Goal: Task Accomplishment & Management: Use online tool/utility

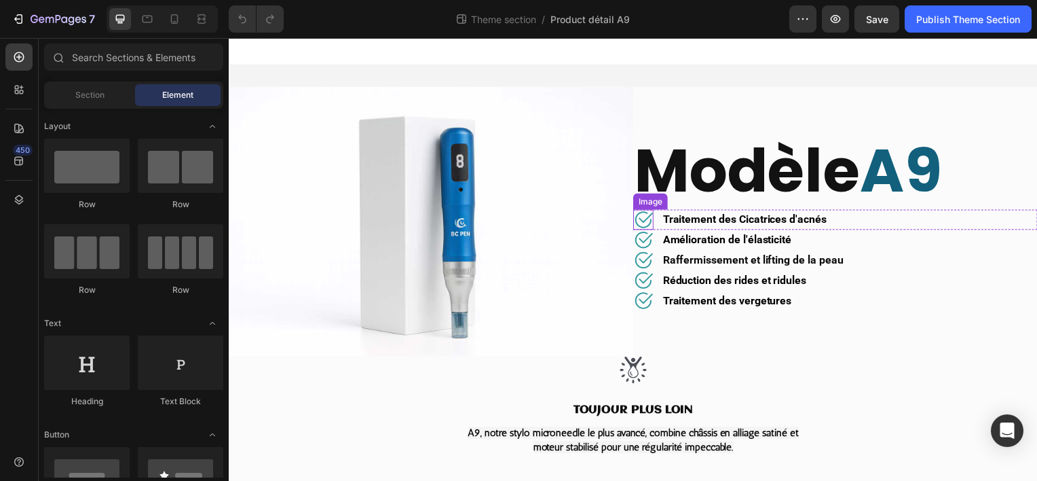
click at [640, 216] on img at bounding box center [646, 220] width 20 height 20
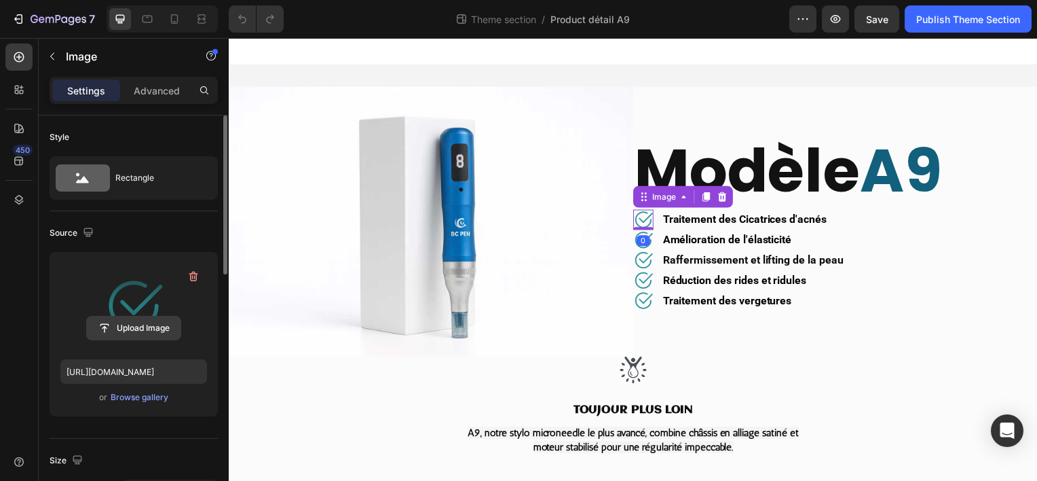
click at [141, 329] on input "file" at bounding box center [134, 327] width 94 height 23
type input "C:\fakepath\Logo validation.zip"
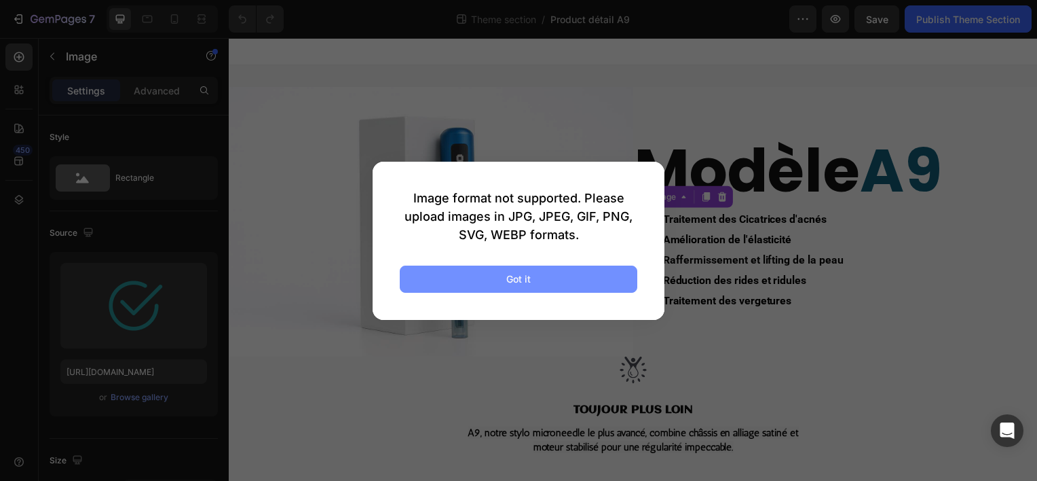
click at [481, 283] on button "Got it" at bounding box center [519, 278] width 238 height 27
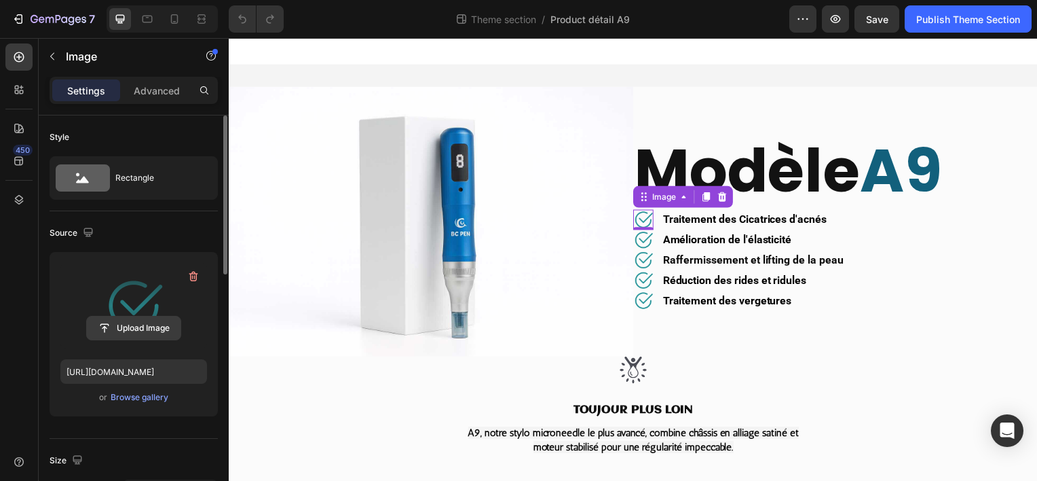
click at [143, 329] on input "file" at bounding box center [134, 327] width 94 height 23
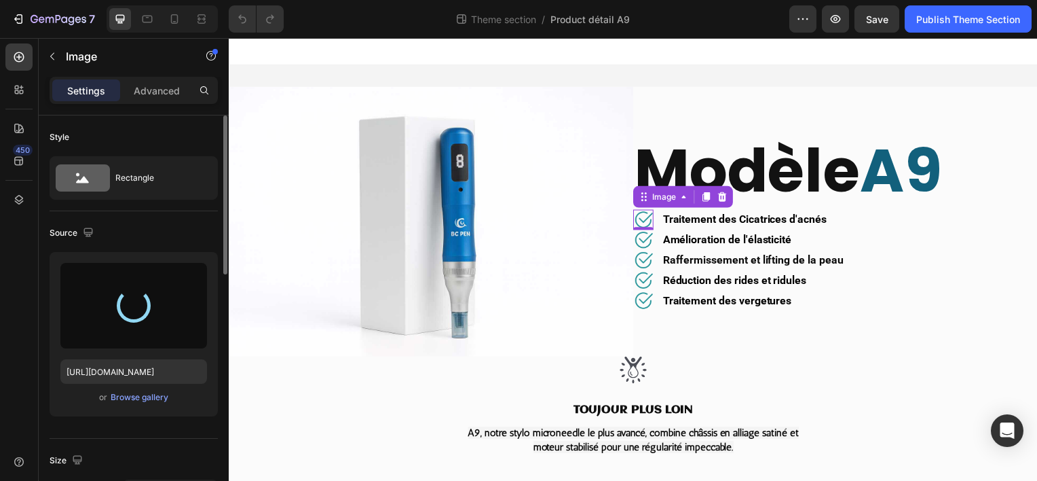
type input "[URL][DOMAIN_NAME]"
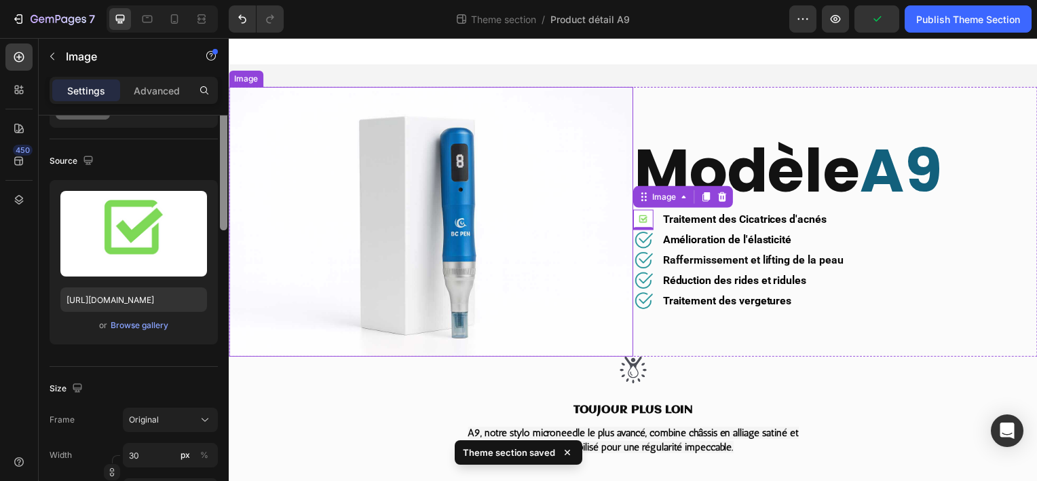
scroll to position [105, 0]
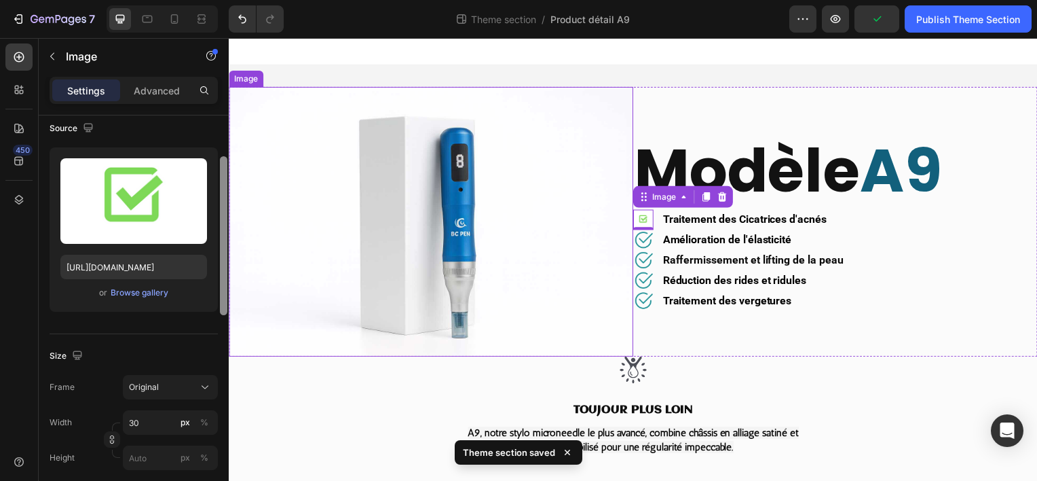
drag, startPoint x: 451, startPoint y: 191, endPoint x: 229, endPoint y: 227, distance: 224.9
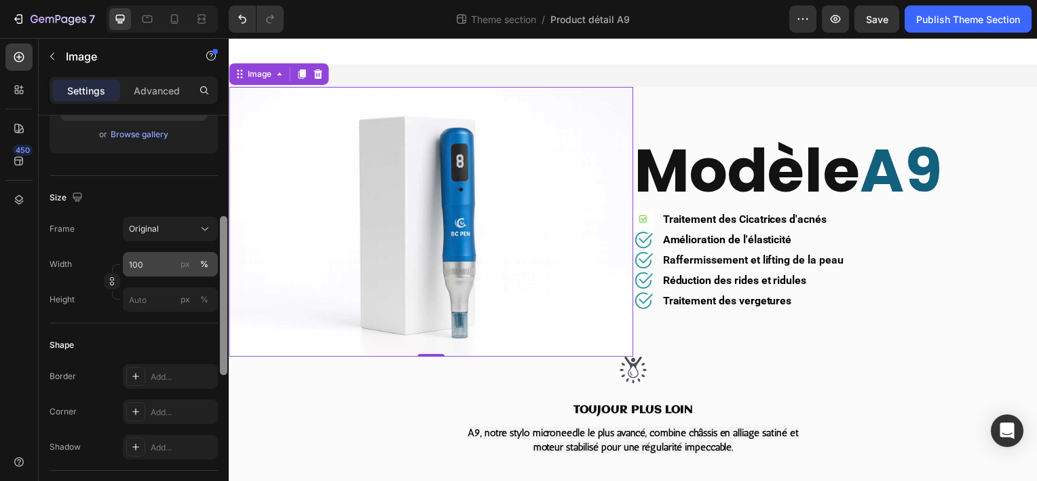
scroll to position [261, 0]
click at [163, 257] on input "100" at bounding box center [170, 266] width 95 height 24
click at [158, 263] on input "100" at bounding box center [170, 266] width 95 height 24
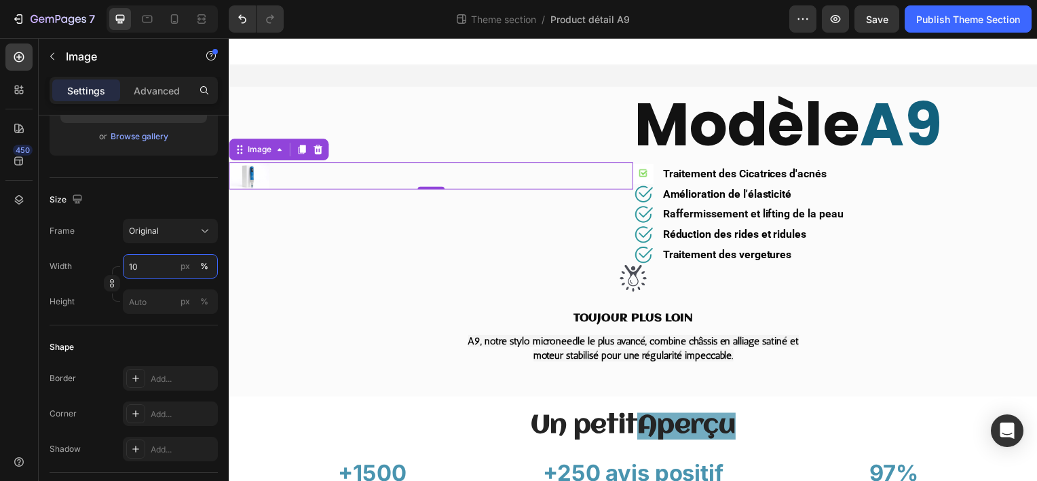
type input "1"
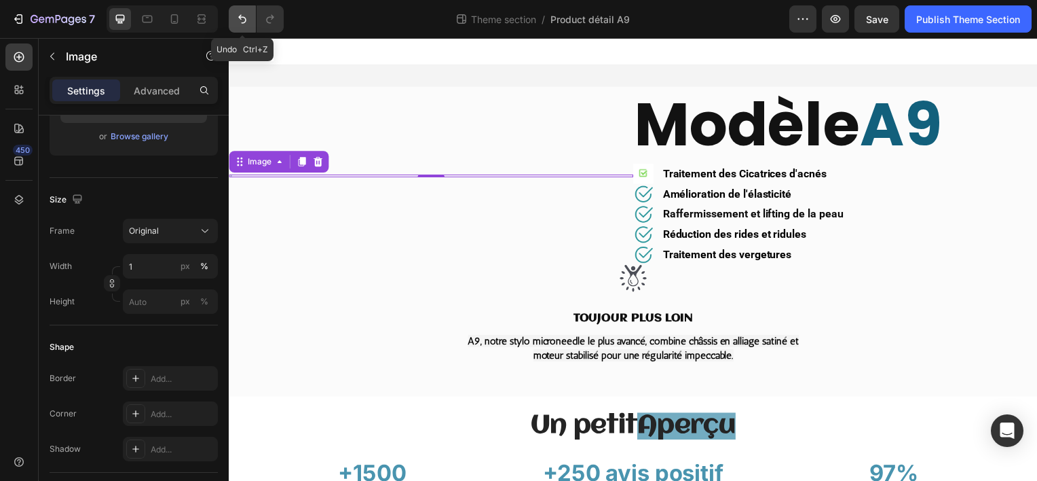
click at [247, 26] on button "Undo/Redo" at bounding box center [242, 18] width 27 height 27
type input "100"
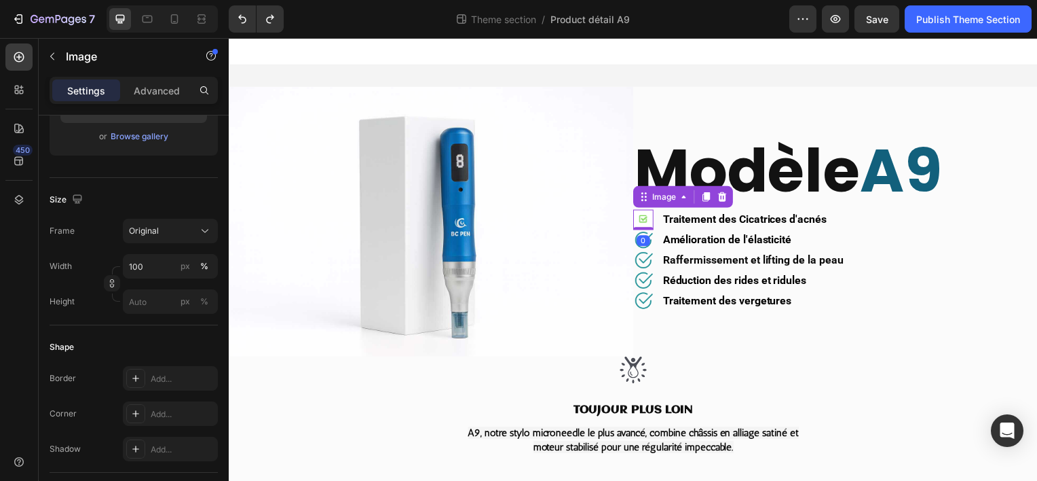
click at [643, 215] on img at bounding box center [646, 220] width 20 height 20
click at [161, 272] on input "30" at bounding box center [170, 266] width 95 height 24
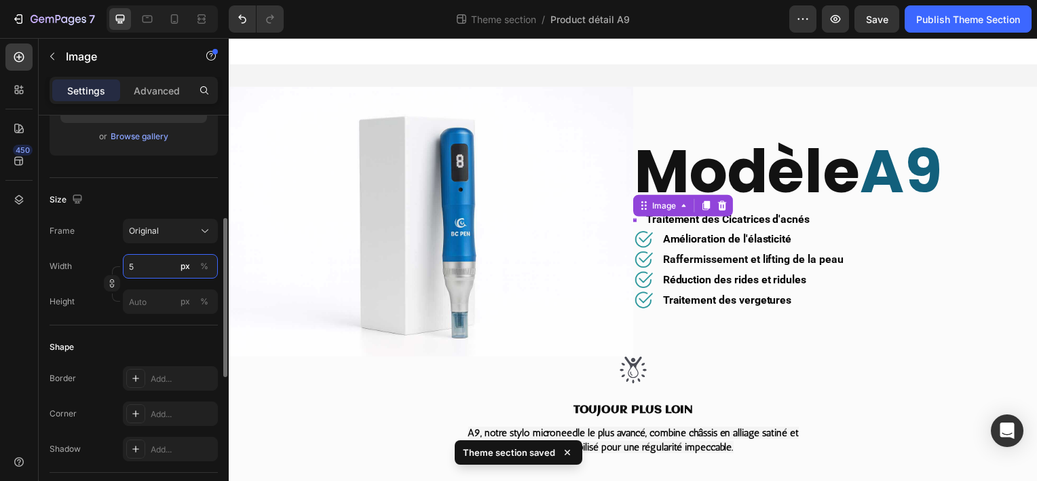
type input "50"
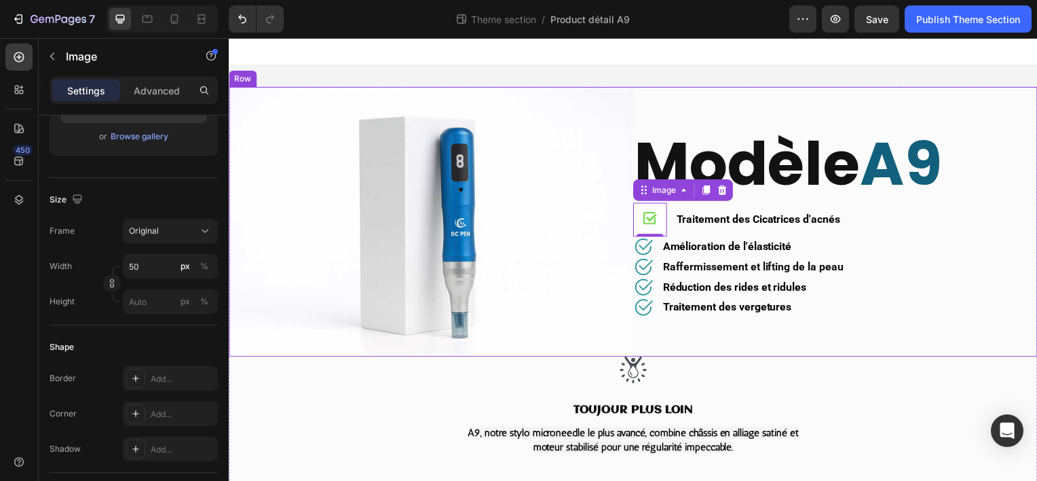
click at [693, 337] on div "Modèle A9 Heading Image 0 Traitement des Cicatrices d'acnés Text block Row Imag…" at bounding box center [839, 223] width 407 height 272
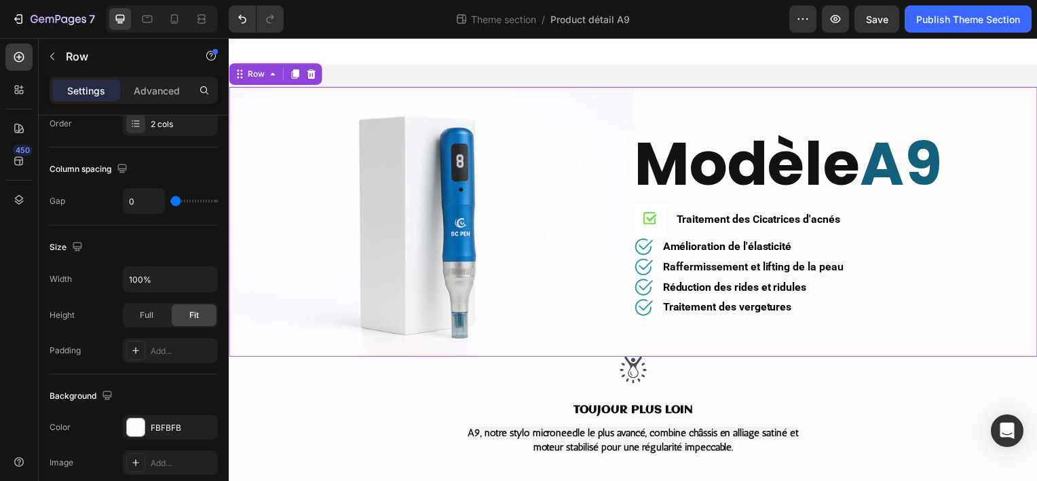
scroll to position [0, 0]
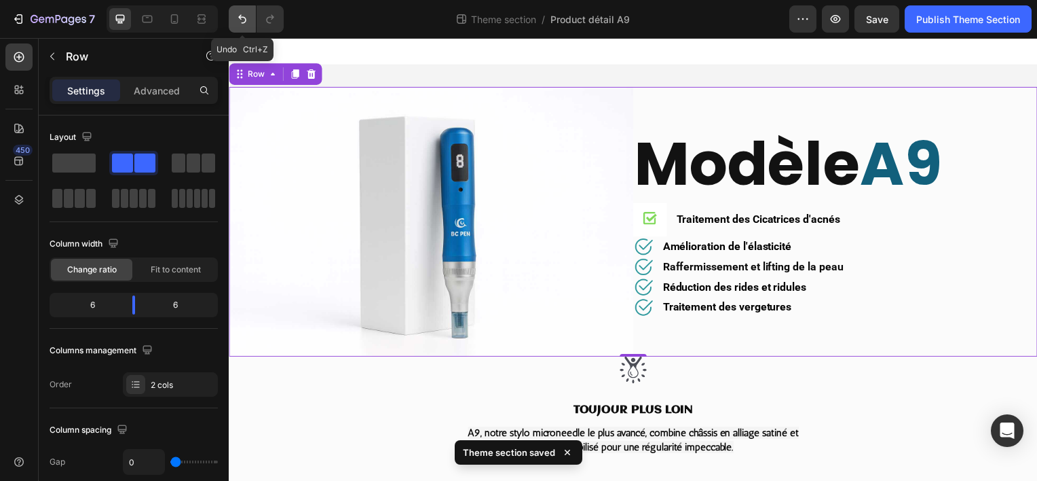
click at [242, 22] on icon "Undo/Redo" at bounding box center [242, 19] width 8 height 9
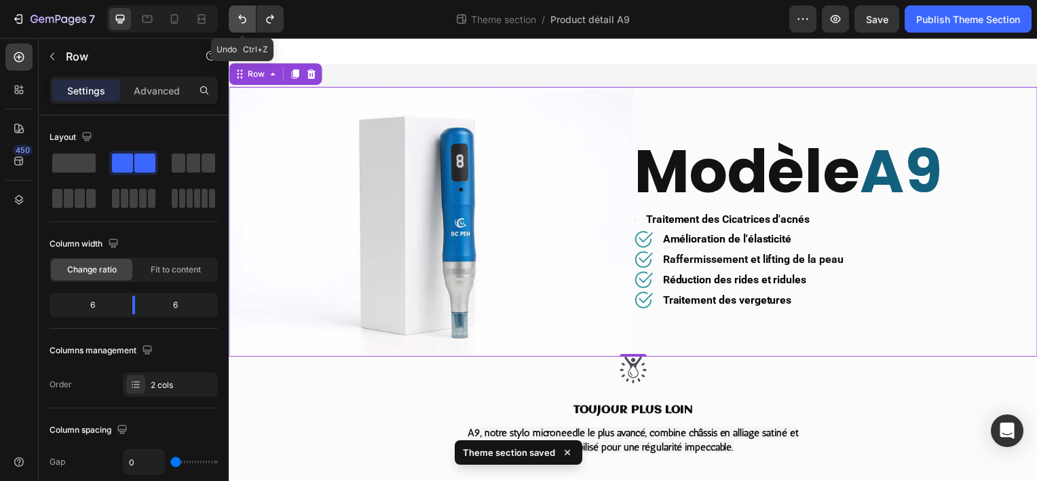
click at [242, 22] on icon "Undo/Redo" at bounding box center [242, 19] width 8 height 9
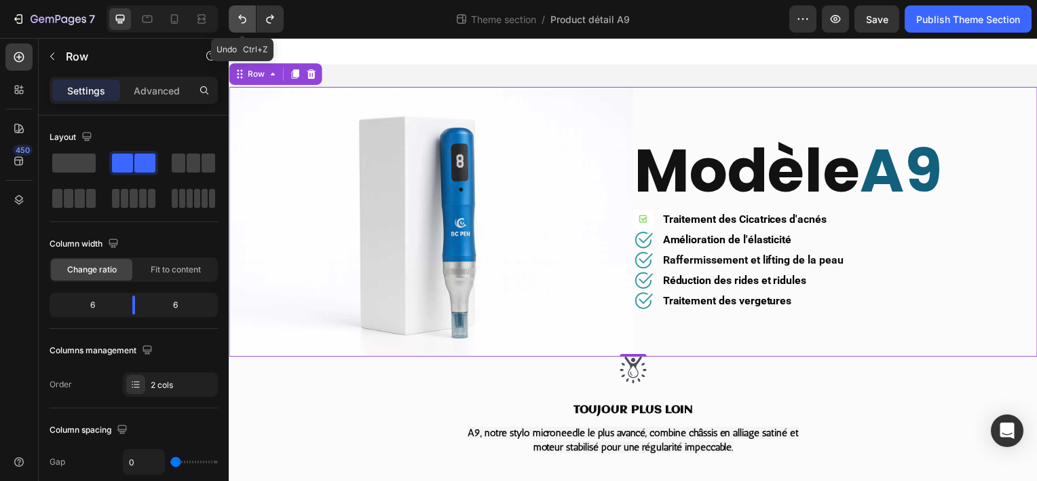
click at [242, 22] on icon "Undo/Redo" at bounding box center [242, 19] width 8 height 9
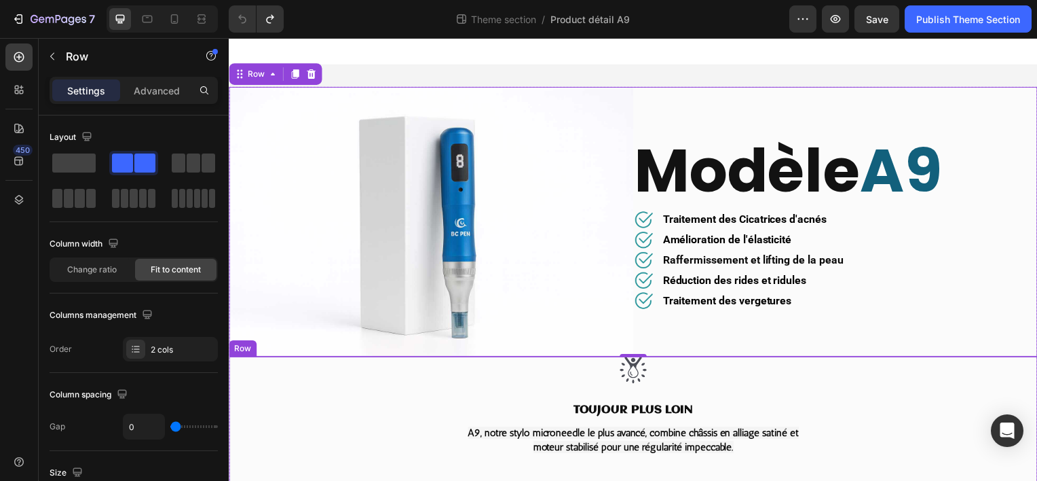
click at [399, 422] on div "Image Toujour plus loin Text Block A9, notre stylo microneedle le plus avancé, …" at bounding box center [636, 424] width 815 height 132
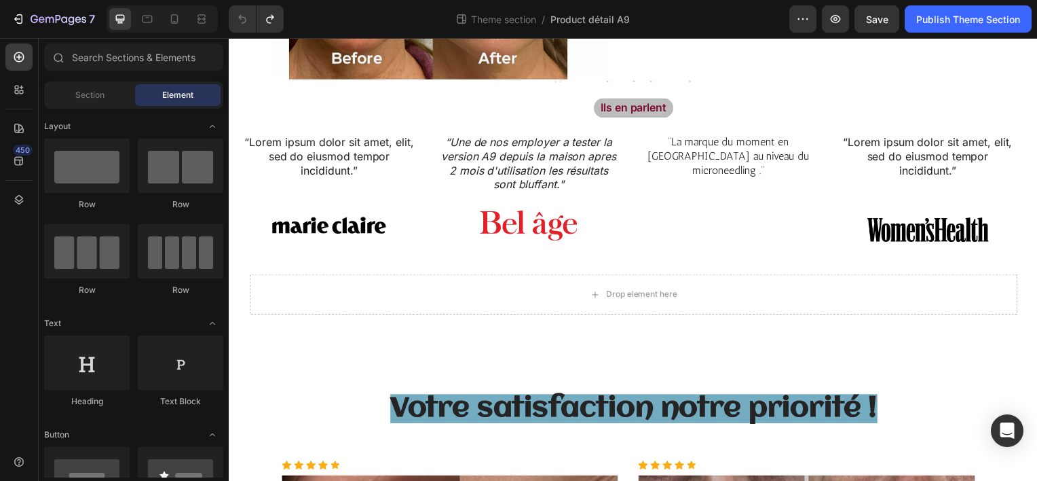
scroll to position [879, 0]
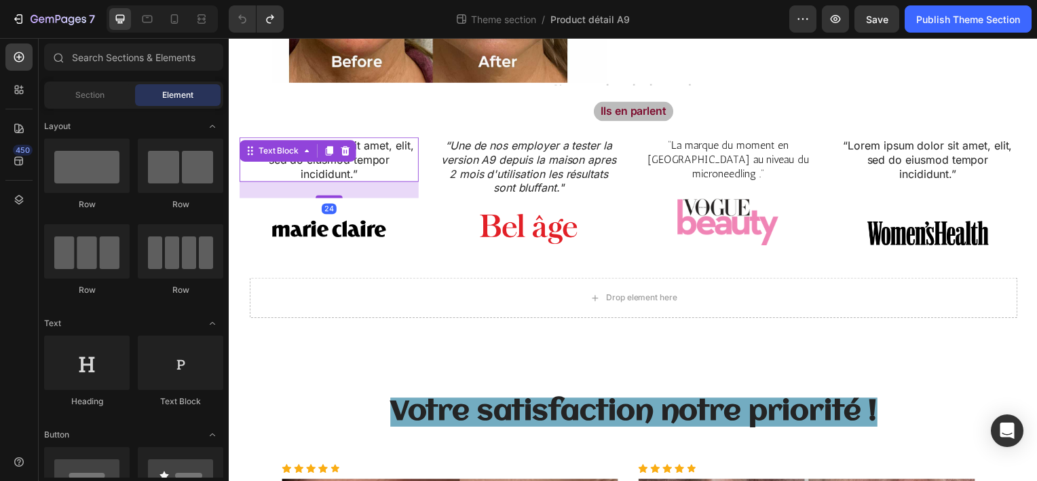
click at [352, 156] on div "Text Block" at bounding box center [297, 152] width 117 height 22
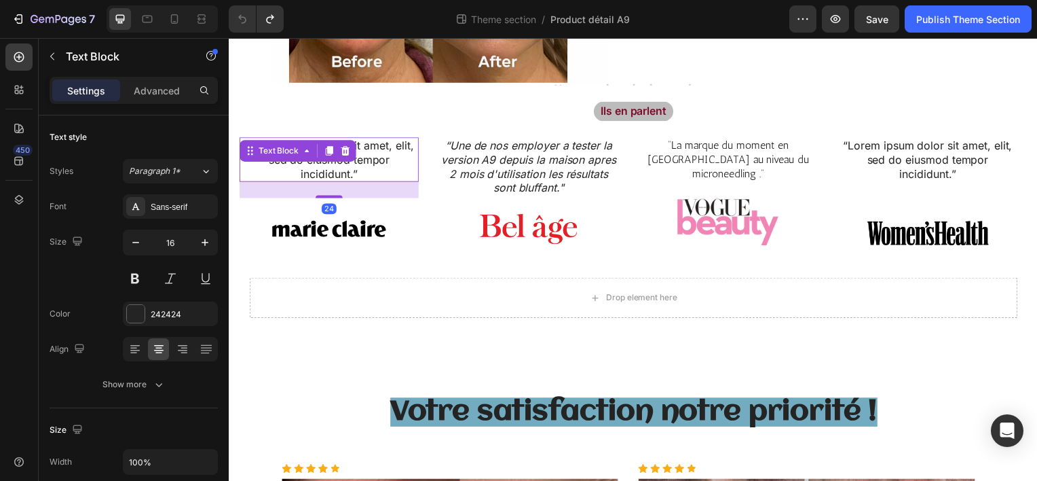
click at [352, 156] on div "Text Block" at bounding box center [297, 152] width 117 height 22
click at [349, 173] on p "“Lorem ipsum dolor sit amet, elit, sed do eiusmod tempor incididunt.”" at bounding box center [329, 160] width 178 height 42
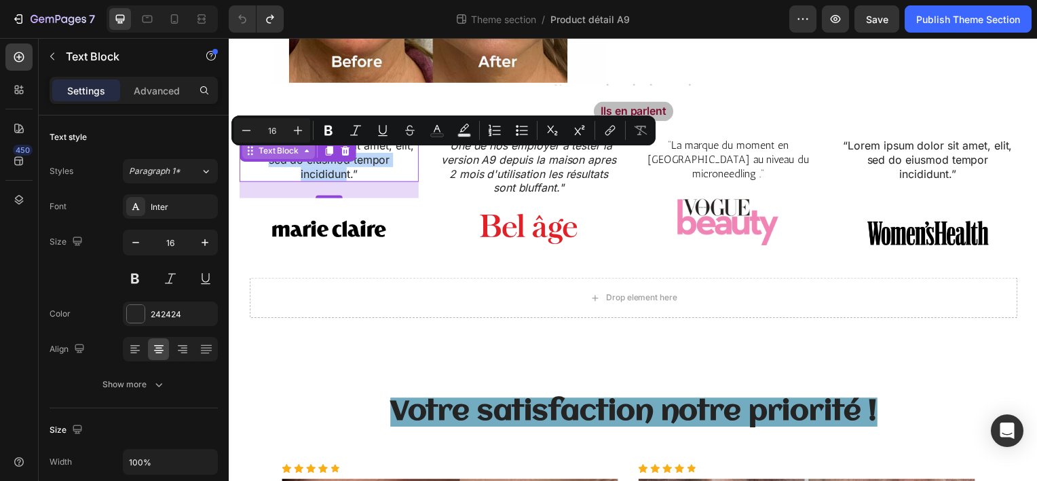
drag, startPoint x: 349, startPoint y: 173, endPoint x: 259, endPoint y: 151, distance: 92.4
click at [259, 151] on div "“Lorem ipsum dolor sit amet, elit, sed do eiusmod tempor incididunt.” Text Bloc…" at bounding box center [329, 160] width 181 height 45
click at [329, 177] on p "“Lorem ipsum dolor sit amet, elit, sed do eiusmod tempor incididunt.”" at bounding box center [329, 160] width 178 height 42
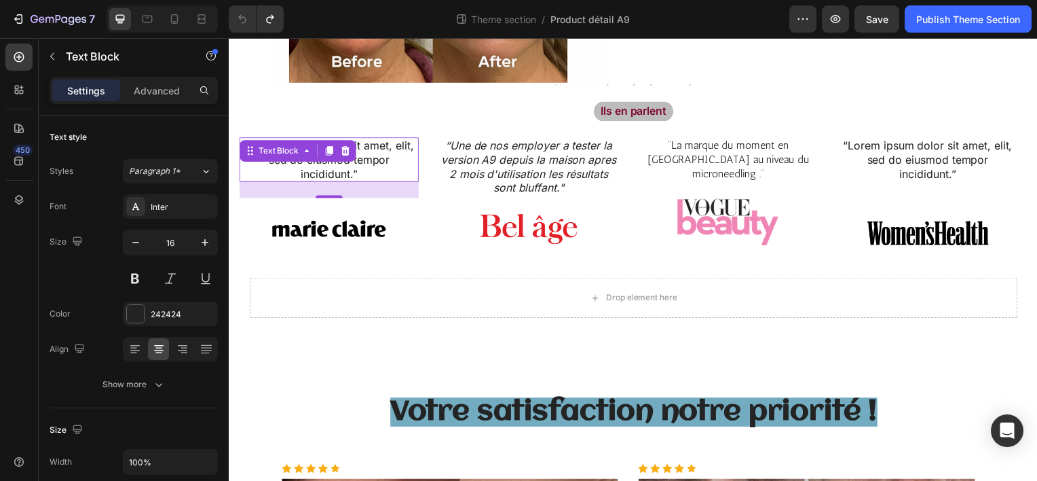
click at [267, 169] on p "“Lorem ipsum dolor sit amet, elit, sed do eiusmod tempor incididunt.”" at bounding box center [329, 160] width 178 height 42
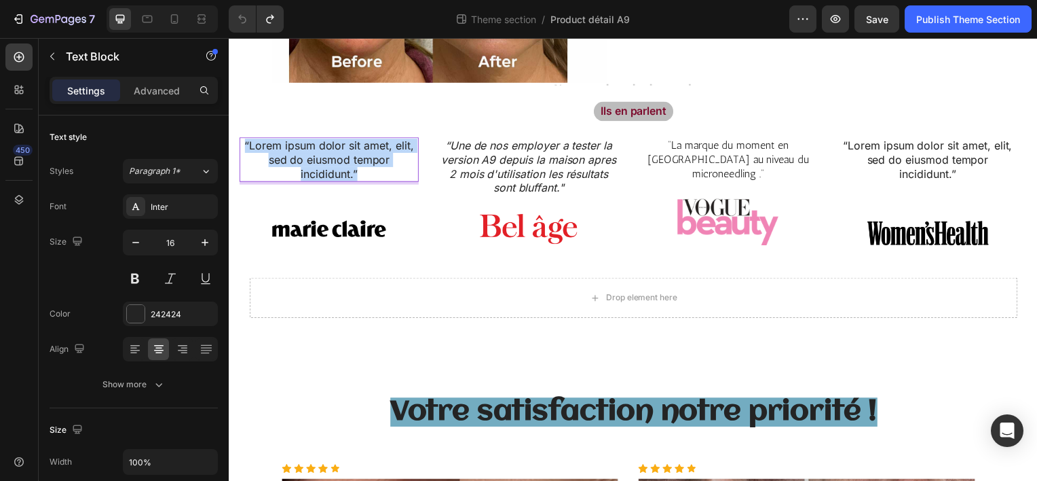
click at [372, 147] on p "“Lorem ipsum dolor sit amet, elit, sed do eiusmod tempor incididunt.”" at bounding box center [329, 160] width 178 height 42
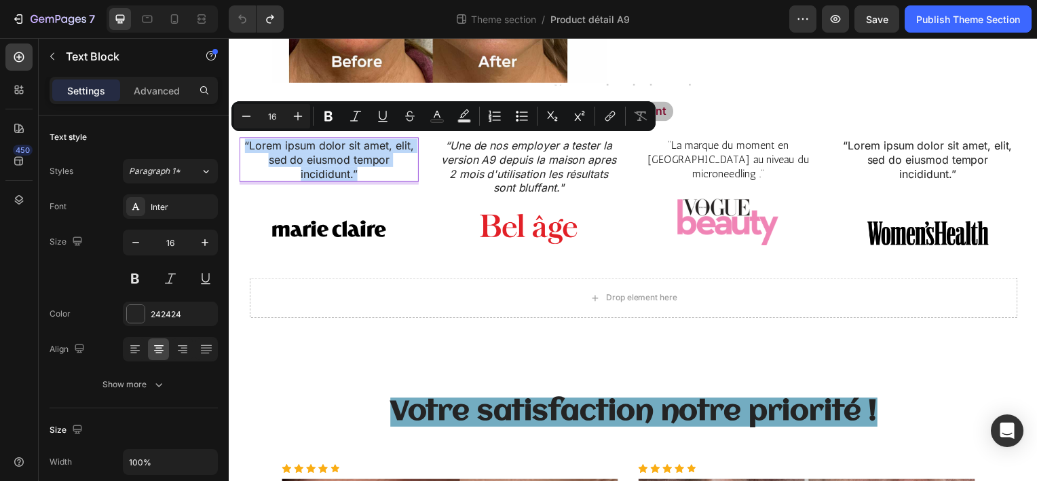
click at [372, 147] on p "“Lorem ipsum dolor sit amet, elit, sed do eiusmod tempor incididunt.”" at bounding box center [329, 160] width 178 height 42
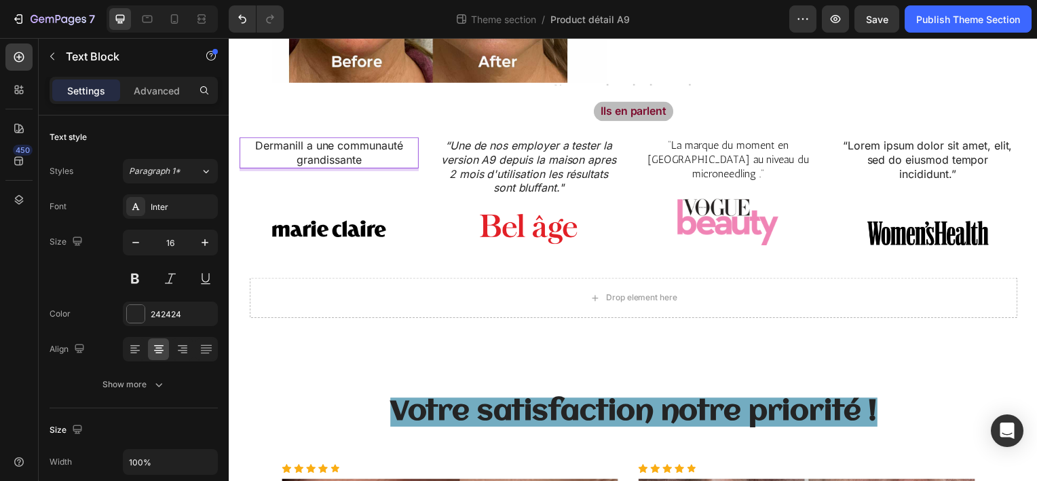
click at [295, 147] on p "Dermanill a une communauté grandissante" at bounding box center [329, 153] width 178 height 29
drag, startPoint x: 295, startPoint y: 147, endPoint x: 293, endPoint y: 155, distance: 8.6
click at [293, 155] on p "Dermanill a une communauté grandissante" at bounding box center [329, 153] width 178 height 29
click at [366, 148] on p "Dermanill a une communauté grandissante" at bounding box center [329, 153] width 178 height 29
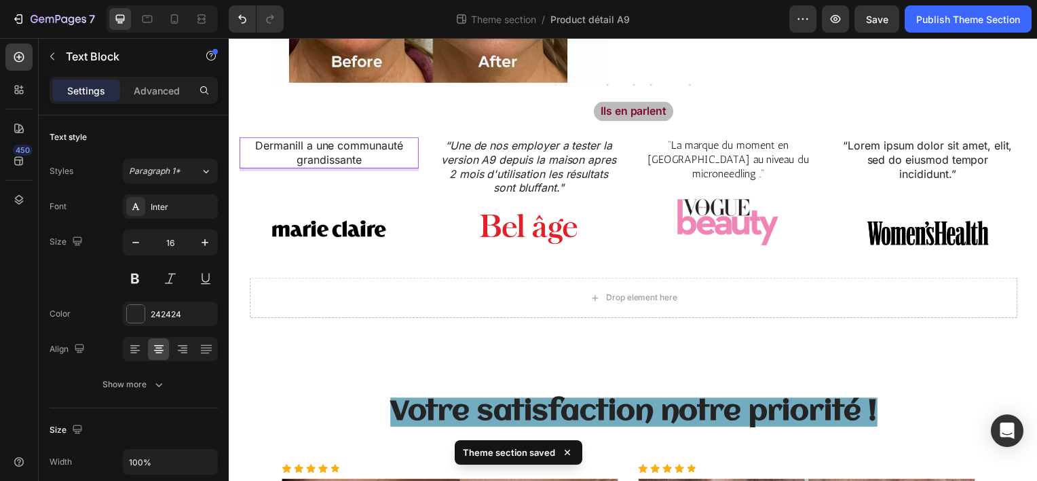
click at [365, 151] on p "Dermanill a une communauté grandissante" at bounding box center [329, 153] width 178 height 29
click at [365, 153] on p "Dermanill a une communauté grandissante" at bounding box center [329, 153] width 178 height 29
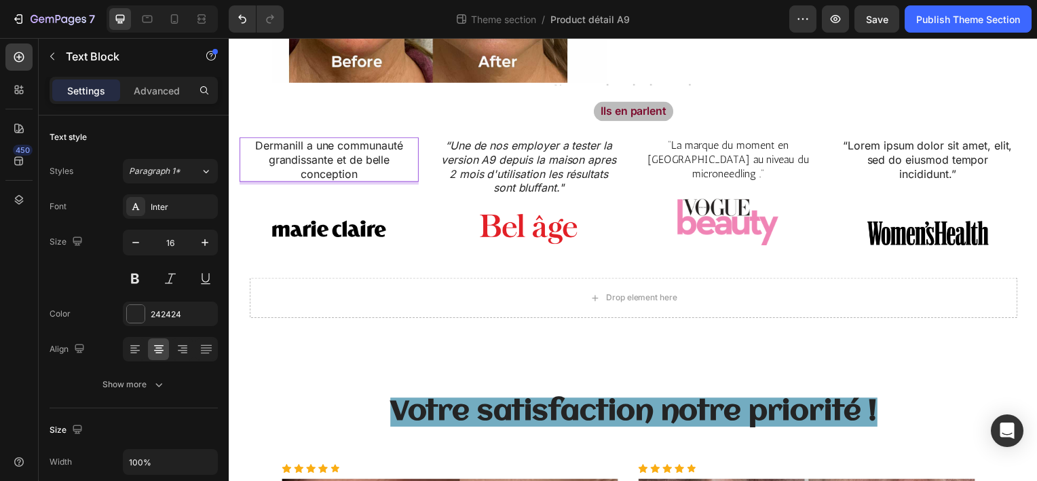
click at [255, 139] on p "Dermanill a une communauté grandissante et de belle conception" at bounding box center [329, 160] width 178 height 42
click at [356, 169] on p "" Dermanill a une communauté grandissante et de belle conception" at bounding box center [329, 160] width 178 height 42
click at [389, 160] on p "" Dermanill a une communauté grandissante et de belles conceptions" at bounding box center [329, 160] width 178 height 42
click at [365, 173] on p "" Dermanill a une communauté grandissante et de belles conceptions" at bounding box center [329, 160] width 178 height 42
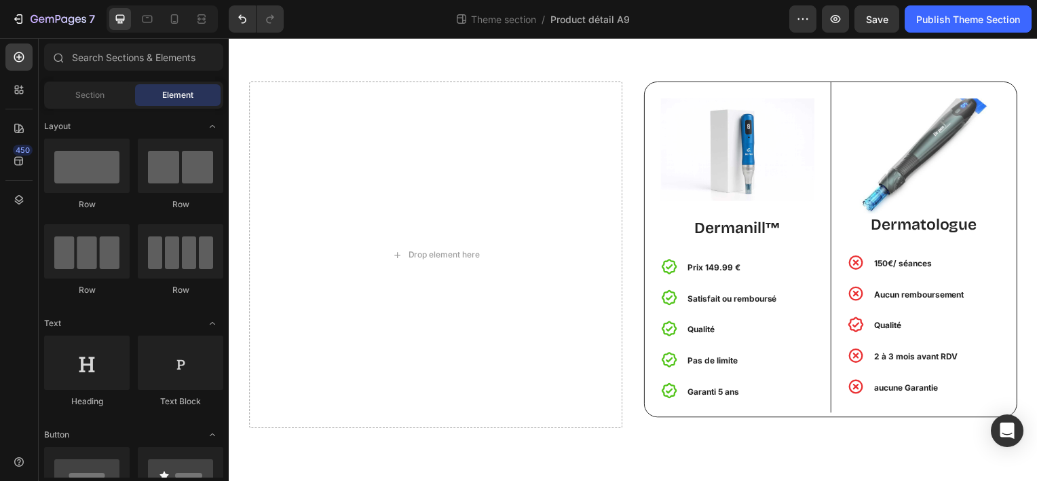
scroll to position [1771, 0]
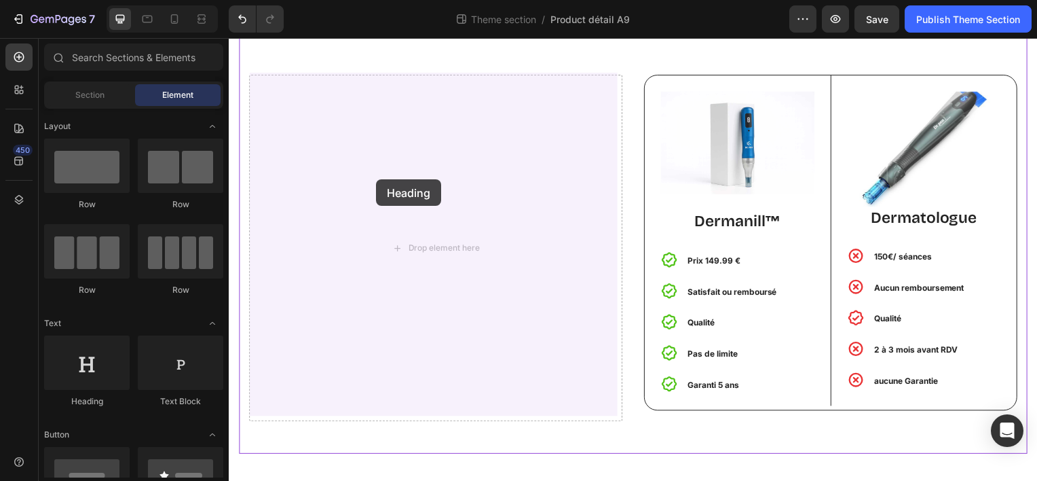
drag, startPoint x: 318, startPoint y: 422, endPoint x: 378, endPoint y: 181, distance: 248.3
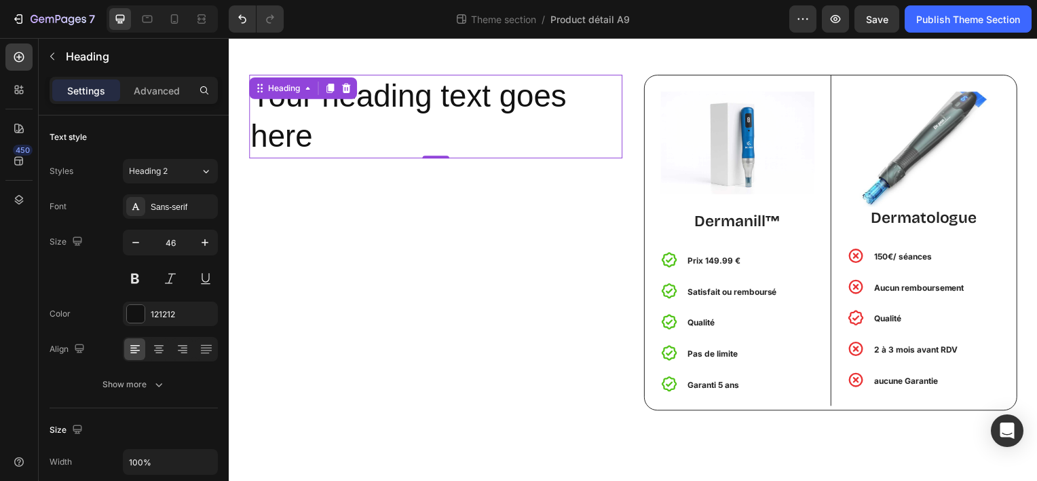
click at [476, 105] on h2 "Your heading text goes here" at bounding box center [437, 117] width 376 height 84
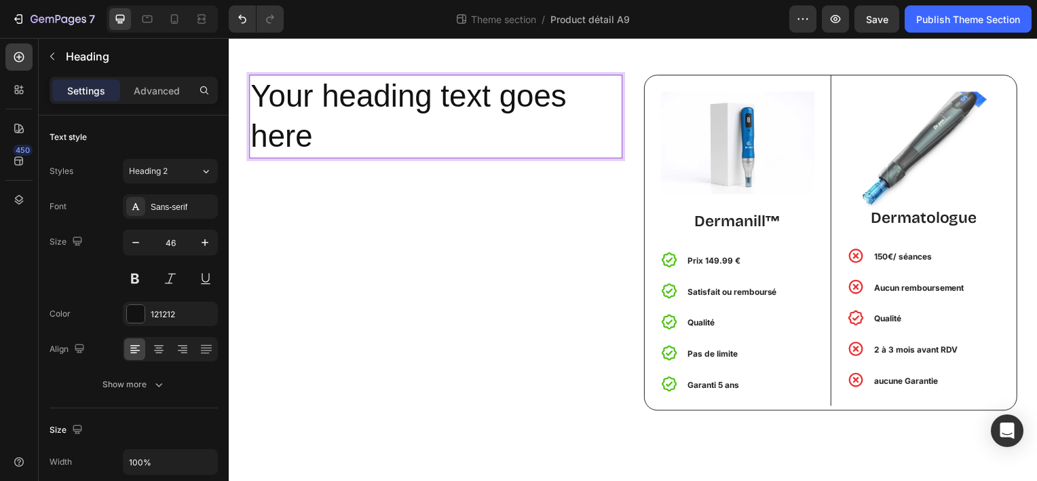
click at [476, 105] on p "Your heading text goes here" at bounding box center [437, 116] width 373 height 81
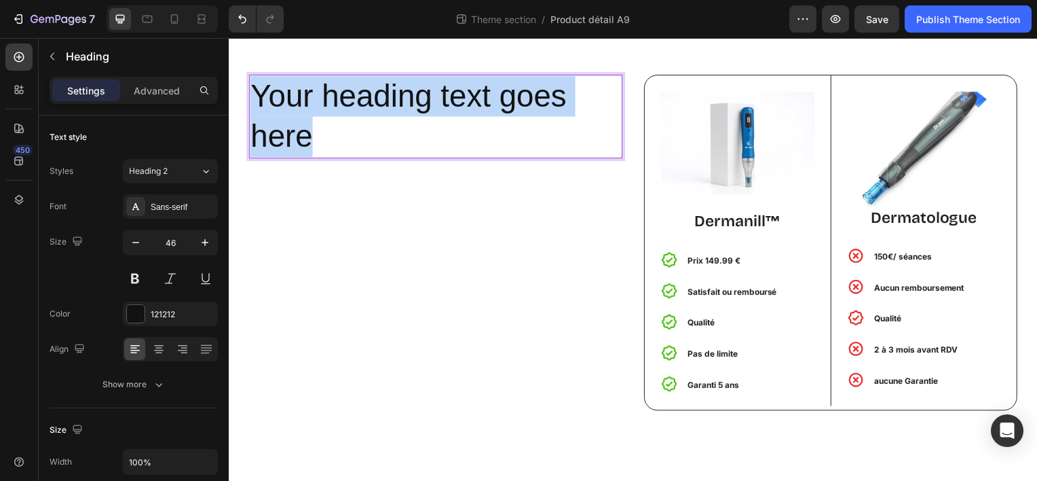
click at [476, 105] on p "Your heading text goes here" at bounding box center [437, 116] width 373 height 81
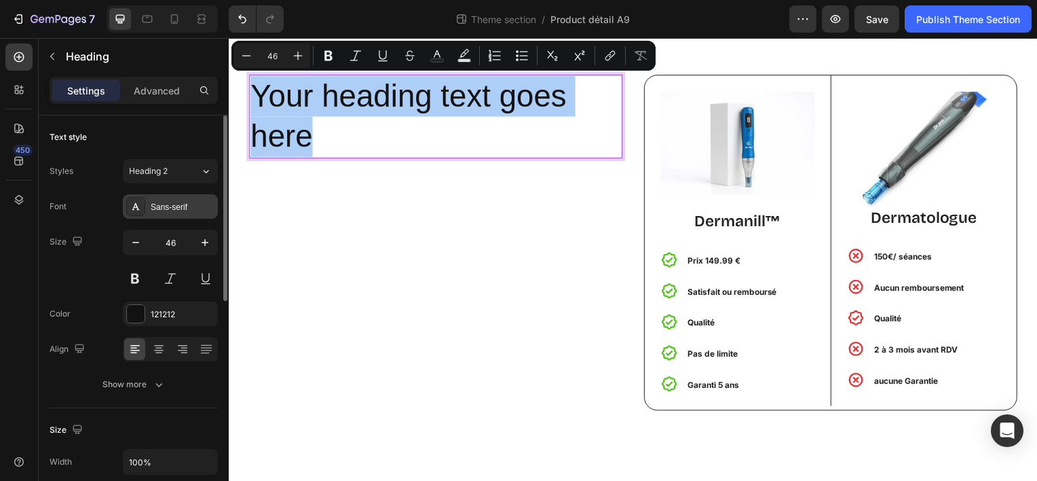
click at [178, 204] on div "Sans-serif" at bounding box center [183, 207] width 64 height 12
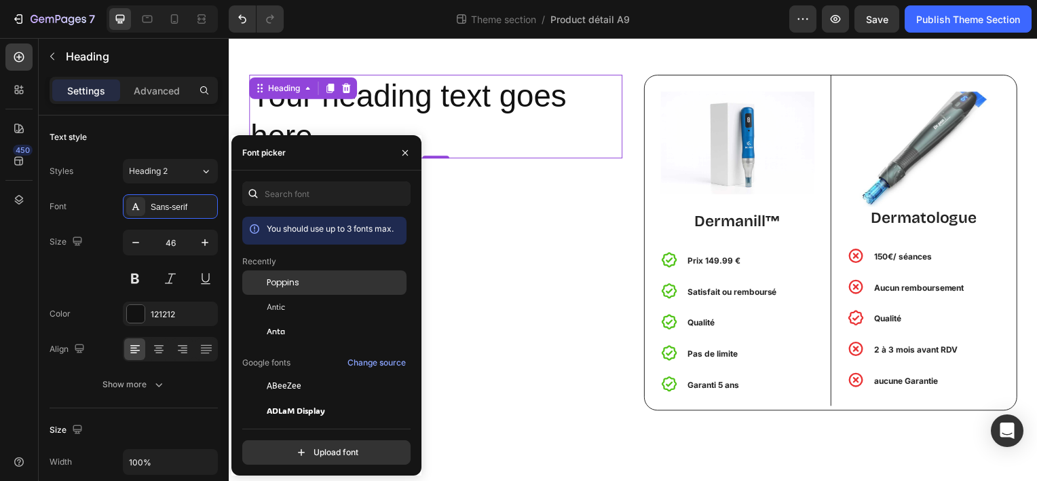
click at [306, 285] on div "Poppins" at bounding box center [335, 282] width 137 height 12
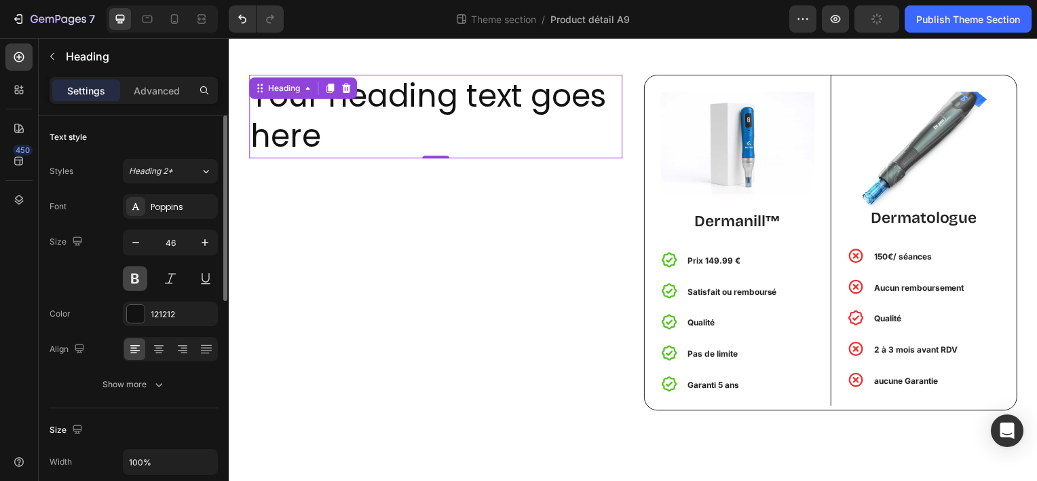
click at [136, 277] on button at bounding box center [135, 278] width 24 height 24
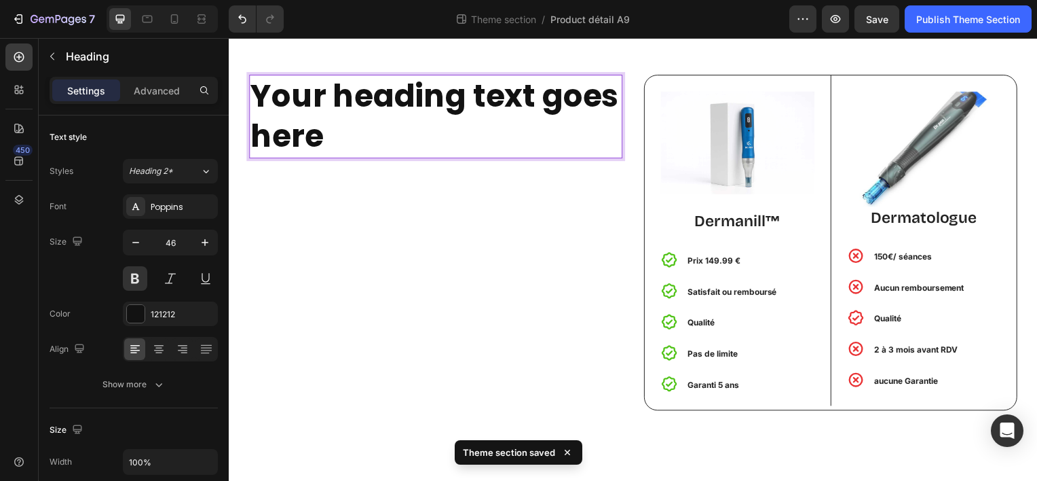
click at [453, 133] on p "Your heading text goes here" at bounding box center [437, 116] width 373 height 81
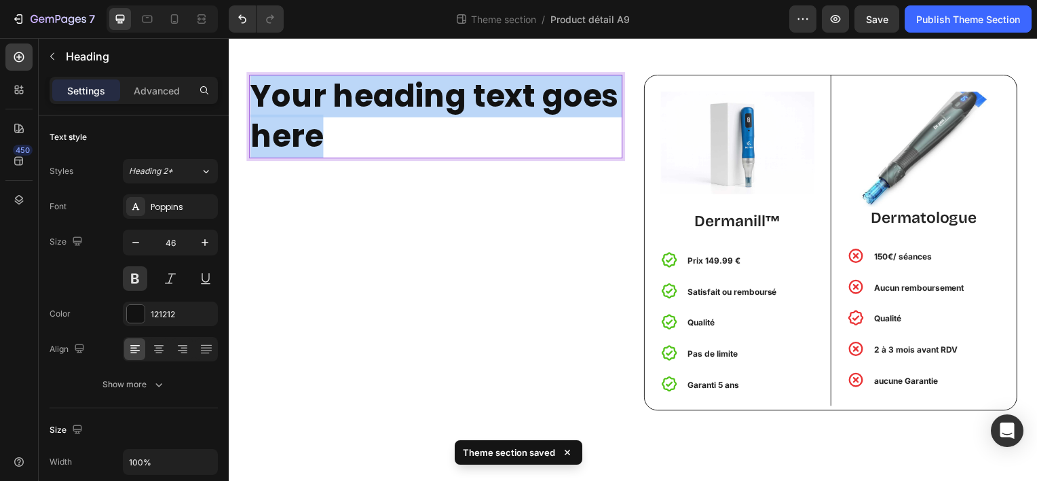
click at [453, 133] on p "Your heading text goes here" at bounding box center [437, 116] width 373 height 81
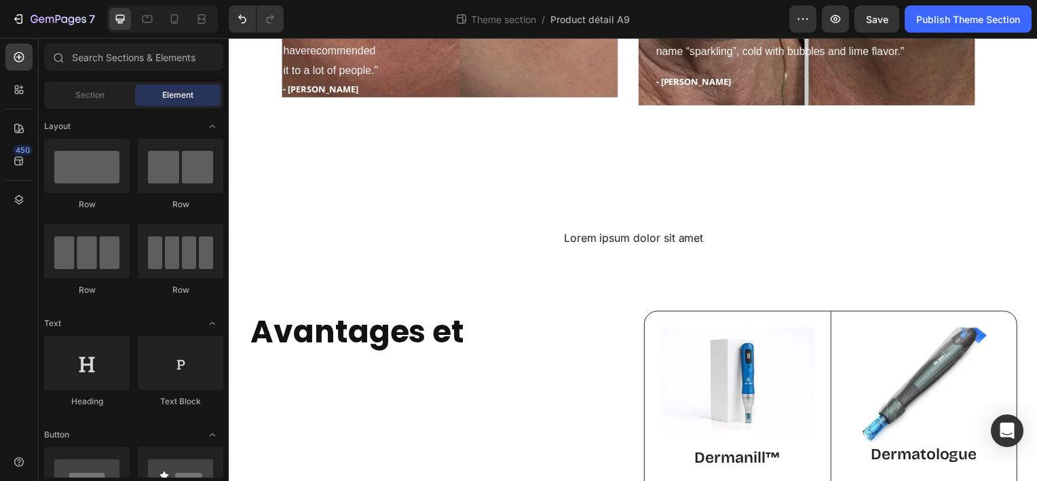
scroll to position [1530, 0]
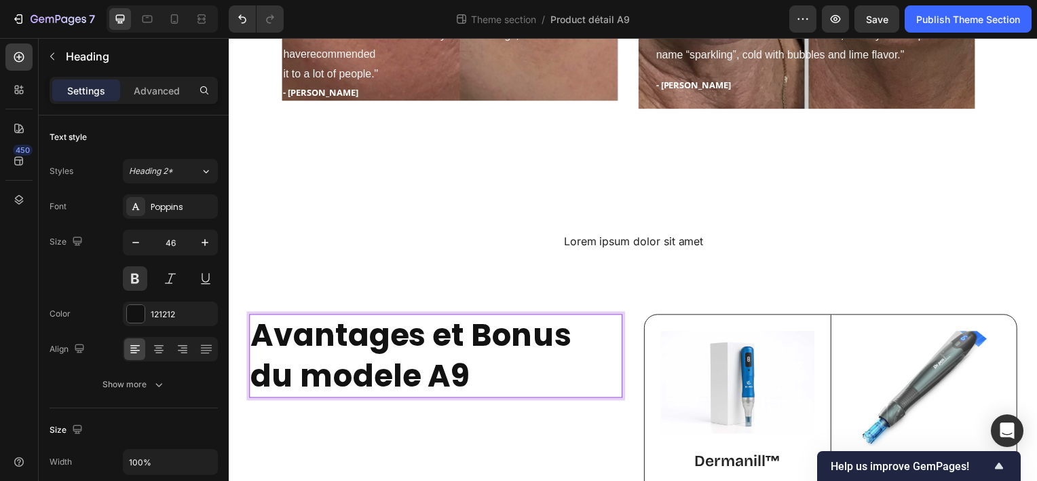
click at [435, 376] on p "Avantages et Bonus du modele A9" at bounding box center [437, 357] width 373 height 81
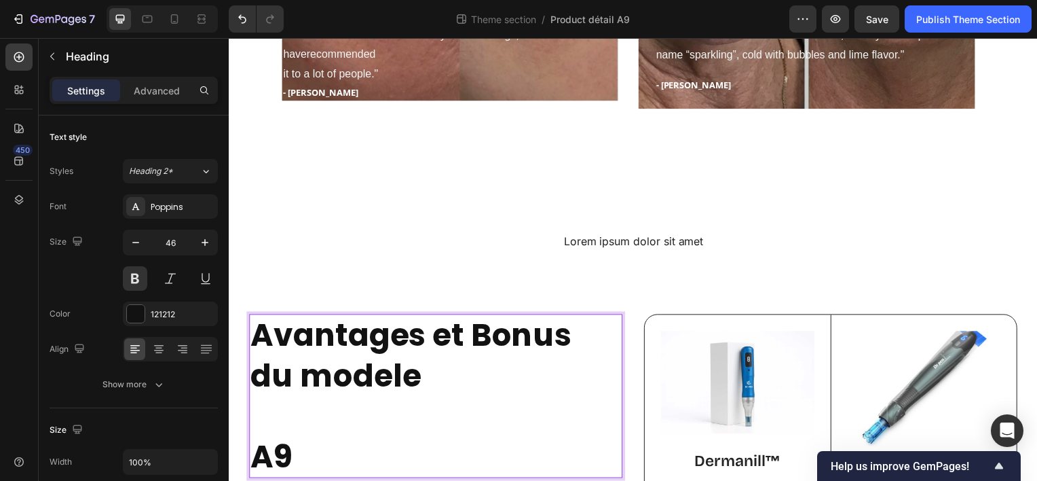
scroll to position [1538, 0]
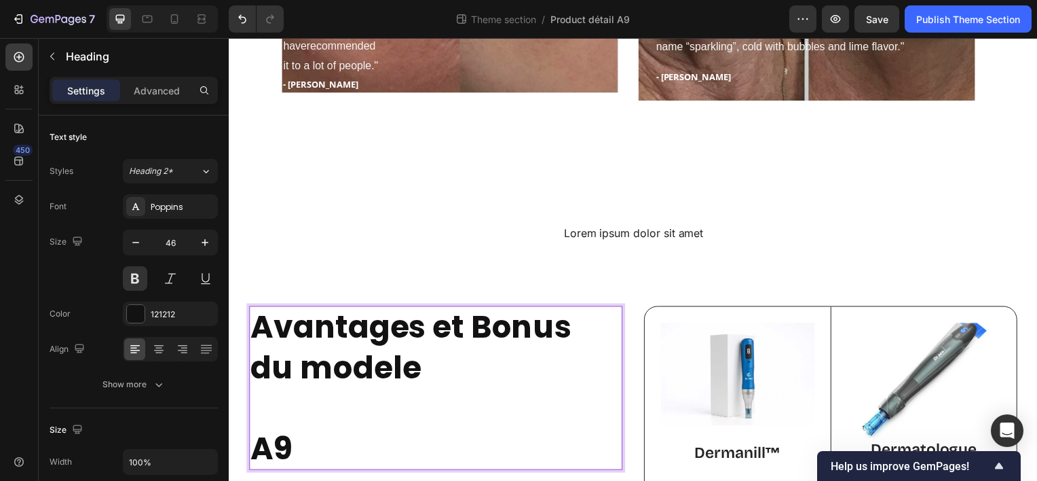
click at [369, 444] on p "Avantages et Bonus du modele A9" at bounding box center [437, 390] width 373 height 162
click at [436, 368] on p "Avantages et Bonus du modele A9" at bounding box center [437, 390] width 373 height 162
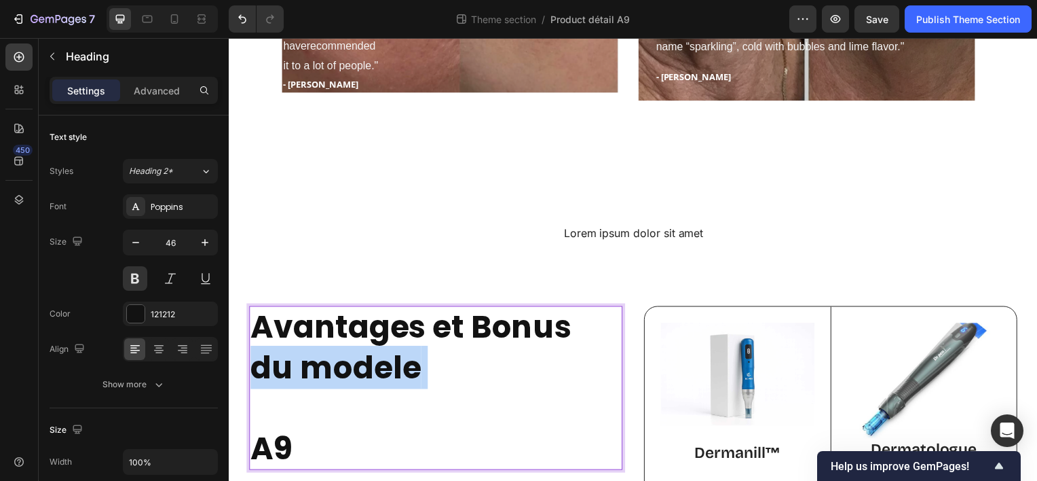
click at [436, 368] on p "Avantages et Bonus du modele A9" at bounding box center [437, 390] width 373 height 162
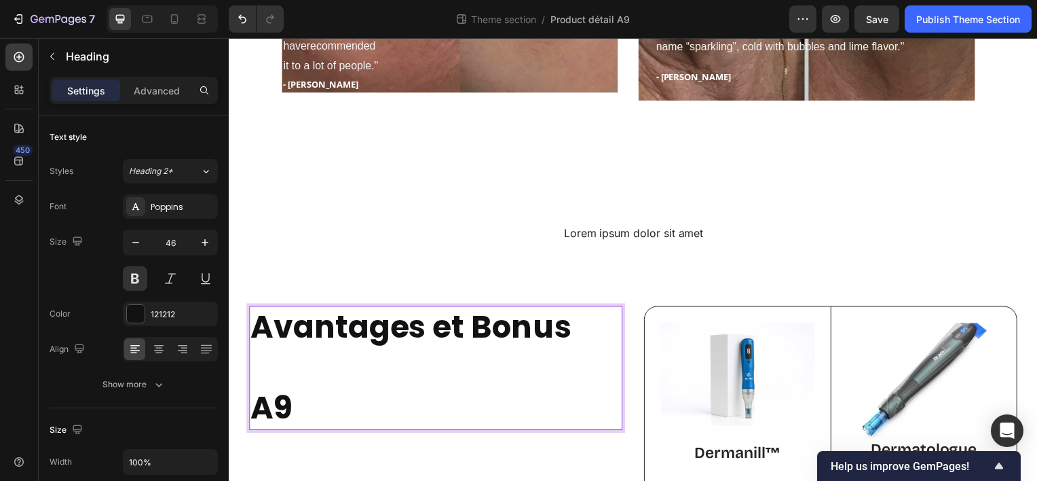
click at [416, 332] on p "Avantages et Bonus ⁠⁠⁠⁠⁠⁠⁠ A9" at bounding box center [437, 370] width 373 height 122
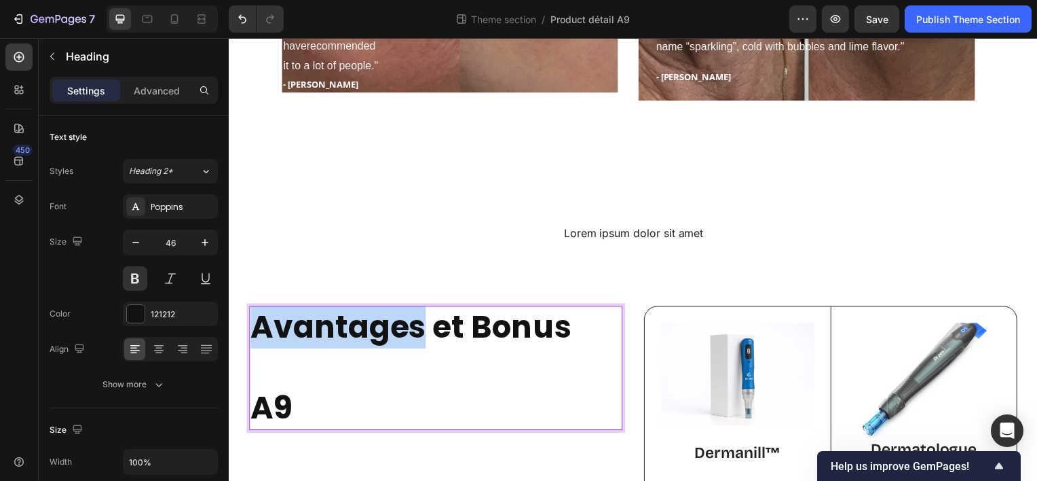
click at [416, 332] on p "Avantages et Bonus A9" at bounding box center [437, 370] width 373 height 122
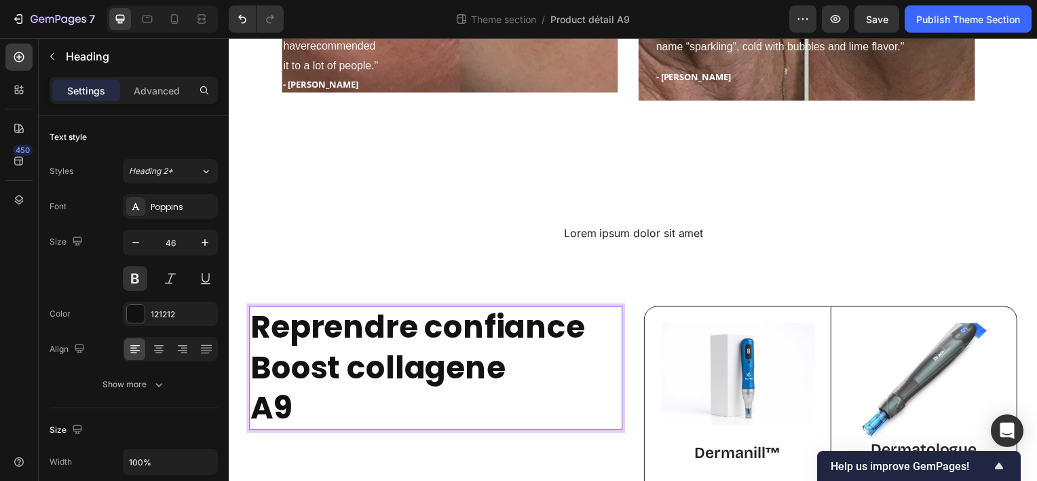
click at [413, 363] on p "Reprendre confiance ⁠⁠⁠⁠⁠⁠⁠Boost collagene A9" at bounding box center [437, 370] width 373 height 122
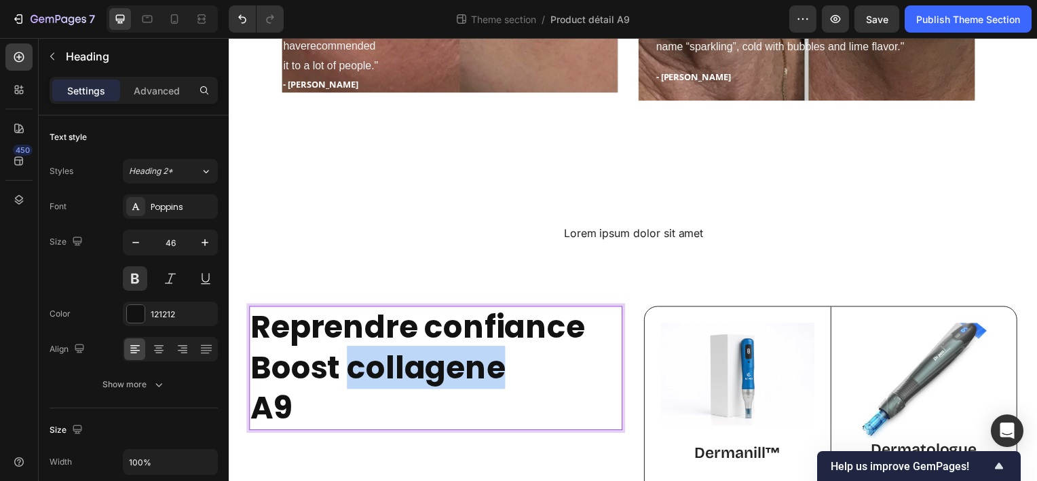
click at [413, 363] on p "Reprendre confiance ⁠⁠⁠⁠⁠⁠⁠Boost collagene A9" at bounding box center [437, 370] width 373 height 122
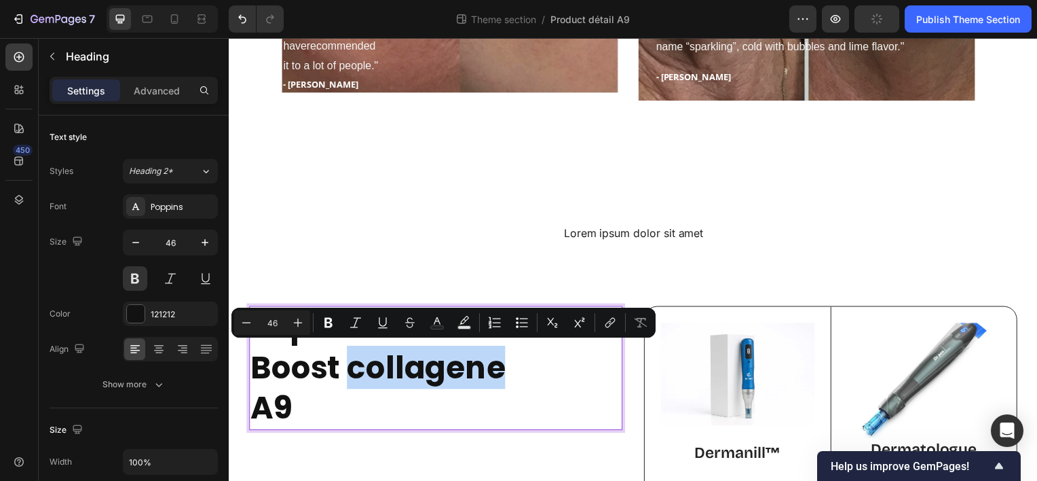
drag, startPoint x: 413, startPoint y: 363, endPoint x: 399, endPoint y: 363, distance: 14.3
click at [399, 363] on p "Reprendre confiance Boost collagene A9" at bounding box center [437, 370] width 373 height 122
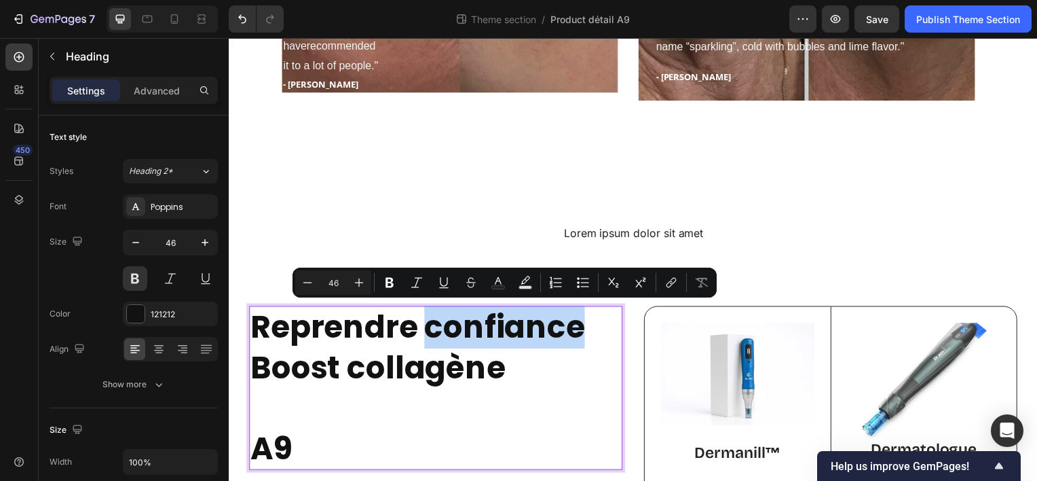
drag, startPoint x: 422, startPoint y: 329, endPoint x: 580, endPoint y: 320, distance: 158.4
click at [580, 320] on p "Reprendre confiance Boost collagène ⁠⁠⁠⁠⁠⁠⁠ A9" at bounding box center [437, 390] width 373 height 162
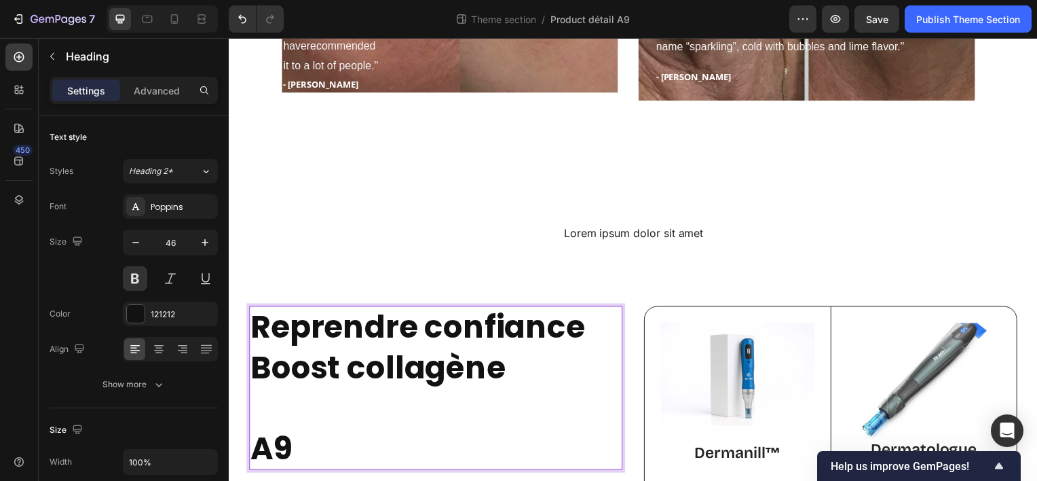
click at [407, 319] on p "Reprendre confiance Boost collagène A9" at bounding box center [437, 390] width 373 height 162
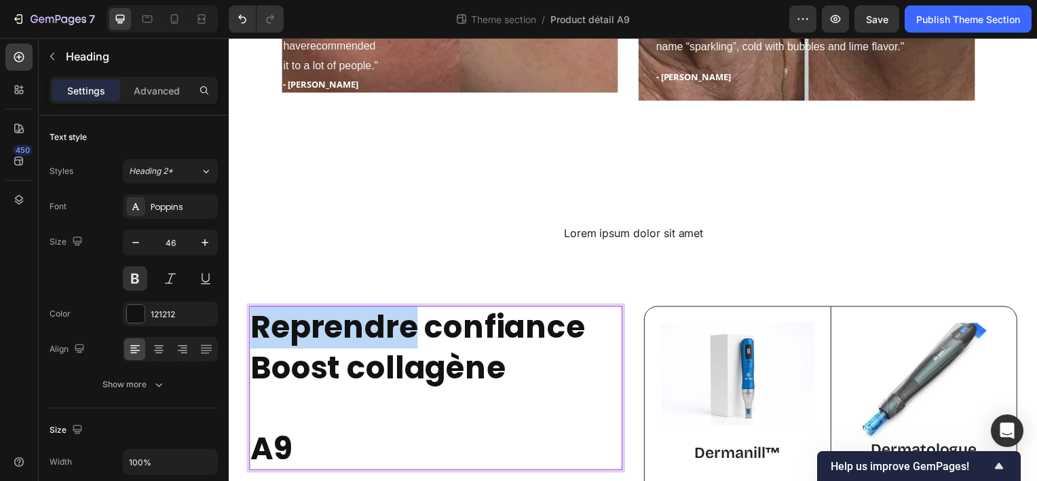
click at [407, 319] on p "Reprendre confiance Boost collagène A9" at bounding box center [437, 390] width 373 height 162
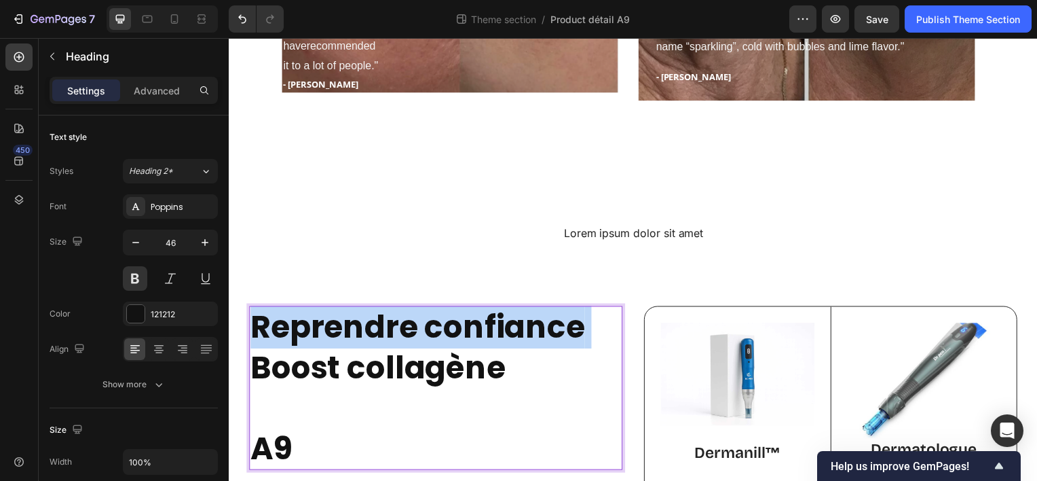
click at [407, 319] on p "Reprendre confiance Boost collagène A9" at bounding box center [437, 390] width 373 height 162
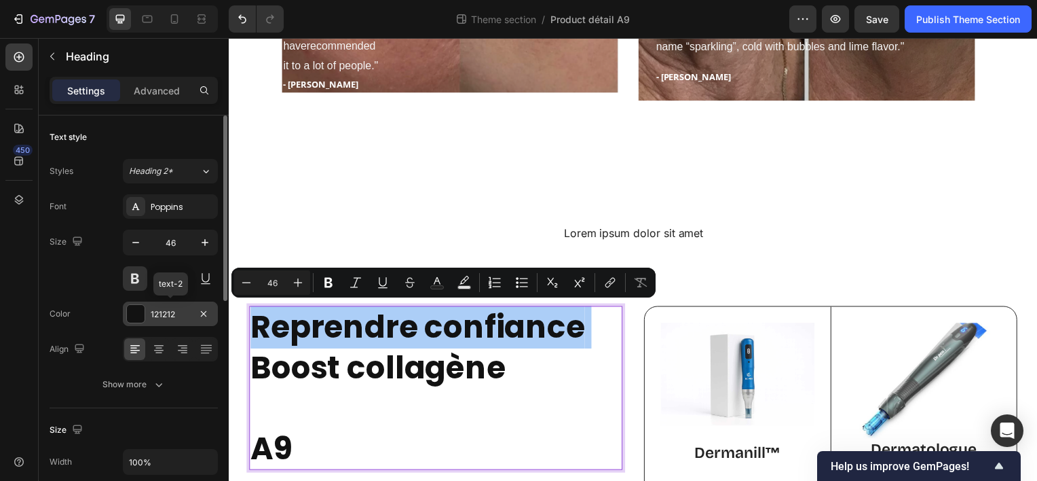
click at [140, 316] on div at bounding box center [136, 314] width 18 height 18
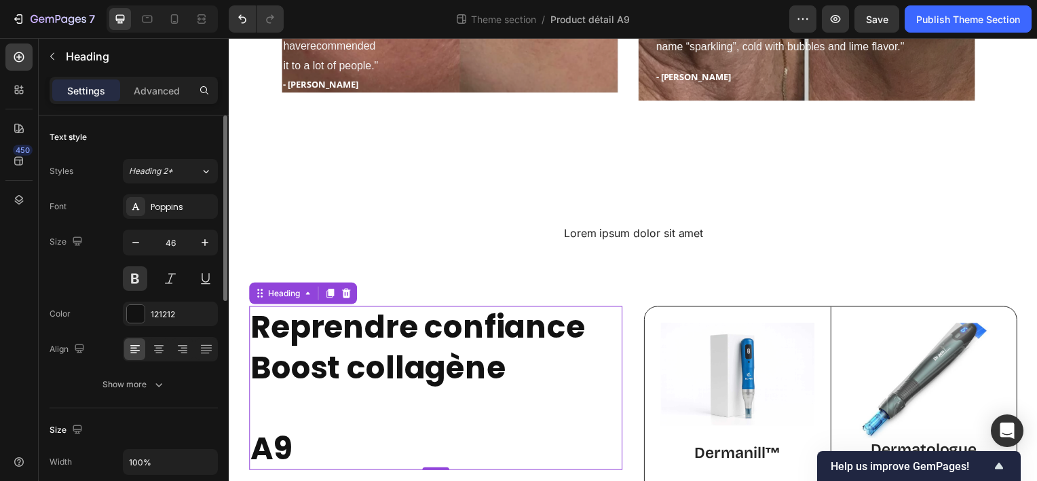
click at [100, 319] on div "Color 121212" at bounding box center [134, 313] width 168 height 24
click at [102, 374] on button "Show more" at bounding box center [134, 384] width 168 height 24
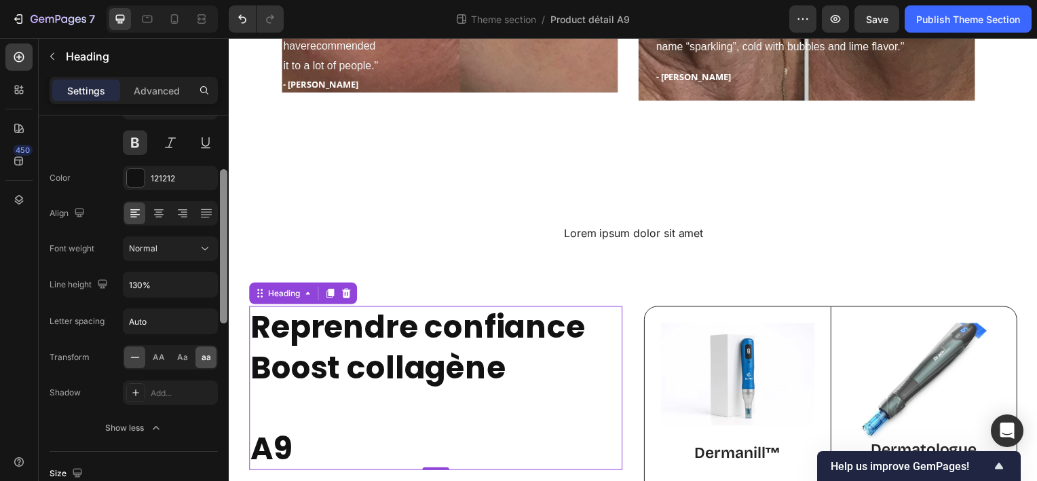
scroll to position [137, 0]
drag, startPoint x: 223, startPoint y: 295, endPoint x: 212, endPoint y: 358, distance: 64.1
click at [212, 358] on div "Text style Styles Heading 2* Font Poppins Size 46 Color 121212 Align Font weigh…" at bounding box center [134, 317] width 190 height 404
click at [163, 386] on div "Add..." at bounding box center [183, 392] width 64 height 12
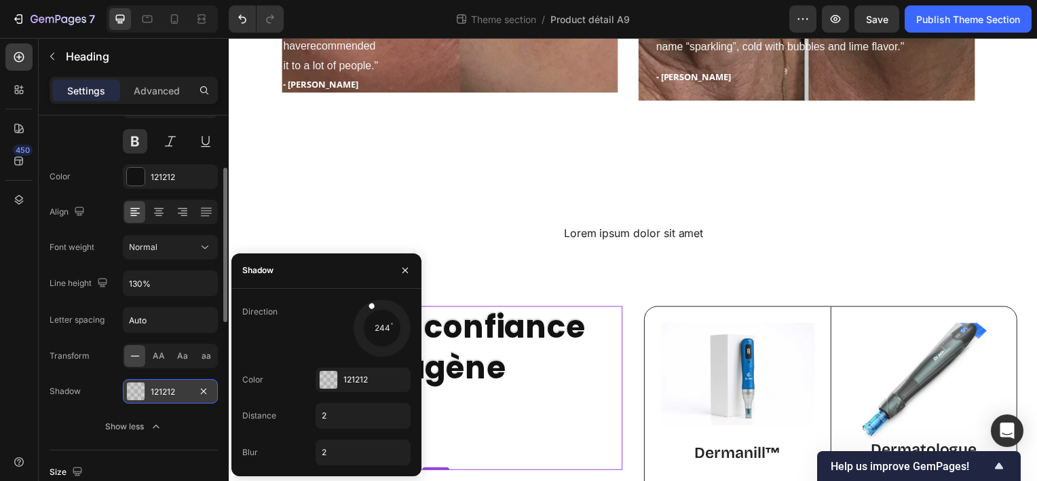
drag, startPoint x: 366, startPoint y: 345, endPoint x: 369, endPoint y: 304, distance: 40.9
click at [369, 304] on span at bounding box center [371, 306] width 7 height 7
click at [344, 377] on div "121212" at bounding box center [363, 379] width 39 height 12
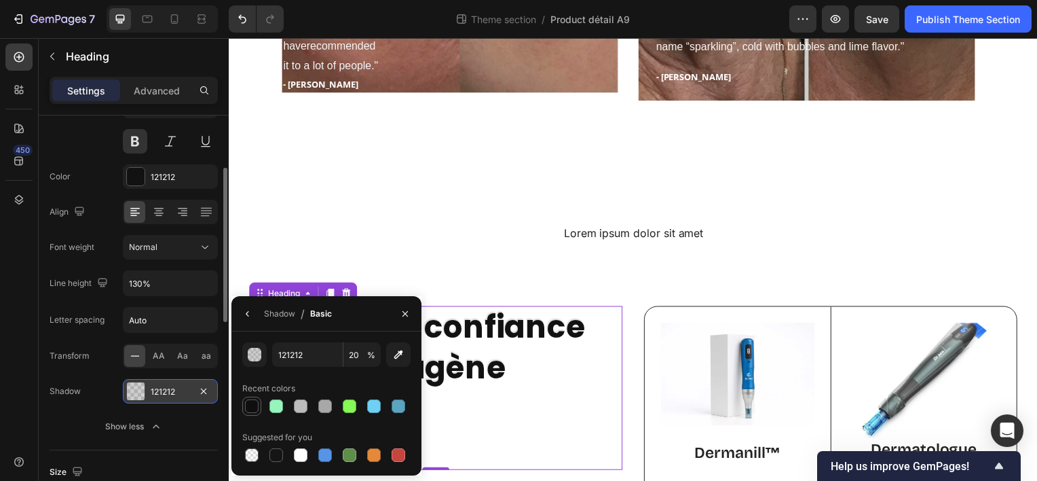
click at [250, 406] on div at bounding box center [252, 406] width 14 height 14
type input "0F0F0F"
type input "100"
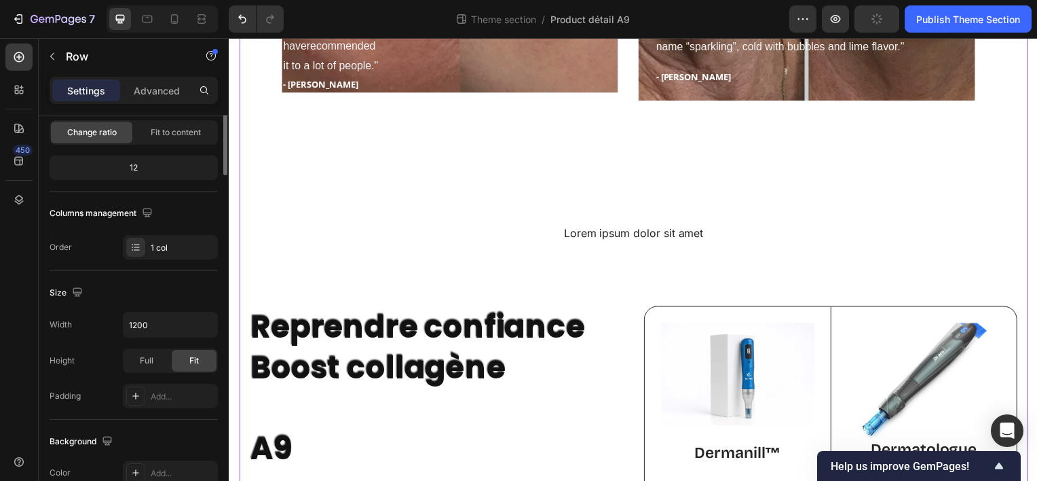
scroll to position [0, 0]
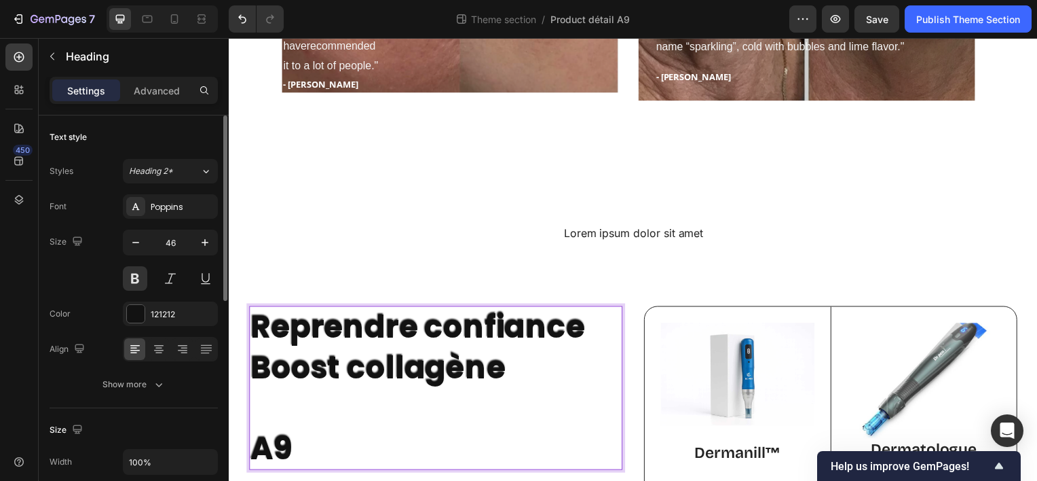
click at [449, 329] on p "Reprendre confiance Boost collagène A9" at bounding box center [437, 390] width 373 height 162
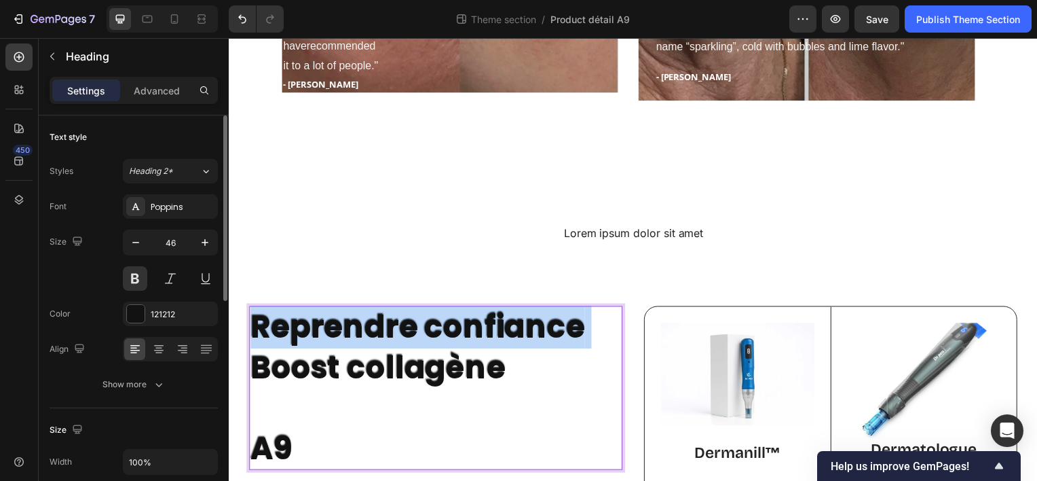
click at [449, 329] on p "Reprendre confiance Boost collagène A9" at bounding box center [437, 390] width 373 height 162
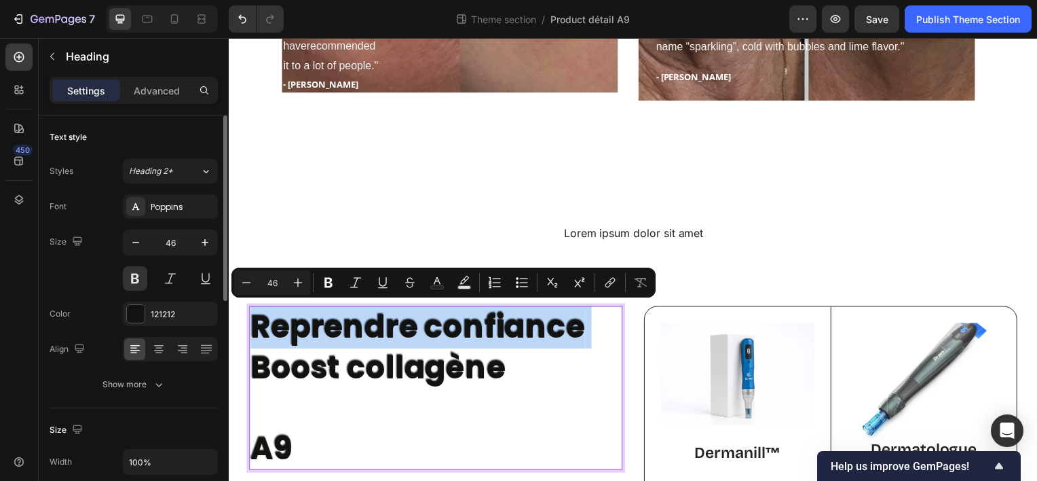
click at [449, 329] on p "Reprendre confiance Boost collagène A9" at bounding box center [437, 390] width 373 height 162
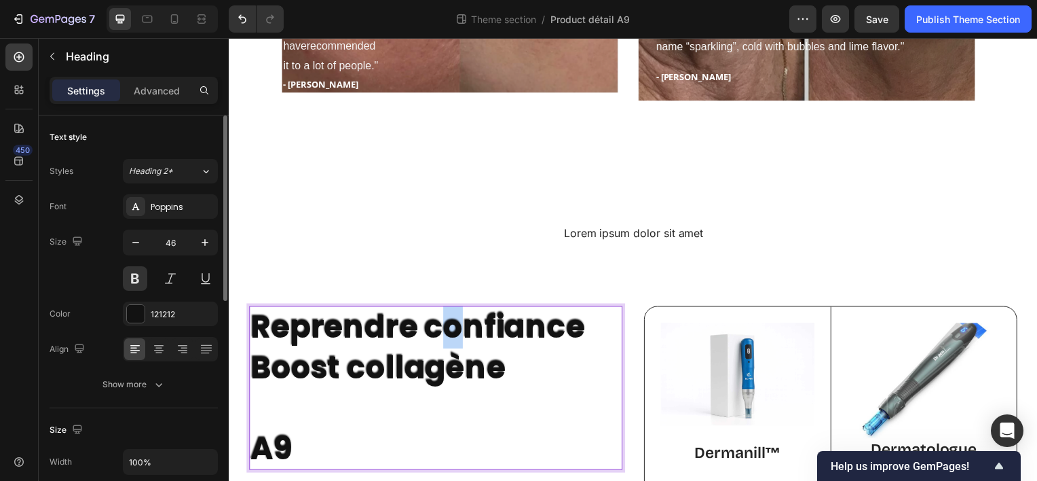
drag, startPoint x: 436, startPoint y: 329, endPoint x: 452, endPoint y: 329, distance: 16.3
click at [452, 329] on p "Reprendre confiance Boost collagène A9" at bounding box center [437, 390] width 373 height 162
drag, startPoint x: 426, startPoint y: 329, endPoint x: 587, endPoint y: 330, distance: 160.2
click at [587, 330] on p "Reprendre confiance Boost collagène A9" at bounding box center [437, 390] width 373 height 162
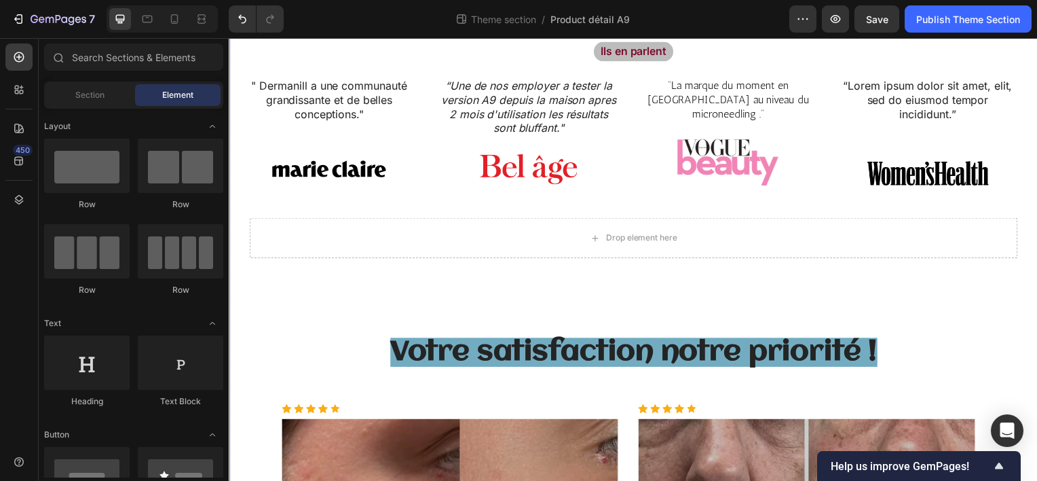
scroll to position [954, 0]
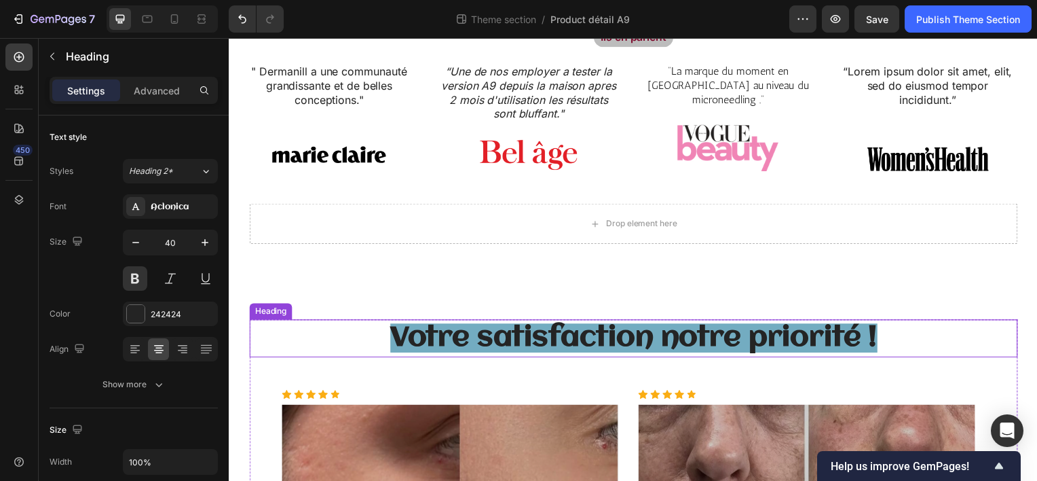
click at [777, 333] on span "Votre satisfaction notre priorité !" at bounding box center [636, 339] width 491 height 29
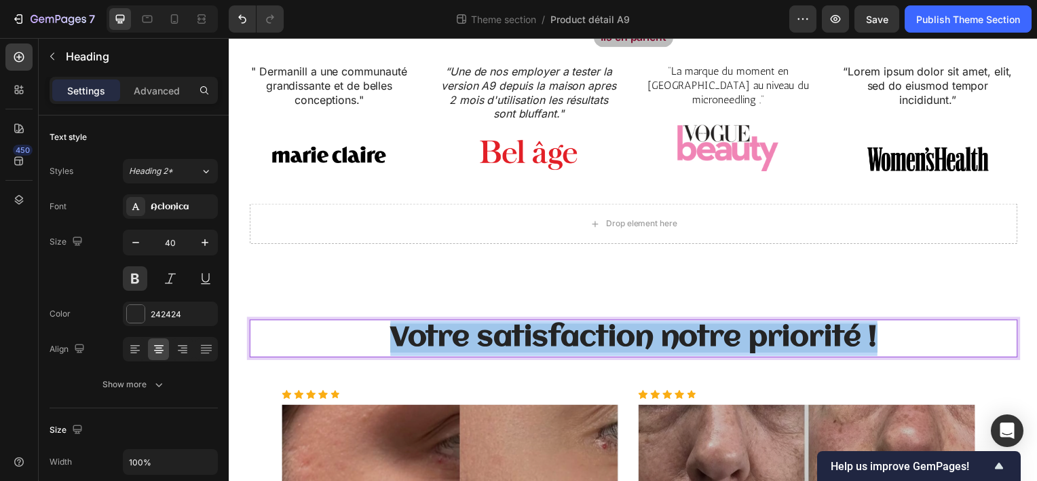
click at [777, 333] on span "Votre satisfaction notre priorité !" at bounding box center [636, 339] width 491 height 29
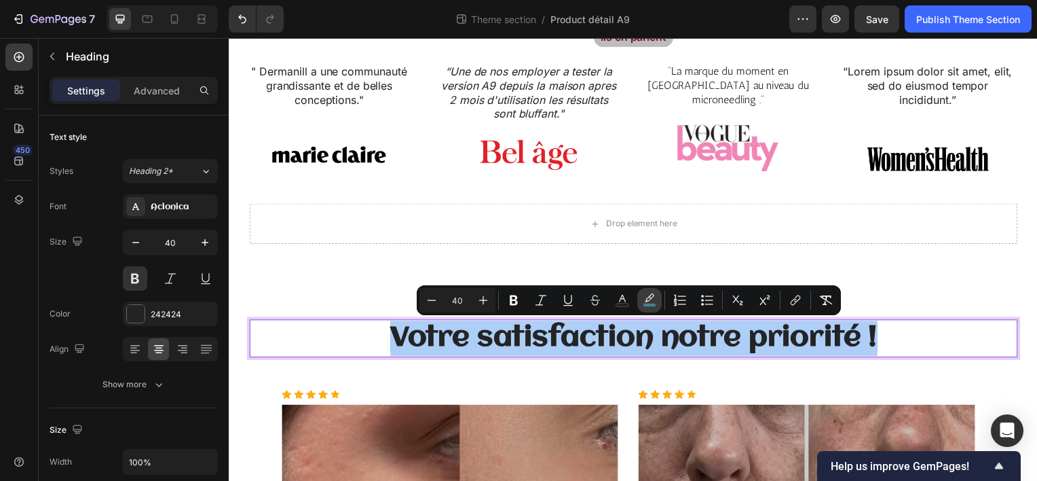
click at [653, 299] on icon "Editor contextual toolbar" at bounding box center [650, 300] width 14 height 14
type input "4994AF"
type input "77"
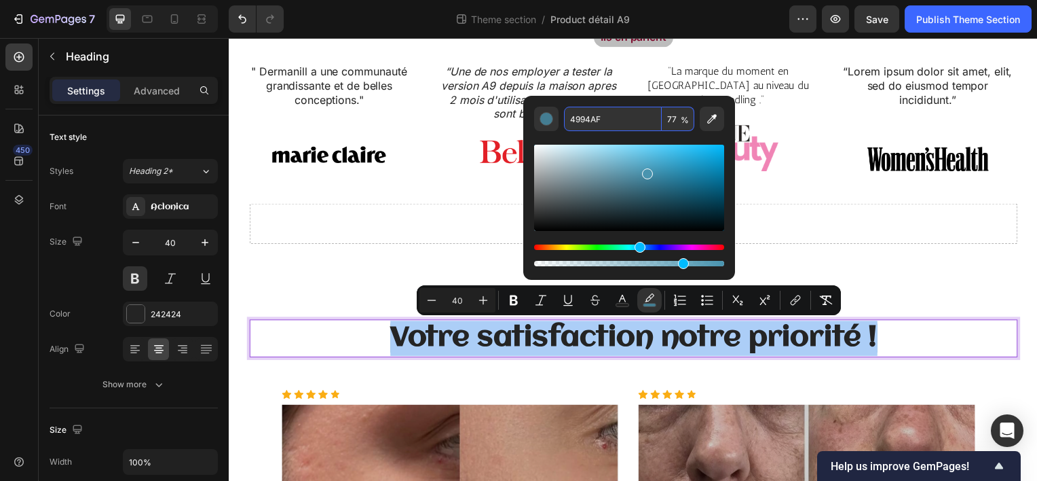
click at [621, 117] on input "4994AF" at bounding box center [613, 119] width 98 height 24
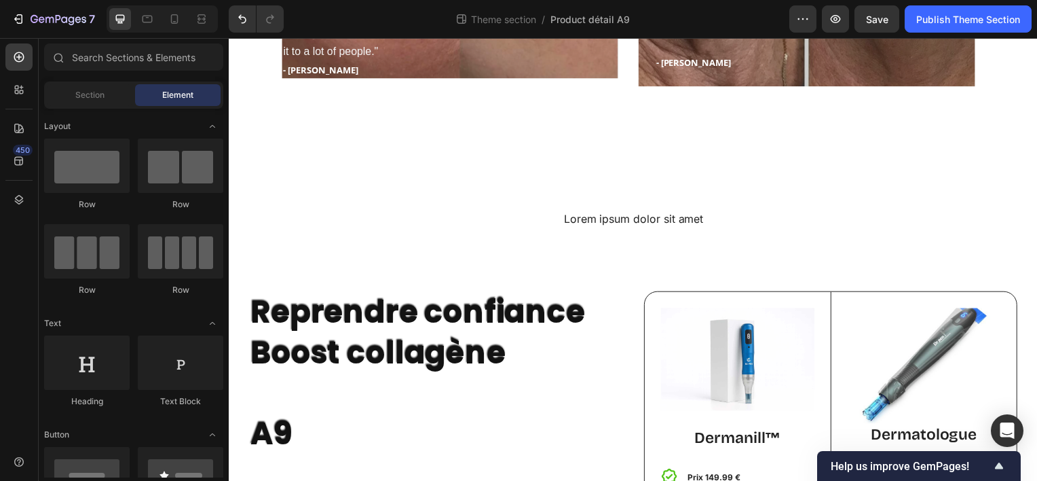
scroll to position [1563, 0]
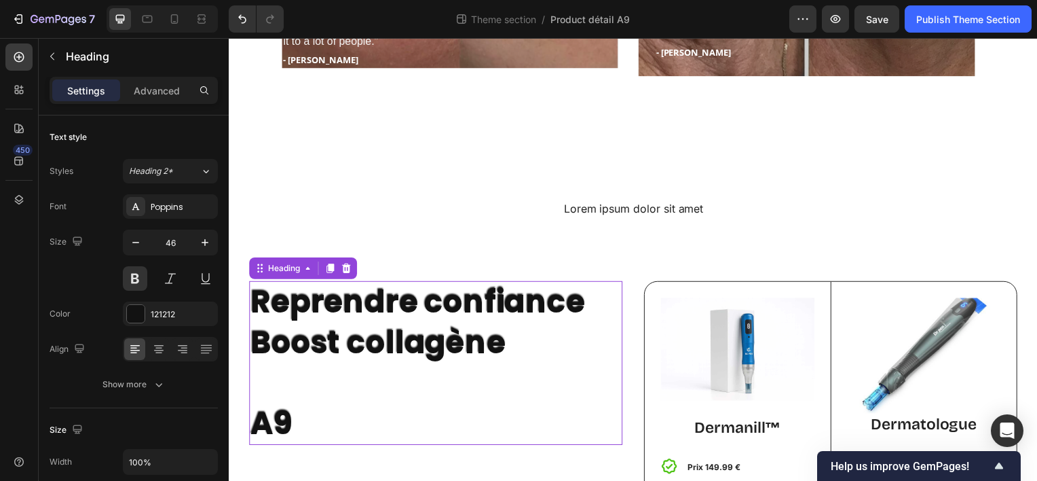
click at [434, 299] on p "Reprendre confiance Boost collagène A9" at bounding box center [437, 365] width 373 height 162
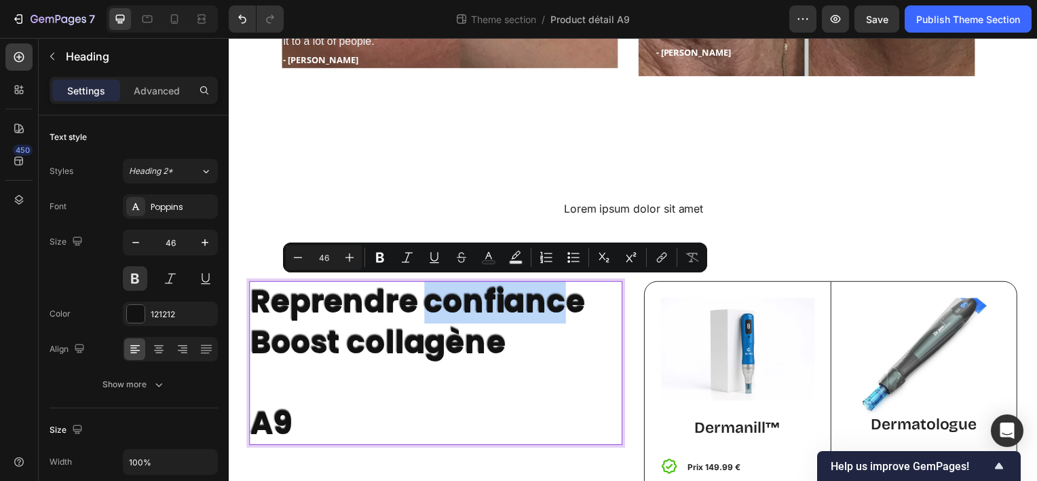
drag, startPoint x: 434, startPoint y: 299, endPoint x: 577, endPoint y: 308, distance: 143.5
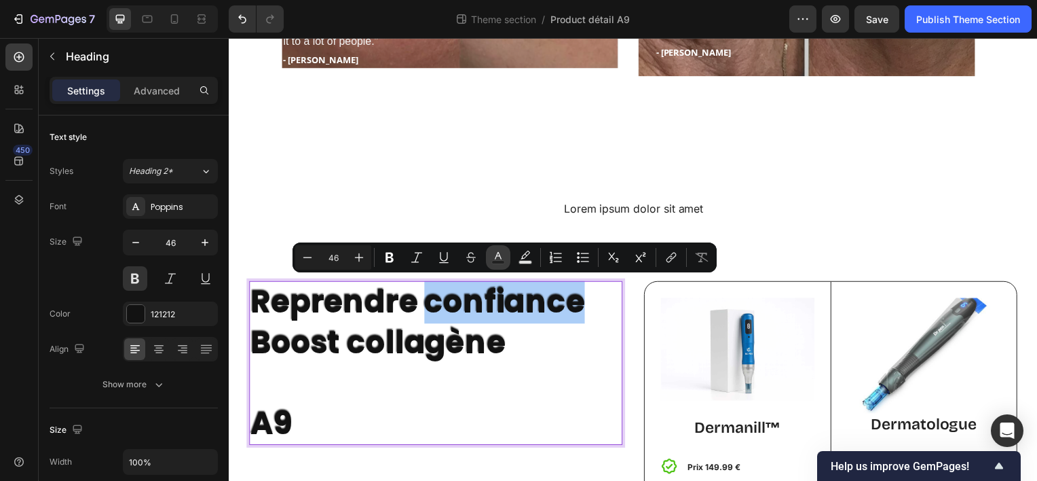
click at [499, 253] on icon "Editor contextual toolbar" at bounding box center [498, 255] width 7 height 7
type input "121212"
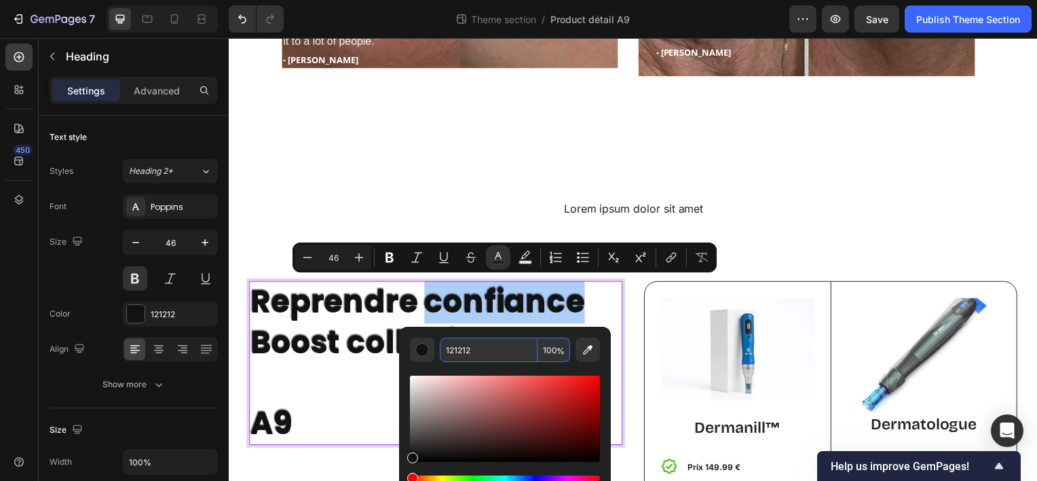
click at [481, 346] on input "121212" at bounding box center [489, 349] width 98 height 24
paste input "4994AF"
type input "4994AF"
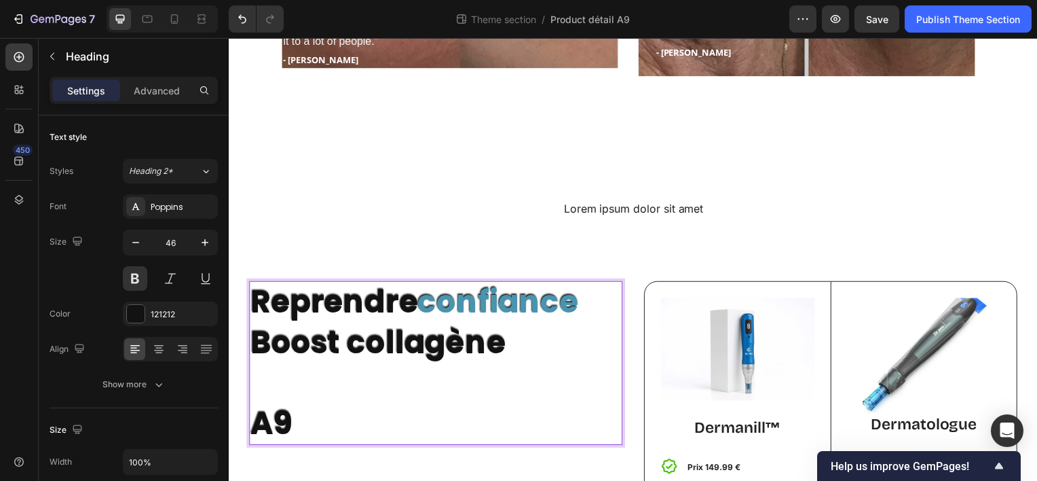
click at [320, 402] on p "Reprendre confiance Boost collagène A9" at bounding box center [437, 365] width 373 height 162
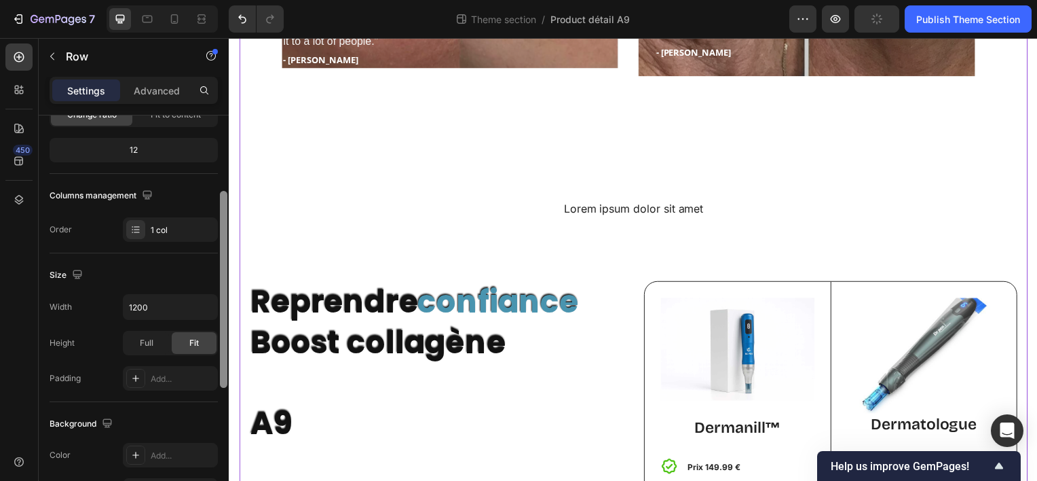
scroll to position [157, 0]
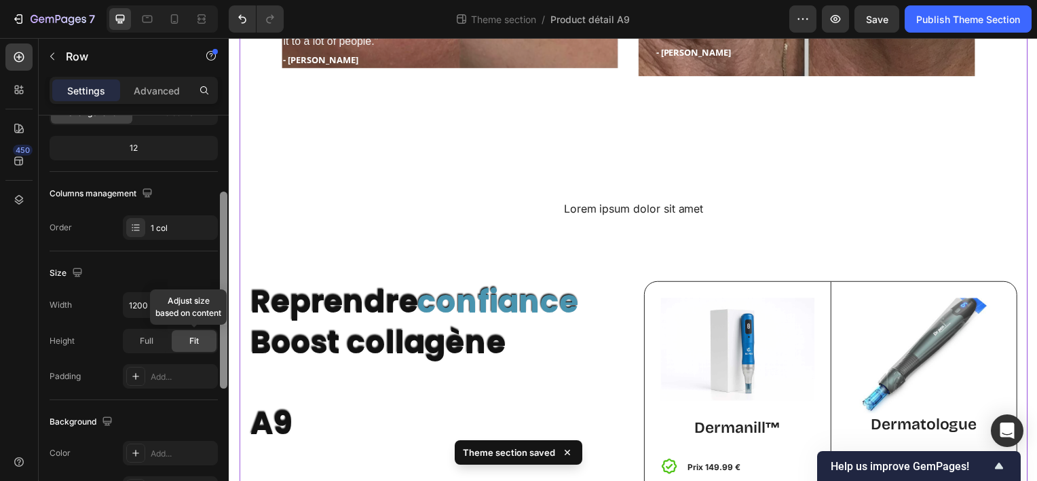
drag, startPoint x: 224, startPoint y: 253, endPoint x: 215, endPoint y: 330, distance: 77.3
click at [215, 330] on div "Layout Column width Change ratio Fit to content 12 Columns management Order 1 c…" at bounding box center [134, 317] width 190 height 404
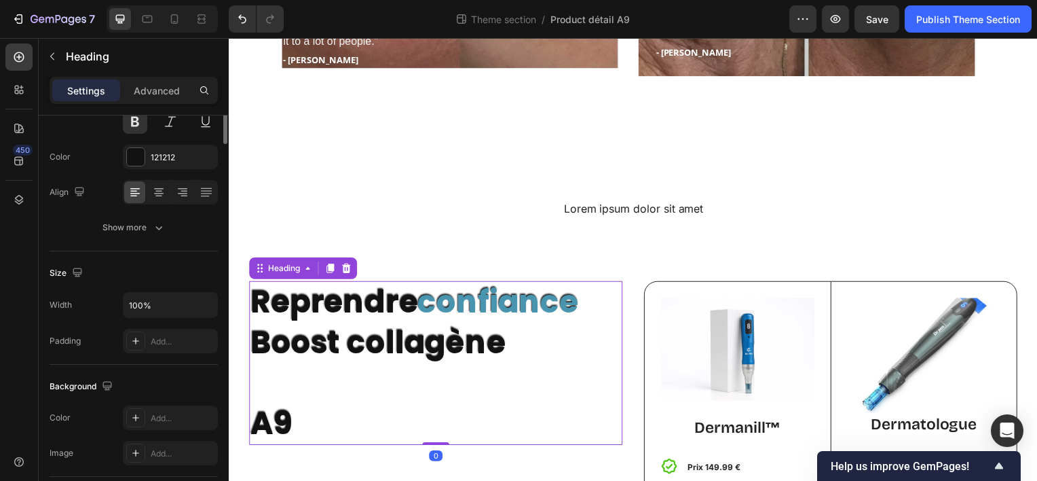
scroll to position [0, 0]
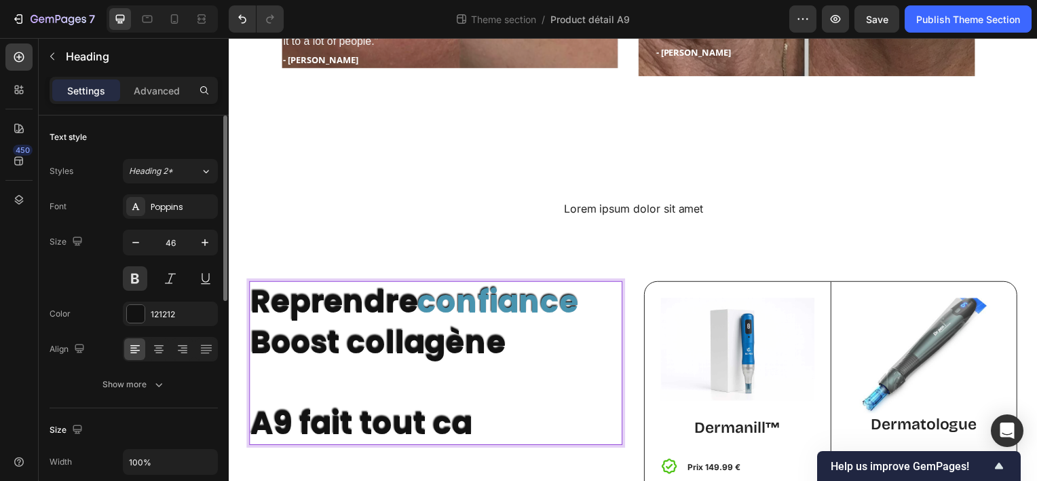
click at [376, 432] on p "Reprendre confiance Boost collagène A9 fait tout ca" at bounding box center [437, 365] width 373 height 162
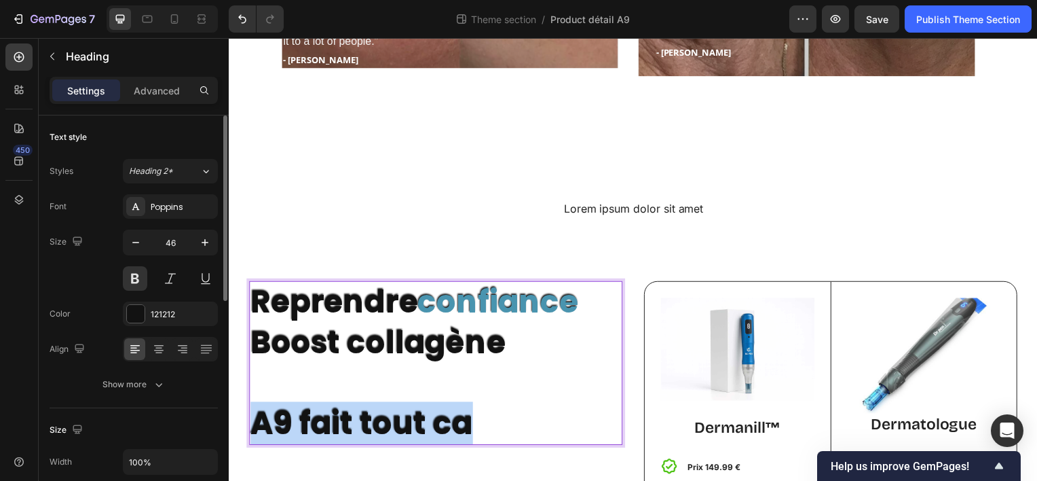
click at [376, 432] on p "Reprendre confiance Boost collagène A9 fait tout ca" at bounding box center [437, 365] width 373 height 162
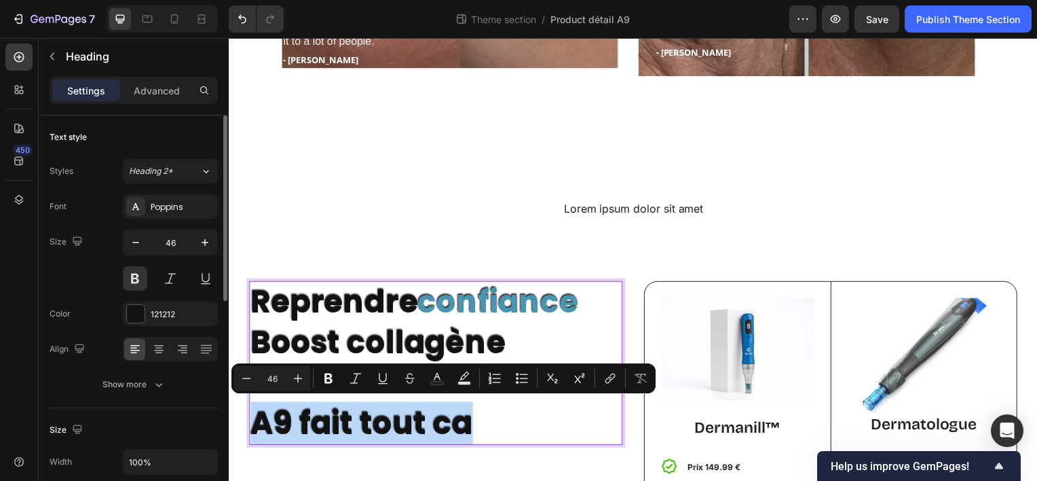
click at [376, 432] on p "Reprendre confiance Boost collagène A9 fait tout ca" at bounding box center [437, 365] width 373 height 162
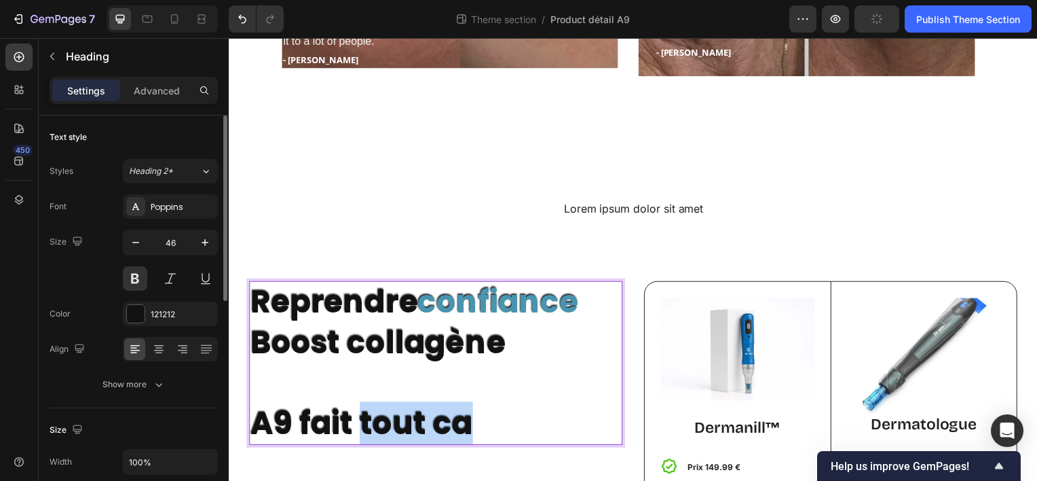
drag, startPoint x: 363, startPoint y: 426, endPoint x: 517, endPoint y: 428, distance: 153.5
click at [517, 428] on p "Reprendre confiance Boost collagène A9 fait tout ca" at bounding box center [437, 365] width 373 height 162
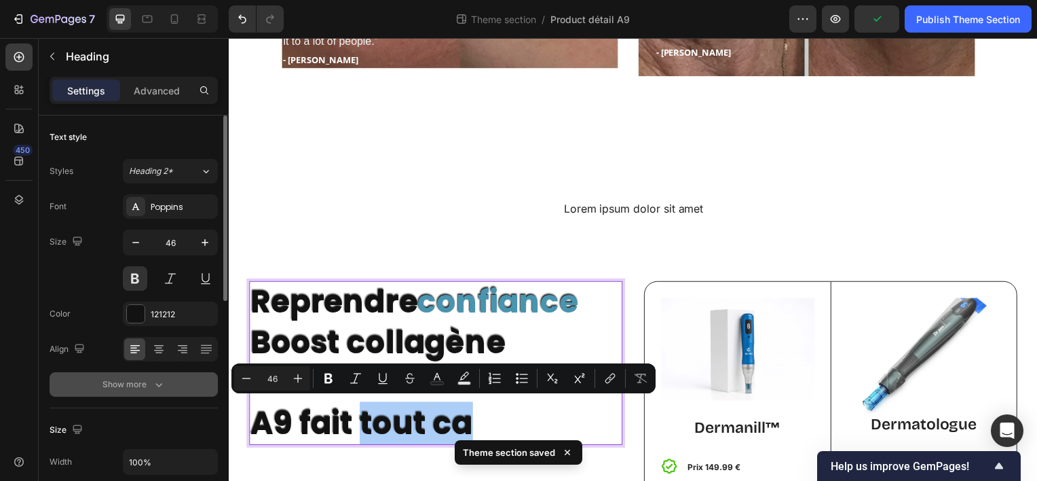
click at [163, 389] on icon "button" at bounding box center [159, 384] width 14 height 14
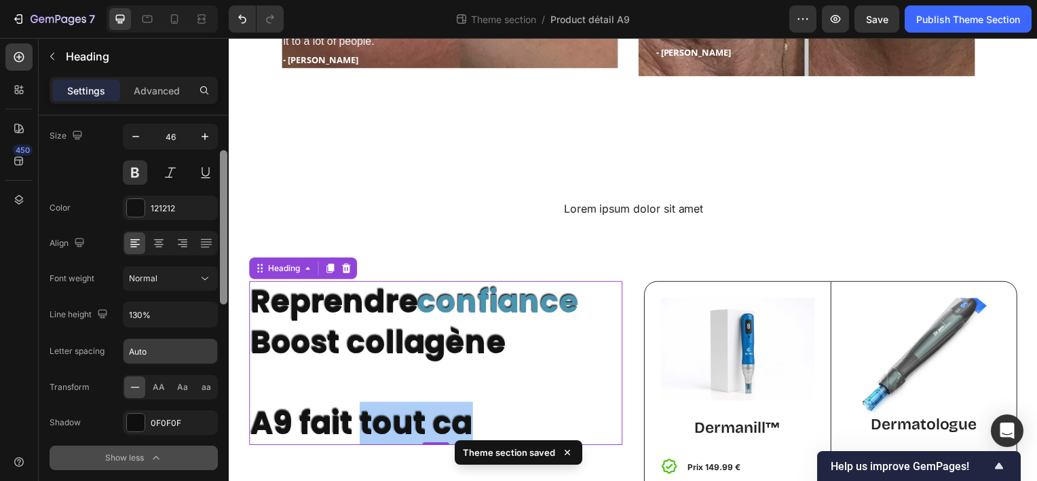
scroll to position [111, 0]
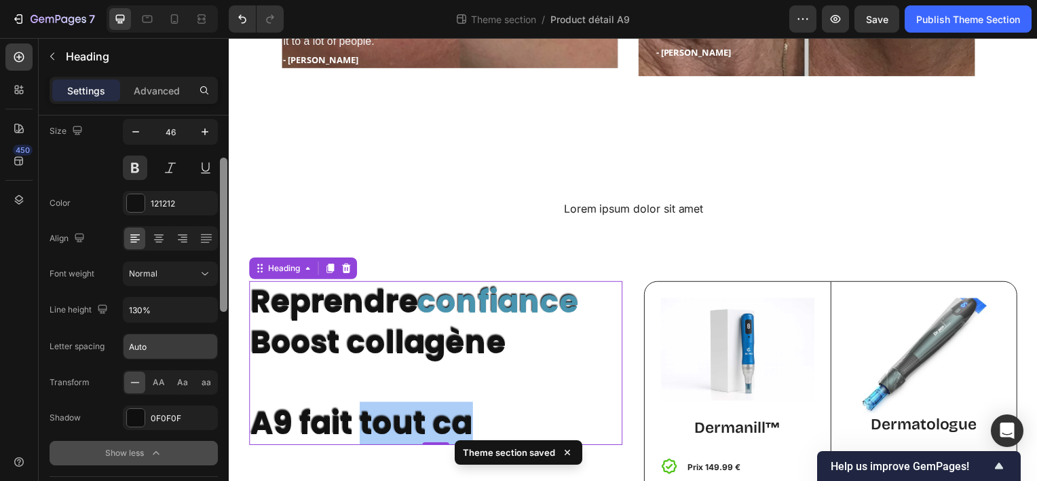
drag, startPoint x: 223, startPoint y: 288, endPoint x: 212, endPoint y: 339, distance: 52.2
click at [212, 339] on div "Text style Styles Heading 2* Font Poppins Size 46 Color 121212 Align Font weigh…" at bounding box center [134, 317] width 190 height 404
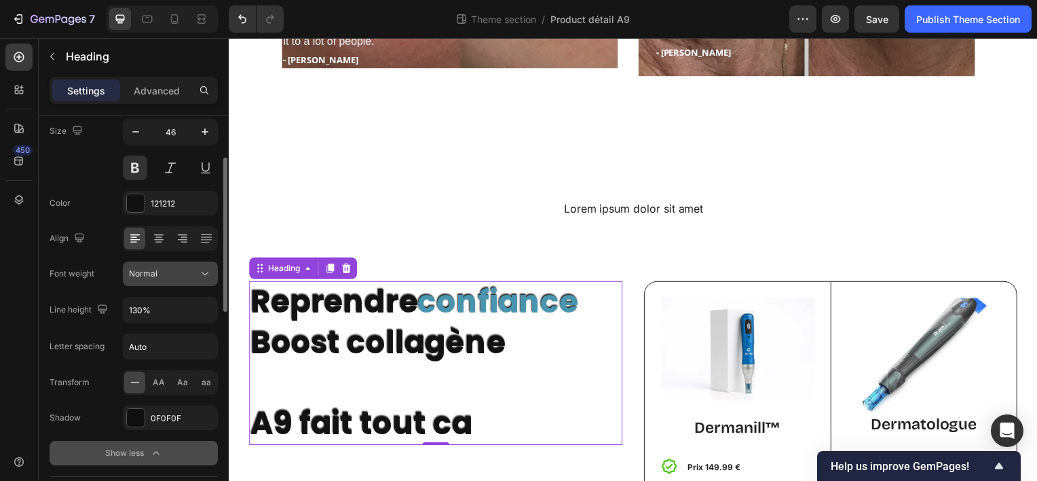
click at [178, 277] on div "Normal" at bounding box center [163, 273] width 69 height 12
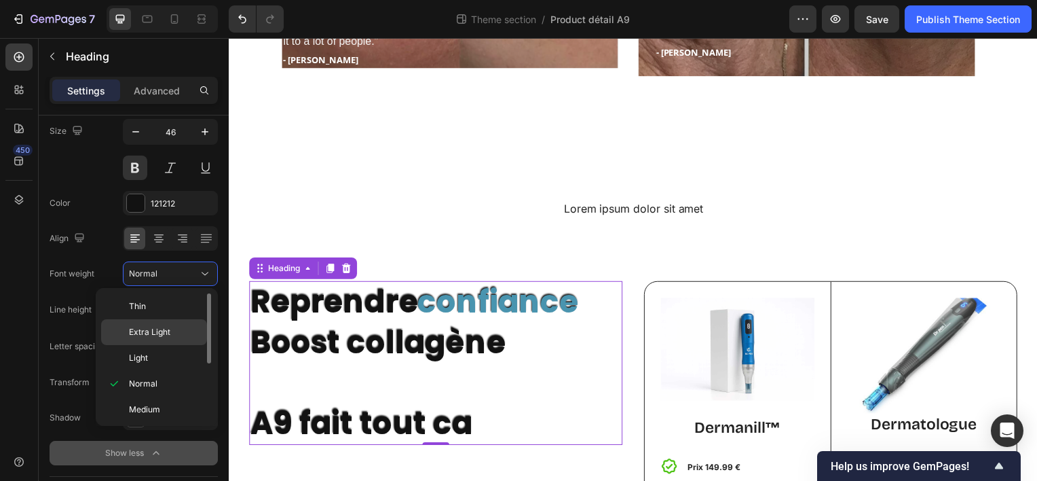
click at [158, 331] on span "Extra Light" at bounding box center [149, 332] width 41 height 12
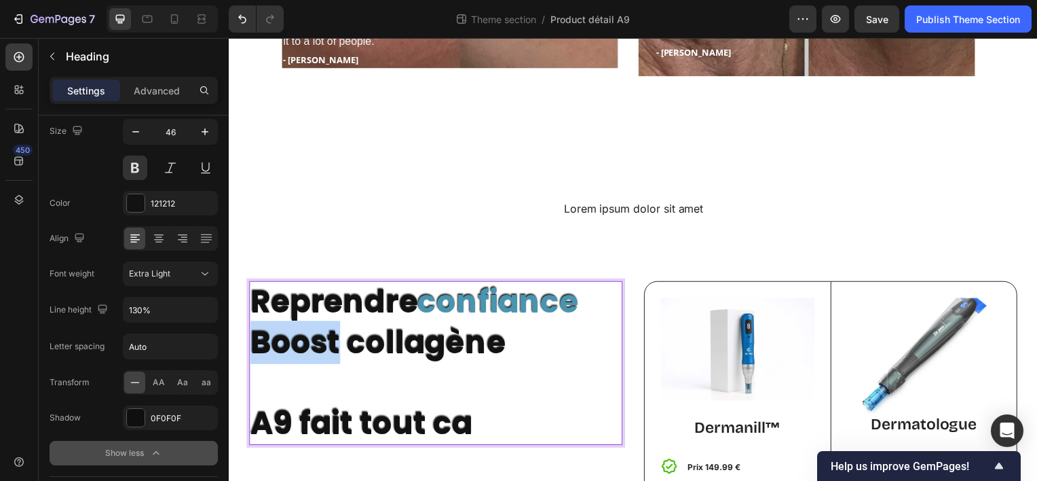
click at [297, 335] on p "Reprendre confiance Boost collagène A9 fait tout ca" at bounding box center [437, 365] width 373 height 162
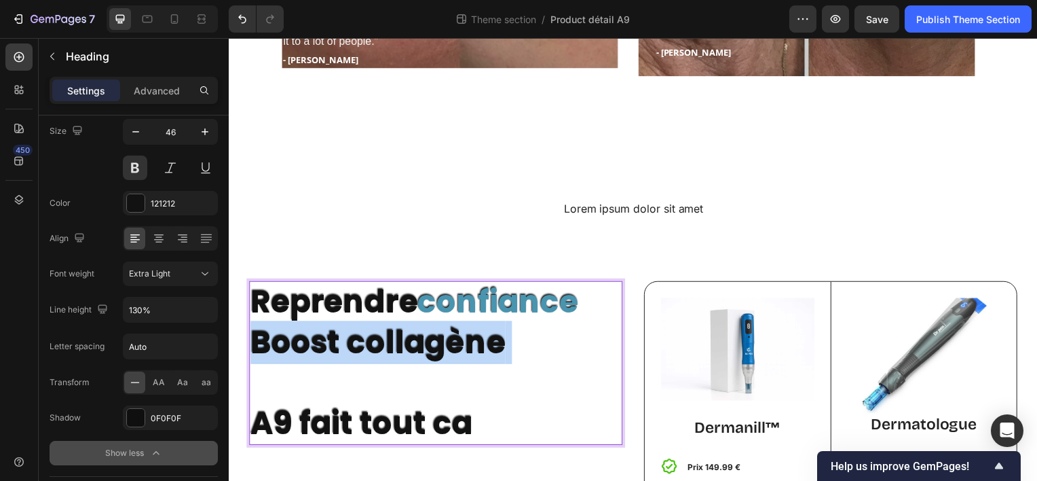
click at [297, 335] on p "Reprendre confiance Boost collagène A9 fait tout ca" at bounding box center [437, 365] width 373 height 162
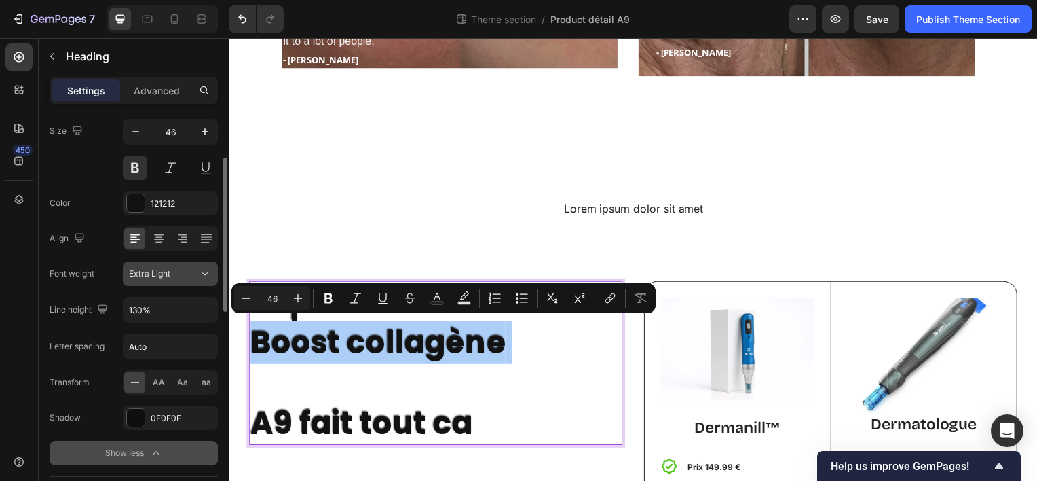
click at [206, 275] on icon at bounding box center [205, 274] width 14 height 14
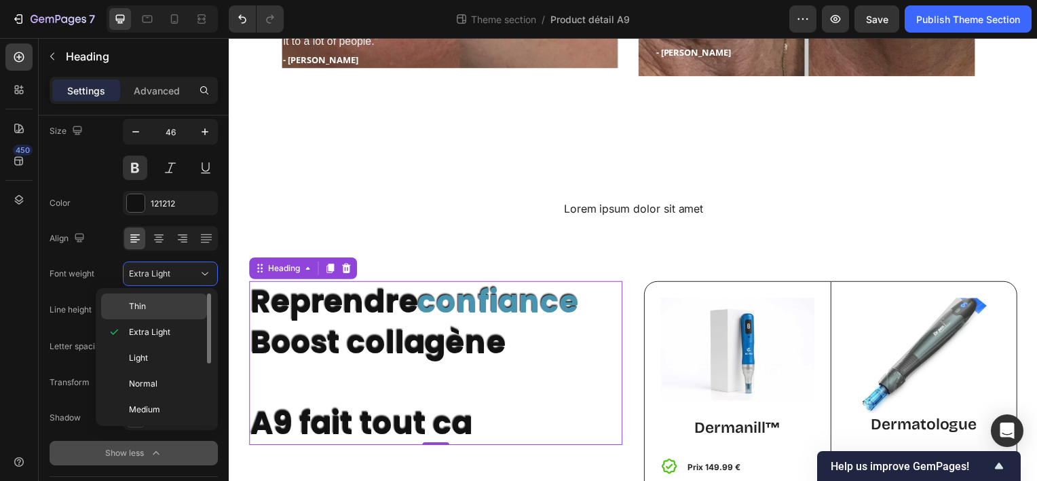
click at [163, 304] on p "Thin" at bounding box center [165, 306] width 72 height 12
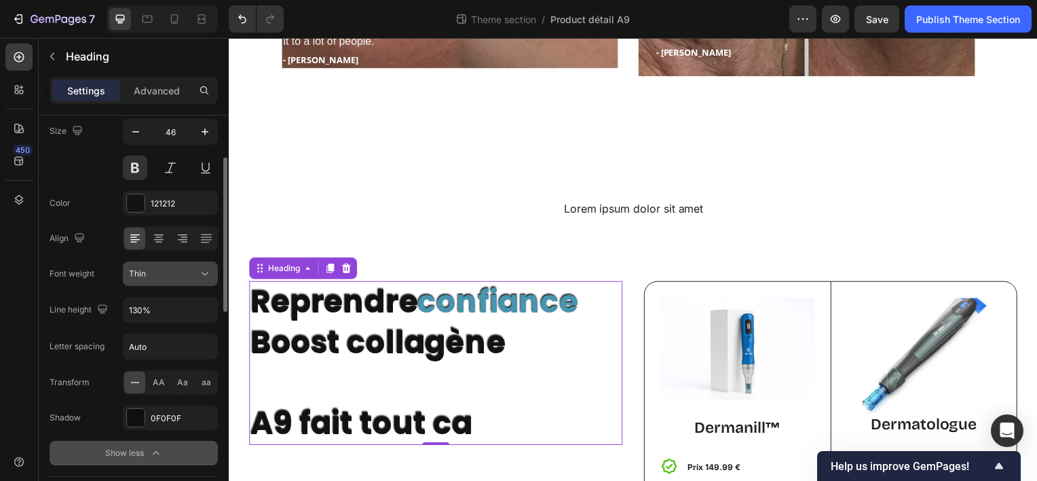
click at [175, 276] on div "Thin" at bounding box center [163, 273] width 69 height 12
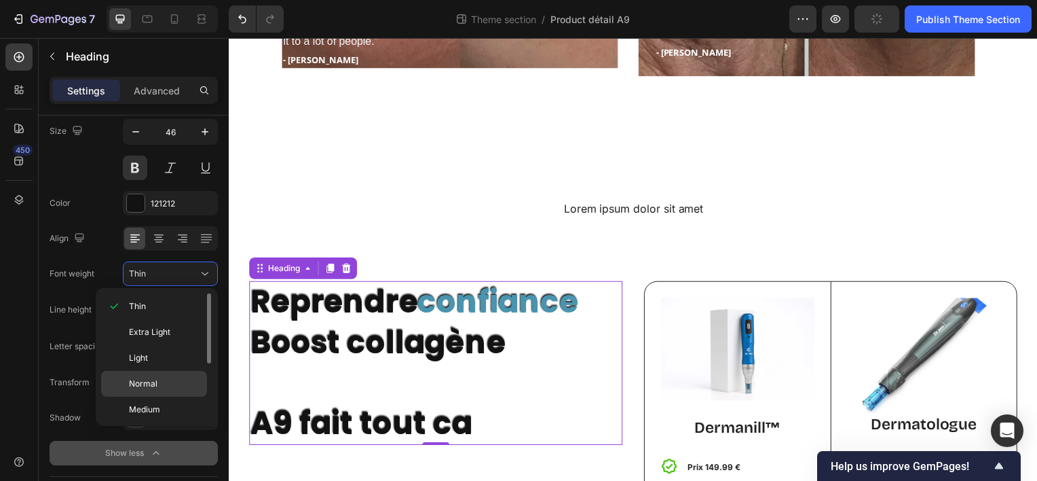
click at [145, 375] on div "Normal" at bounding box center [154, 384] width 106 height 26
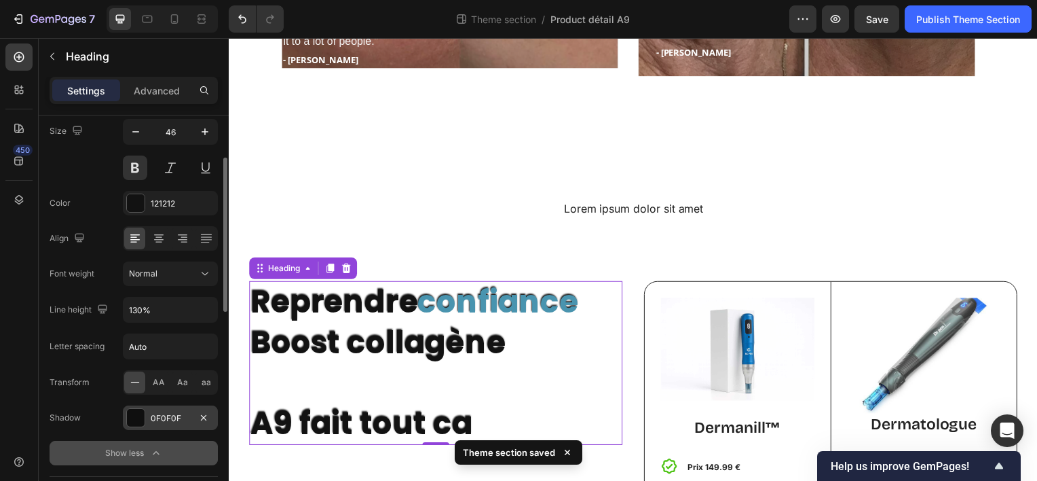
click at [159, 422] on div "0F0F0F" at bounding box center [170, 418] width 39 height 12
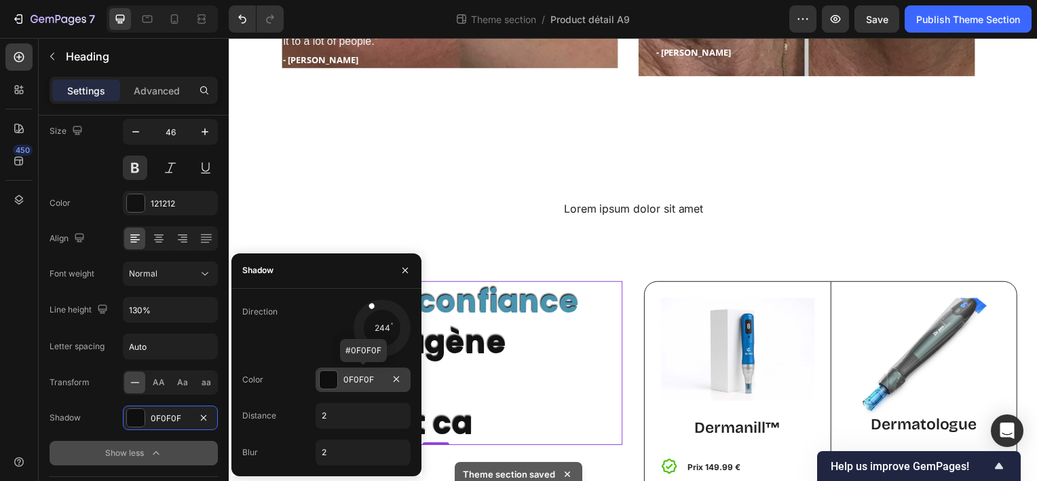
click at [371, 380] on div "0F0F0F" at bounding box center [363, 379] width 39 height 12
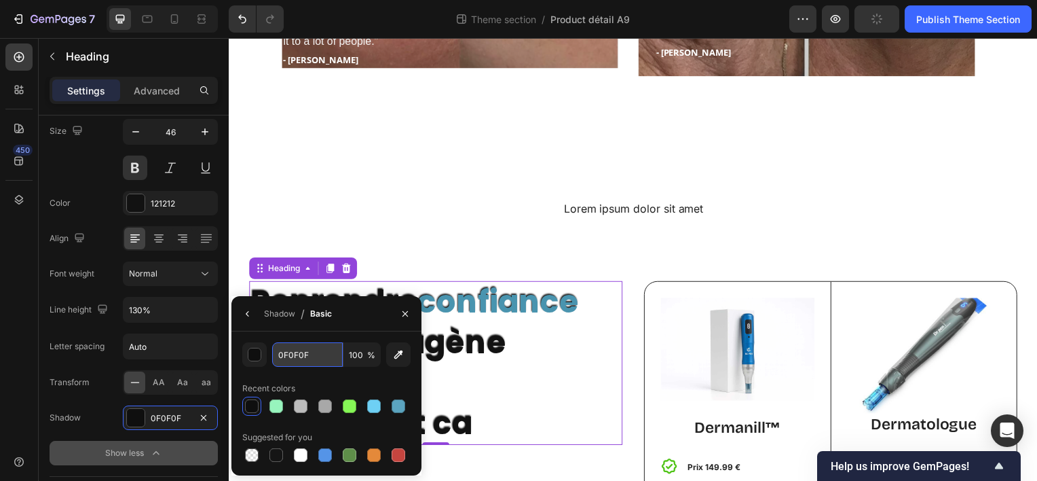
click at [312, 348] on input "0F0F0F" at bounding box center [307, 354] width 71 height 24
paste input "4994A"
type input "4994AF"
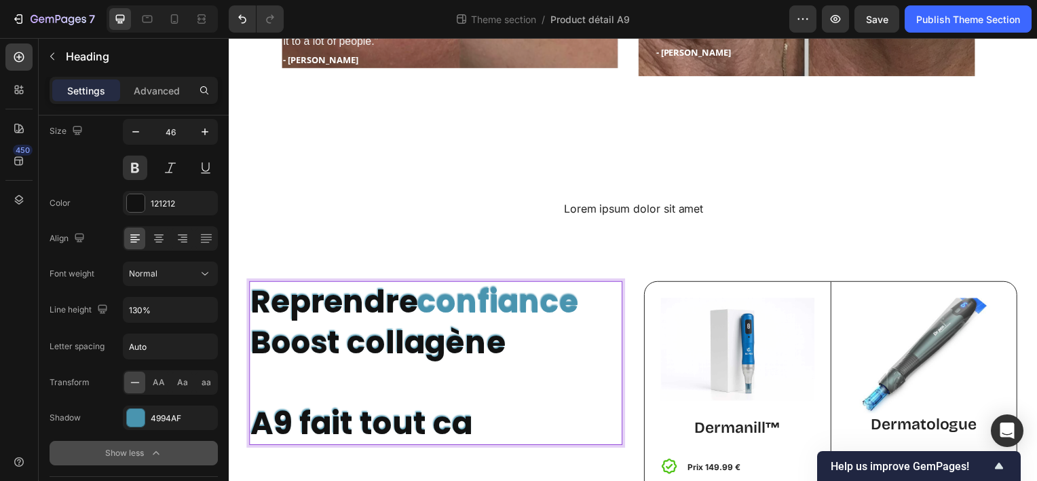
click at [497, 300] on span "confiance" at bounding box center [500, 303] width 162 height 43
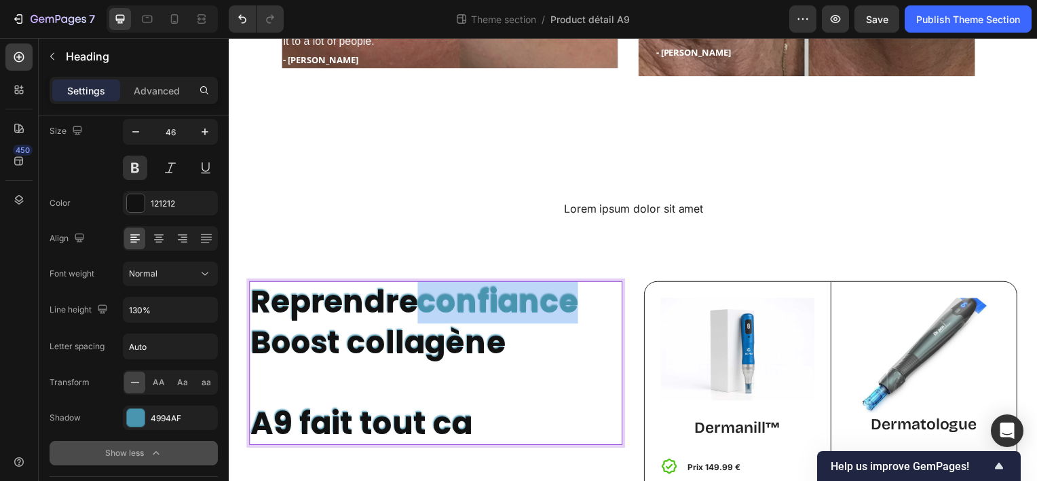
click at [497, 300] on span "confiance" at bounding box center [500, 303] width 162 height 43
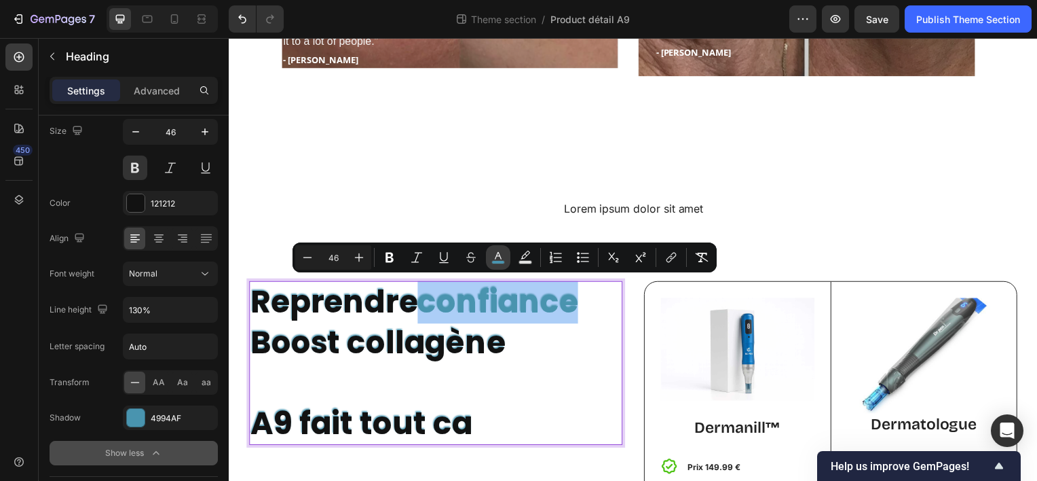
click at [502, 252] on icon "Editor contextual toolbar" at bounding box center [499, 258] width 14 height 14
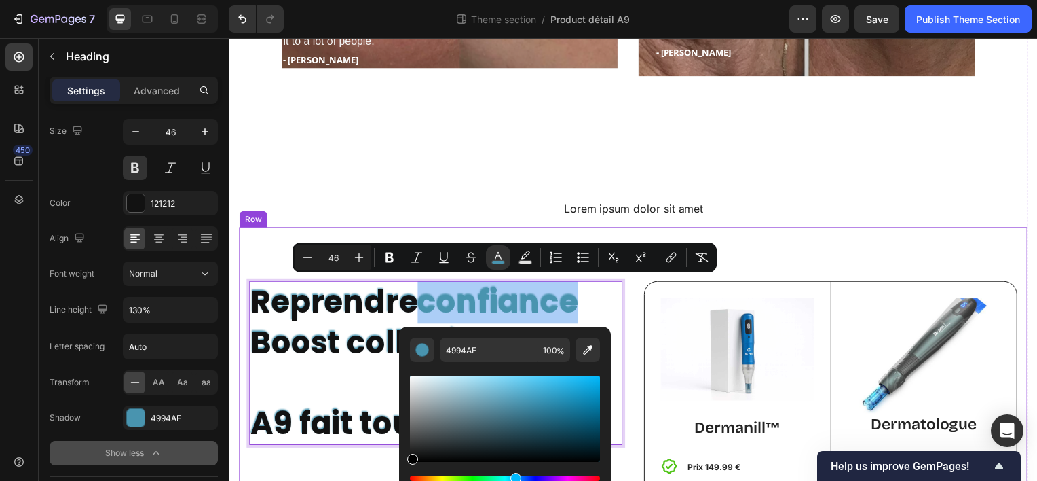
drag, startPoint x: 751, startPoint y: 445, endPoint x: 394, endPoint y: 466, distance: 357.0
type input "000000"
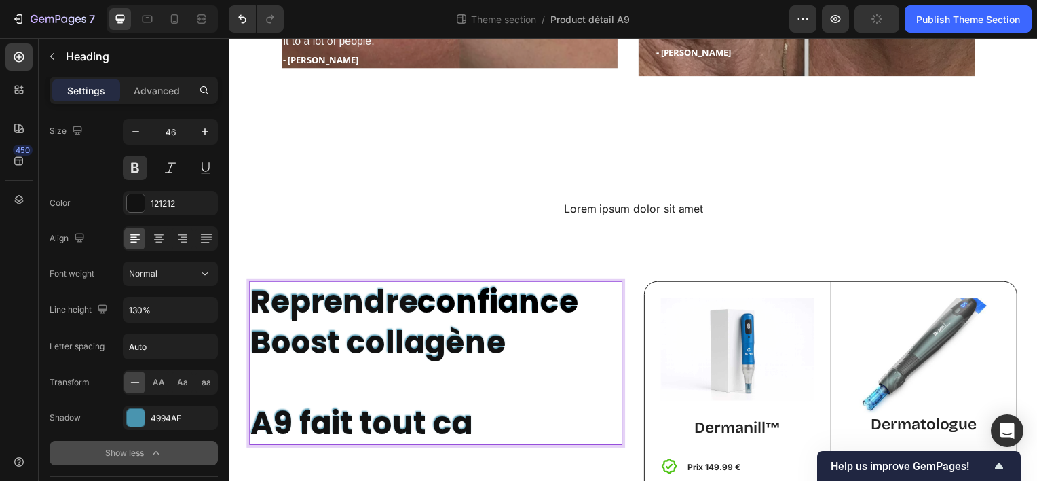
click at [352, 386] on p "Reprendre confiance Boost collagène A9 fait tout ca" at bounding box center [437, 365] width 373 height 162
drag, startPoint x: 368, startPoint y: 424, endPoint x: 379, endPoint y: 420, distance: 11.6
click at [379, 420] on p "Reprendre confiance Boost collagène ⁠⁠⁠⁠⁠⁠⁠ A9 fait tout ca" at bounding box center [437, 365] width 373 height 162
drag, startPoint x: 365, startPoint y: 421, endPoint x: 466, endPoint y: 414, distance: 100.7
click at [466, 414] on p "Reprendre confiance Boost collagène A9 fait tout ca" at bounding box center [437, 365] width 373 height 162
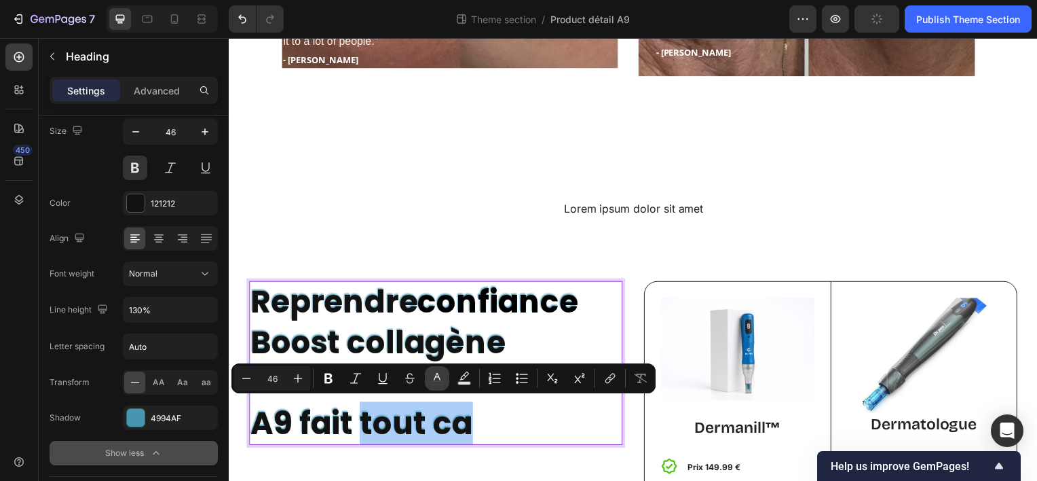
click at [443, 377] on icon "Editor contextual toolbar" at bounding box center [437, 378] width 14 height 14
type input "121212"
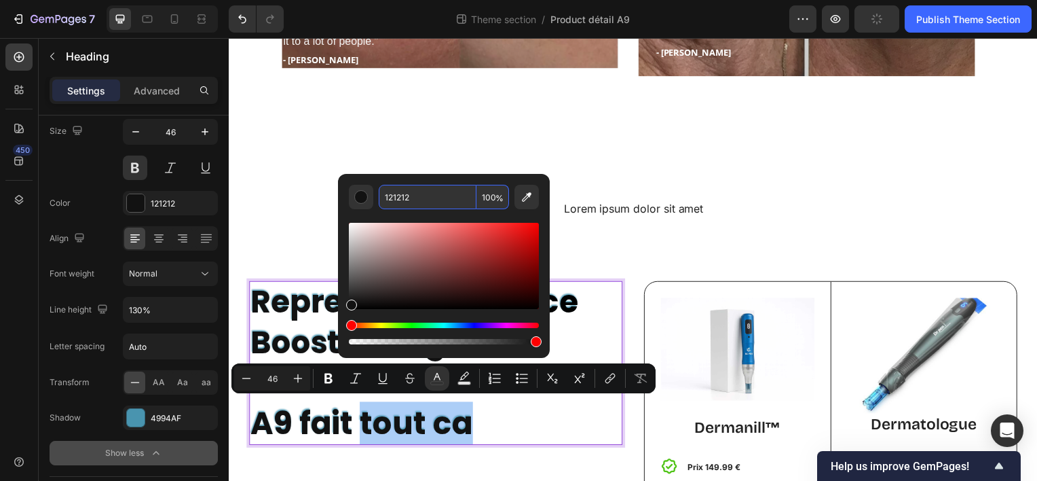
click at [432, 198] on input "121212" at bounding box center [428, 197] width 98 height 24
paste input "4994AF"
type input "4994AF"
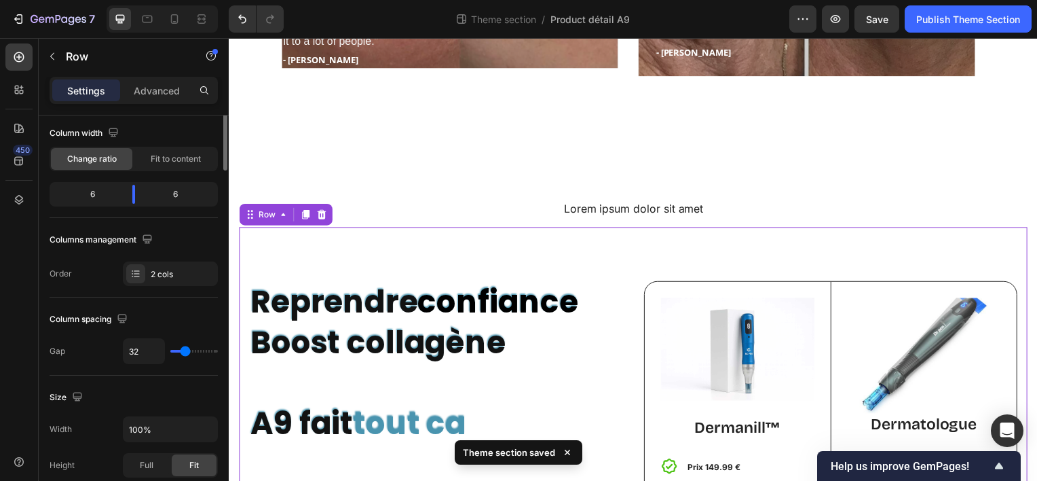
scroll to position [0, 0]
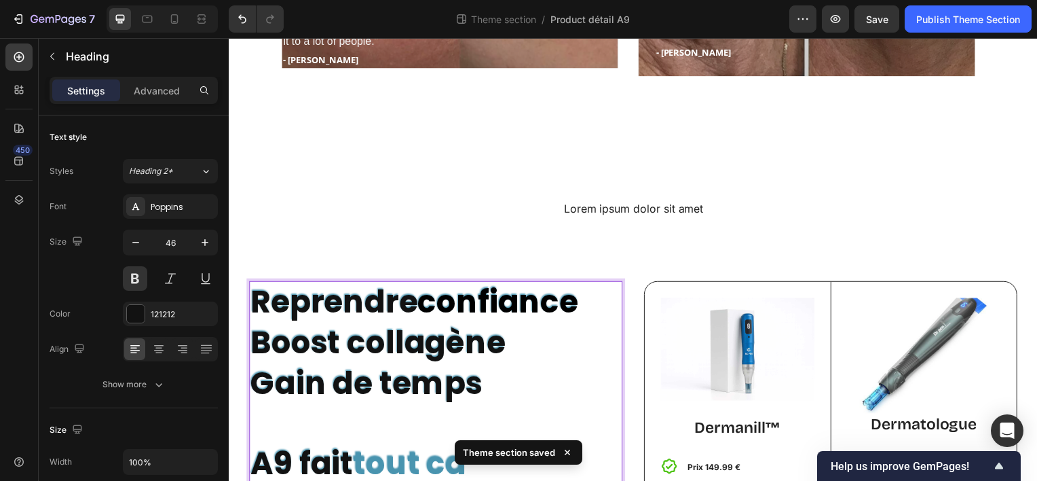
click at [574, 382] on p "Reprendre confiance Boost collagène ⁠⁠⁠⁠⁠⁠⁠Gain de temps A9 fait tout ca" at bounding box center [437, 385] width 373 height 203
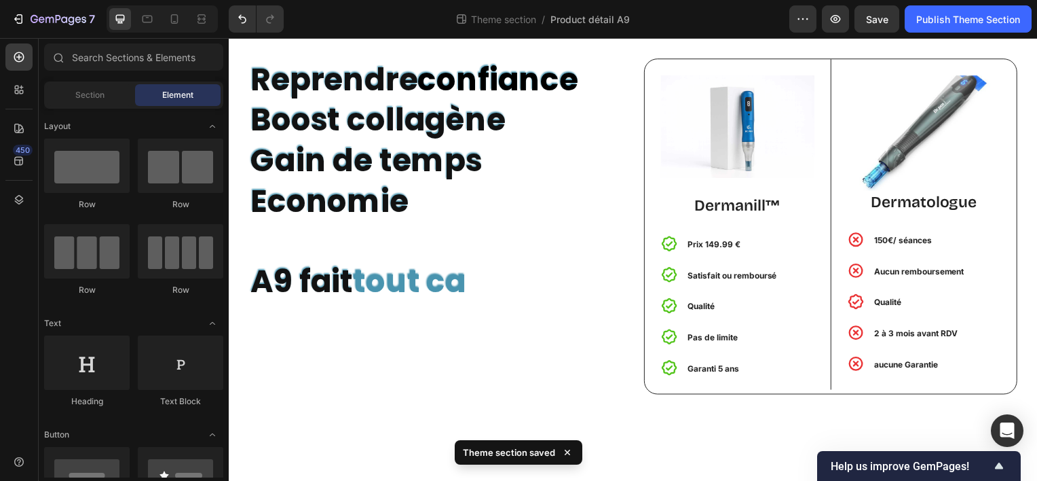
scroll to position [1790, 0]
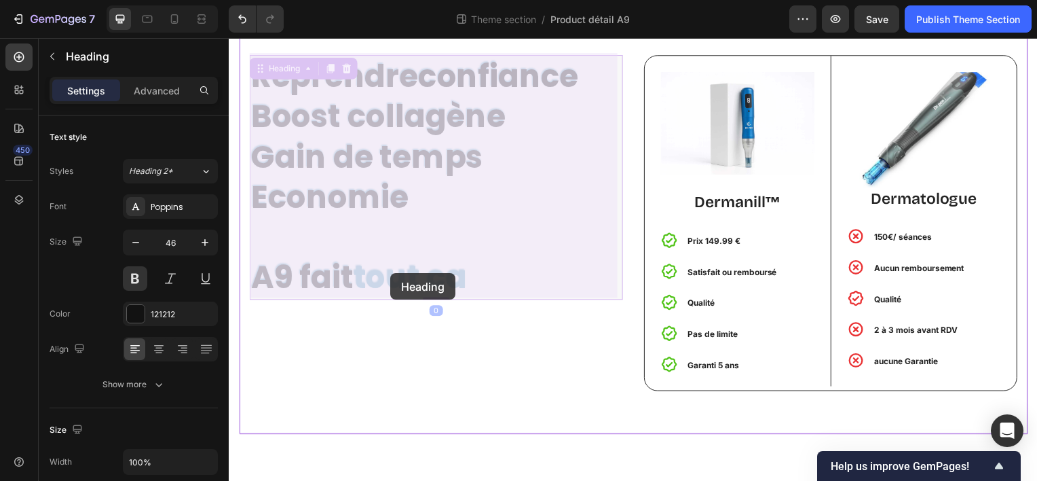
drag, startPoint x: 363, startPoint y: 276, endPoint x: 372, endPoint y: 268, distance: 12.0
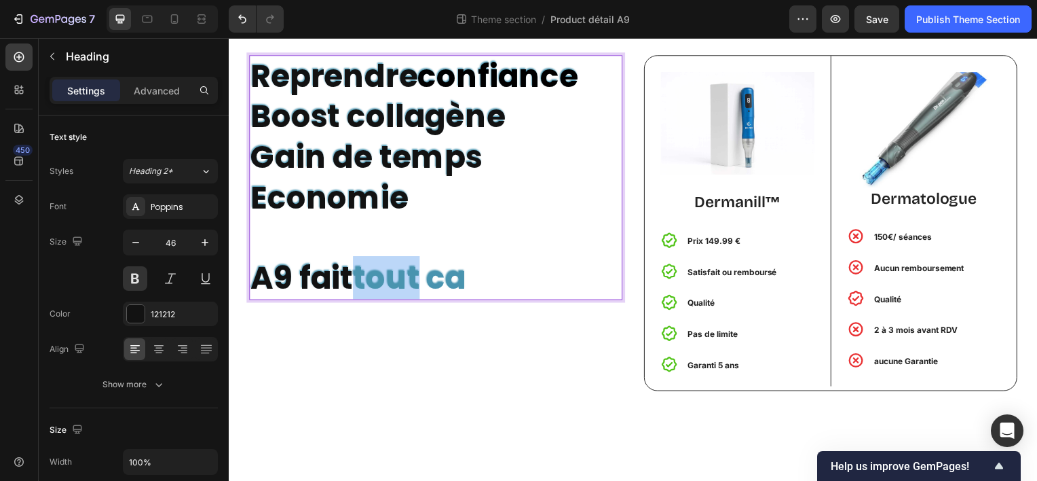
click at [369, 277] on span "tout ca" at bounding box center [411, 278] width 114 height 43
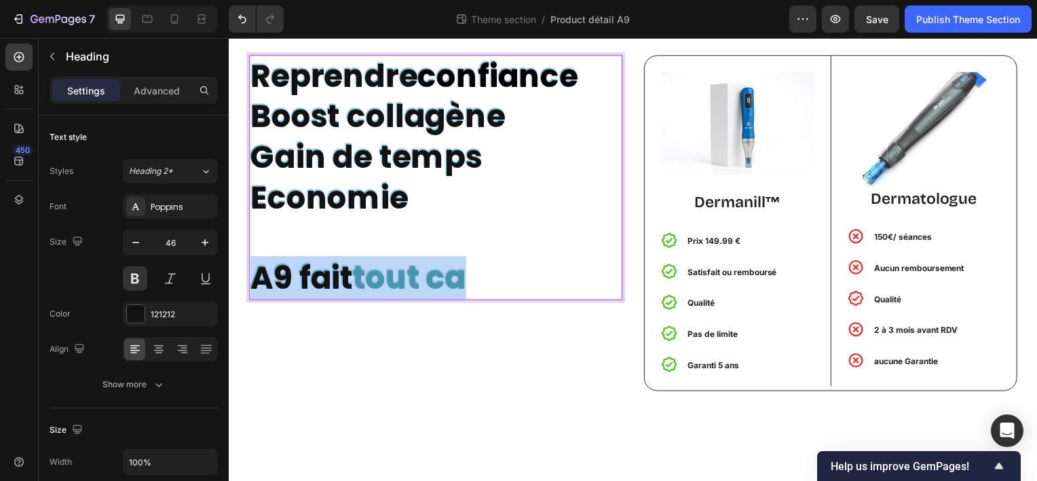
click at [369, 277] on span "tout ca" at bounding box center [411, 278] width 114 height 43
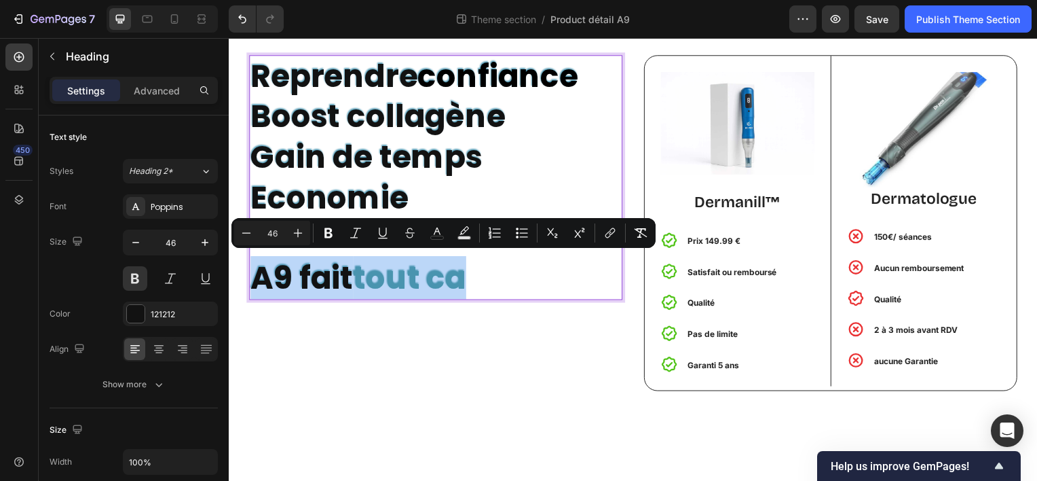
click at [375, 281] on span "tout ca" at bounding box center [411, 278] width 114 height 43
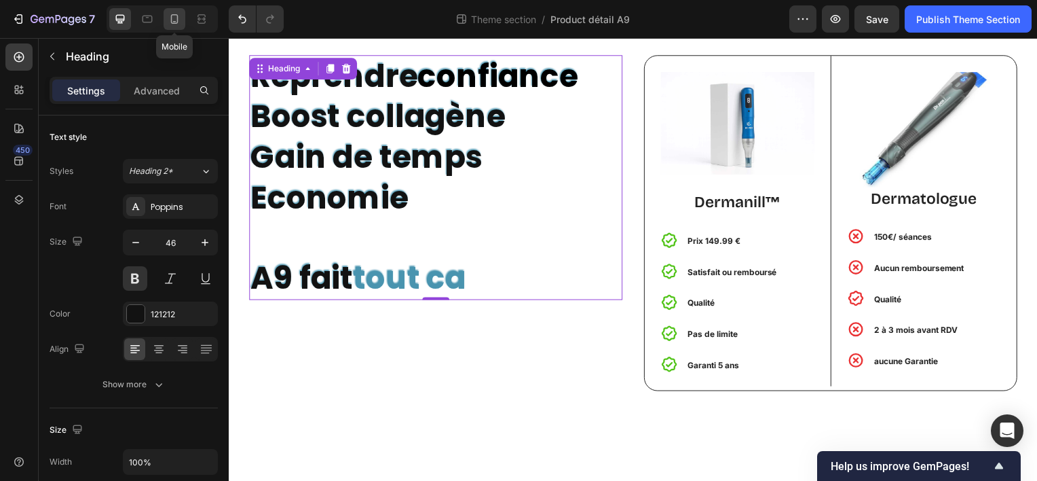
click at [177, 16] on icon at bounding box center [175, 19] width 14 height 14
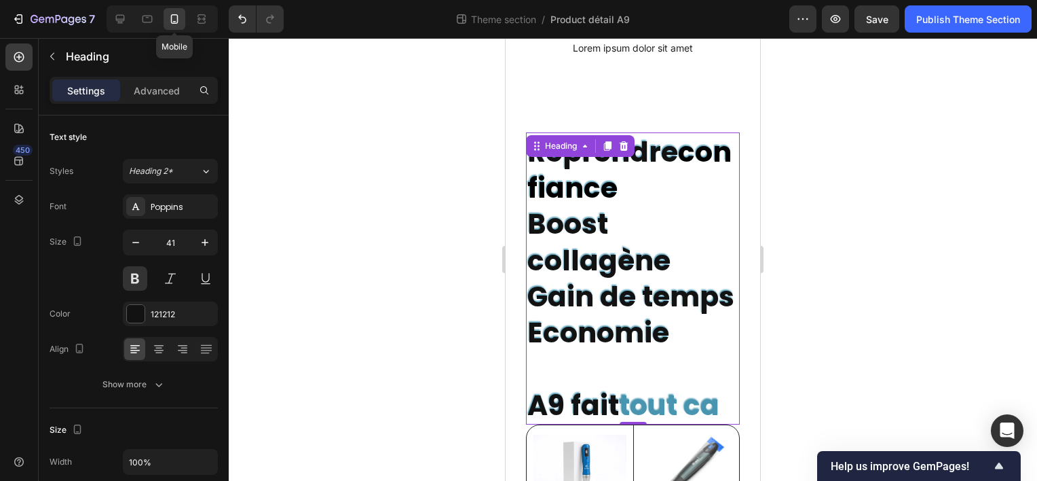
scroll to position [2037, 0]
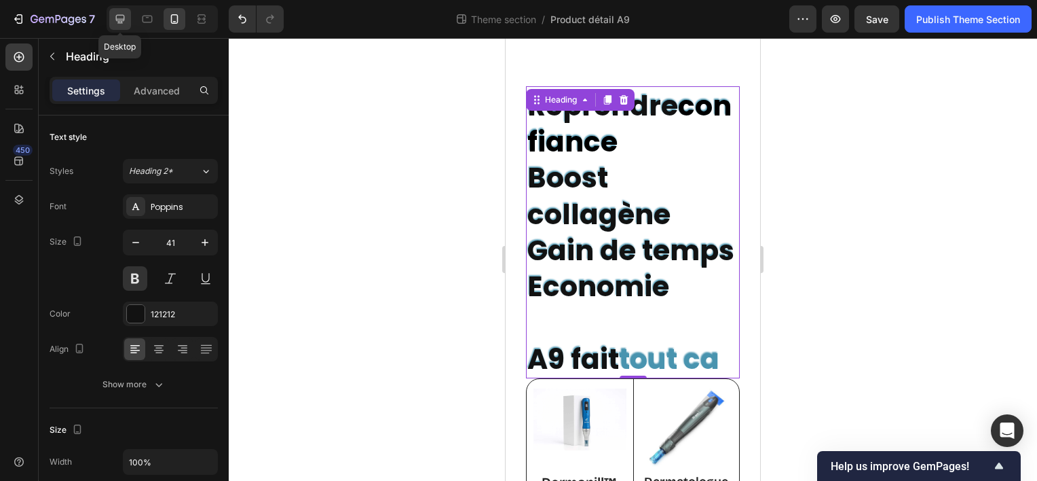
click at [125, 14] on icon at bounding box center [120, 19] width 14 height 14
type input "46"
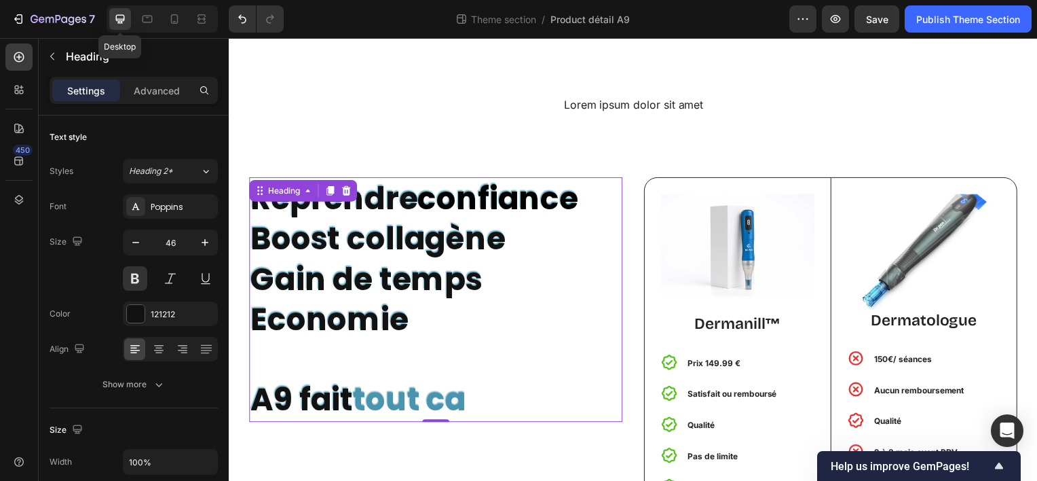
scroll to position [1758, 0]
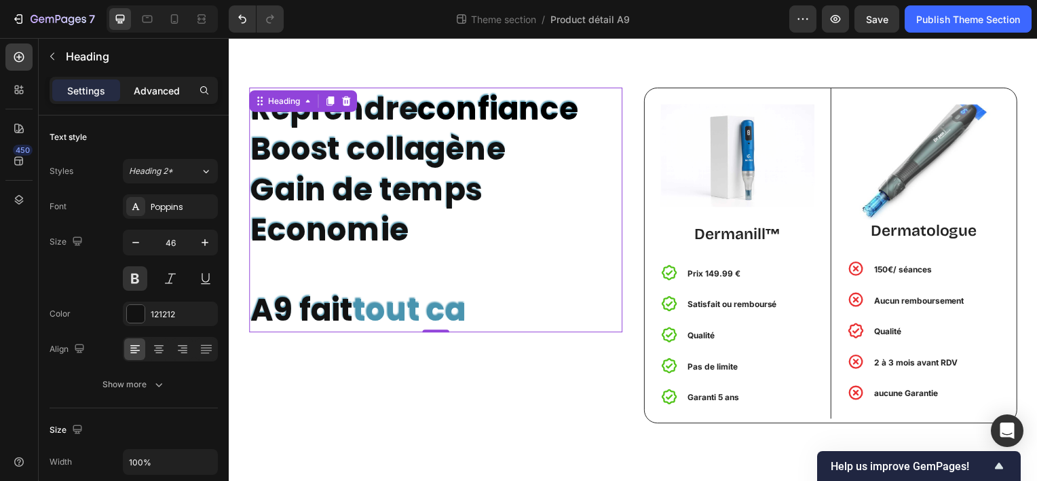
click at [151, 90] on p "Advanced" at bounding box center [157, 91] width 46 height 14
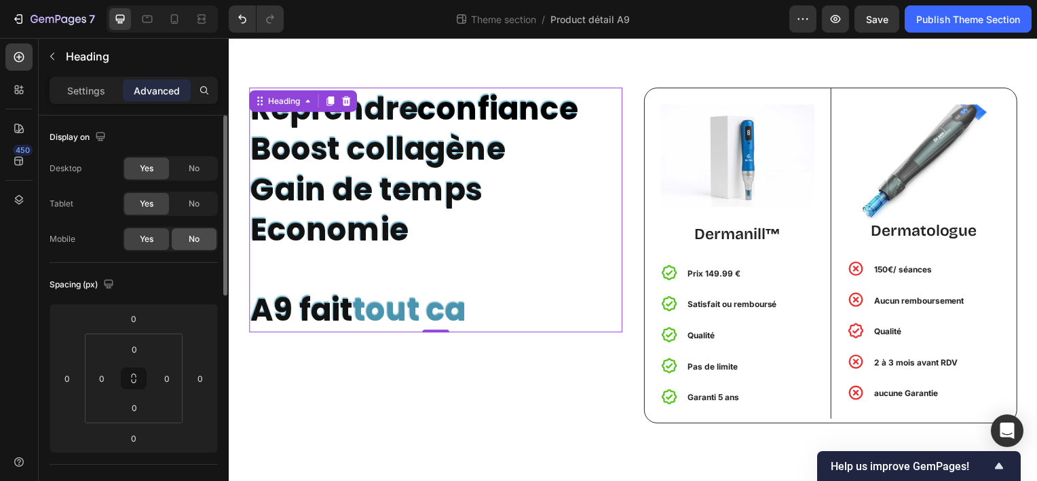
click at [191, 234] on span "No" at bounding box center [194, 239] width 11 height 12
click at [153, 21] on icon at bounding box center [148, 19] width 14 height 14
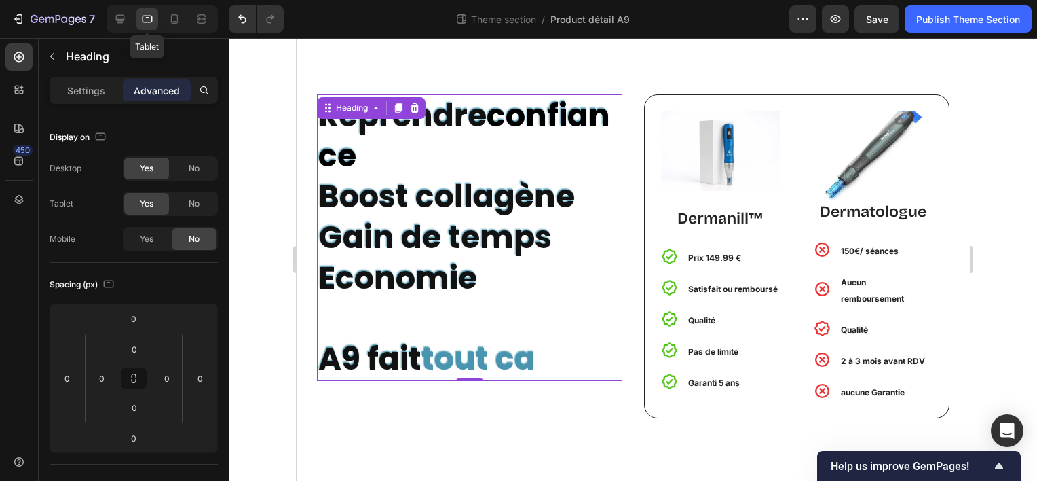
scroll to position [1727, 0]
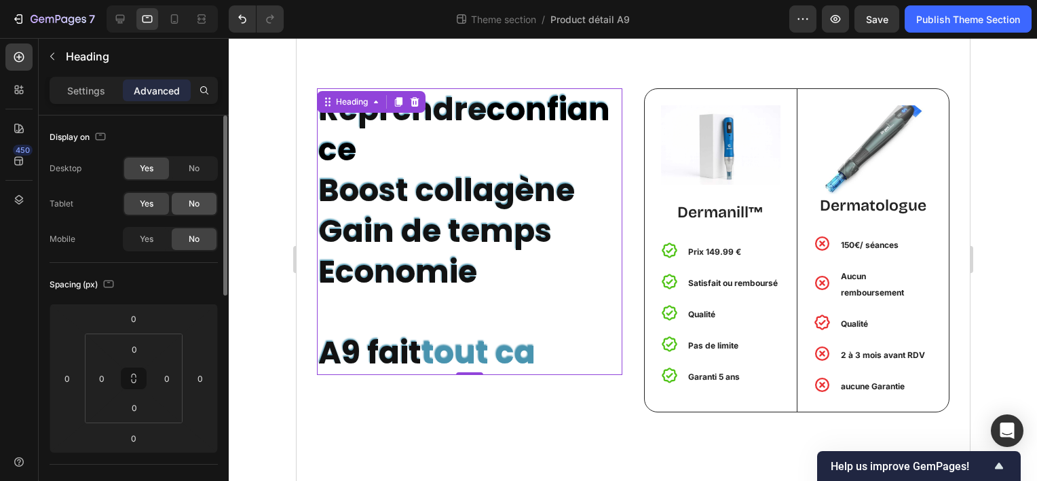
click at [185, 201] on div "No" at bounding box center [194, 204] width 45 height 22
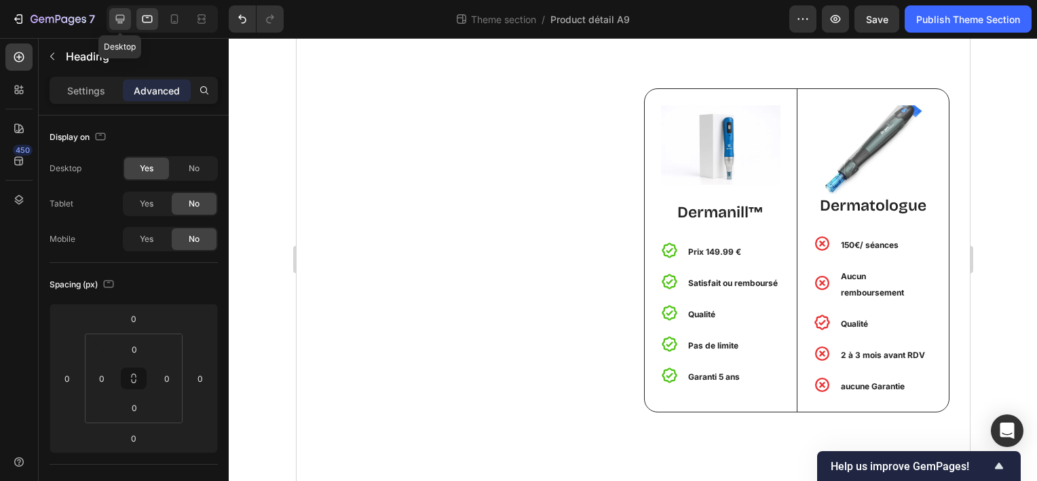
click at [120, 22] on icon at bounding box center [120, 19] width 9 height 9
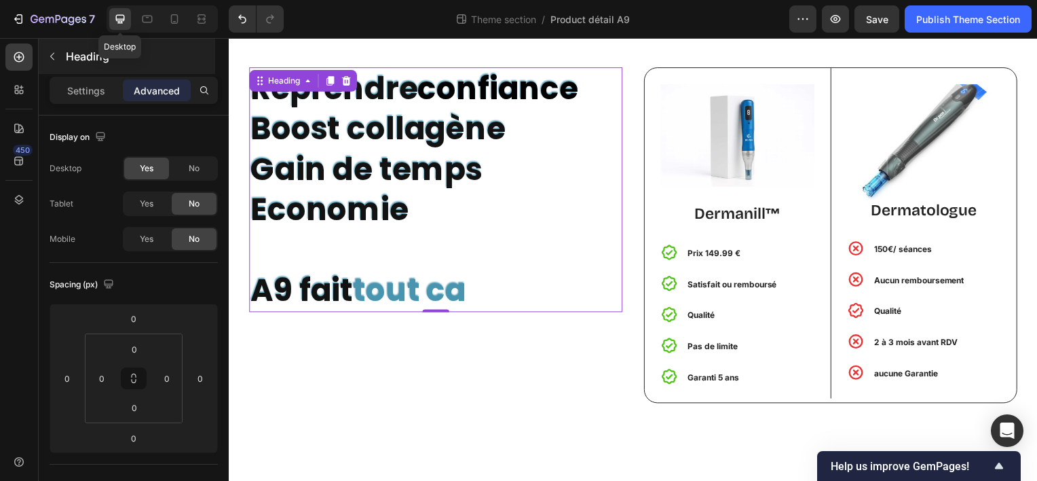
scroll to position [1758, 0]
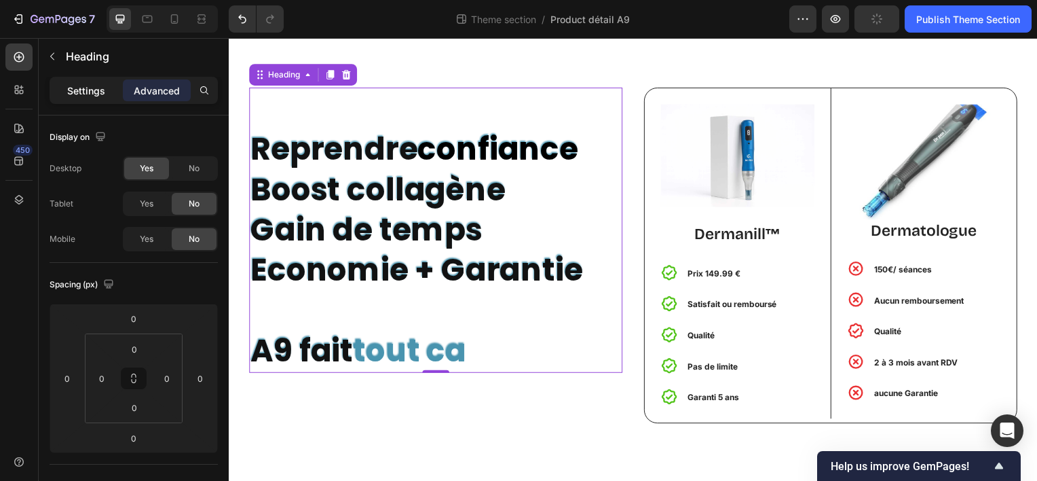
click at [100, 92] on p "Settings" at bounding box center [86, 91] width 38 height 14
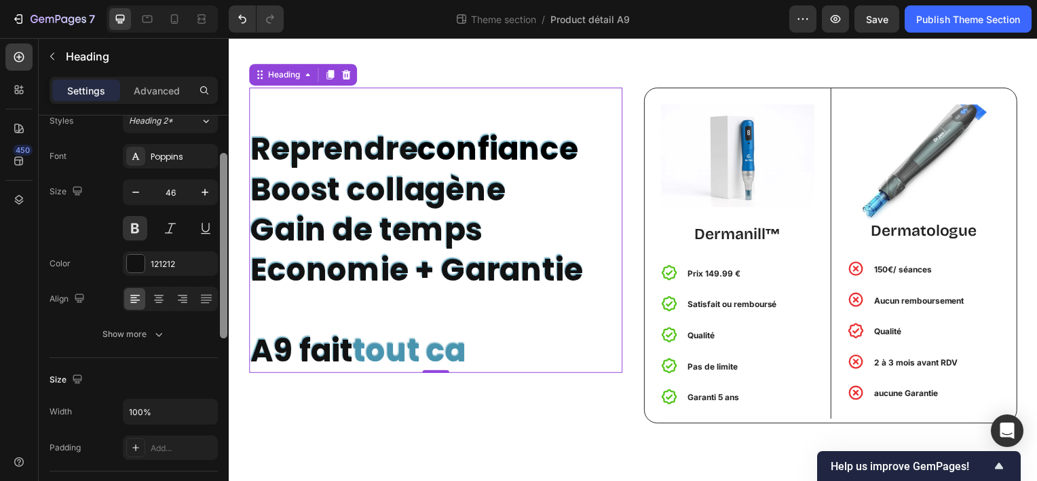
scroll to position [44, 0]
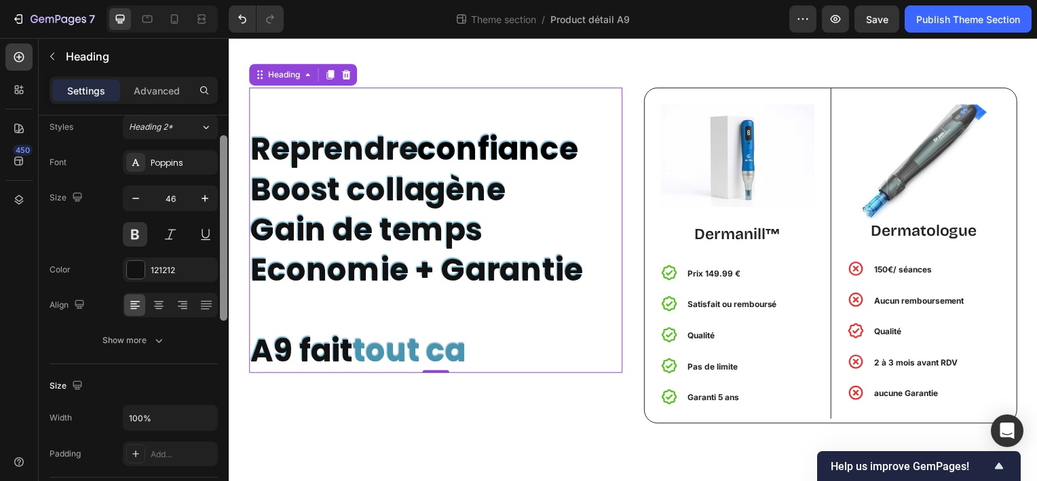
drag, startPoint x: 222, startPoint y: 172, endPoint x: 222, endPoint y: 193, distance: 20.4
click at [222, 193] on div at bounding box center [223, 227] width 7 height 185
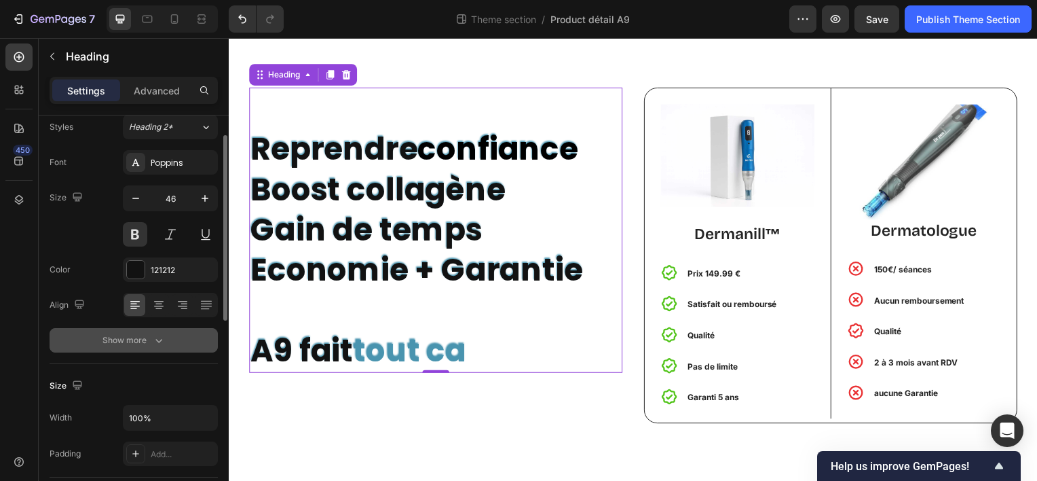
click at [127, 341] on div "Show more" at bounding box center [134, 340] width 63 height 14
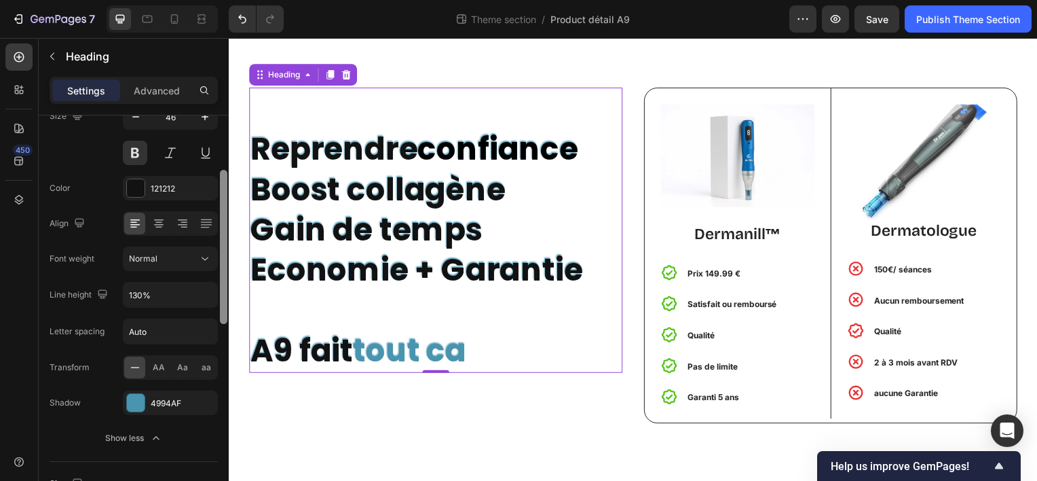
scroll to position [132, 0]
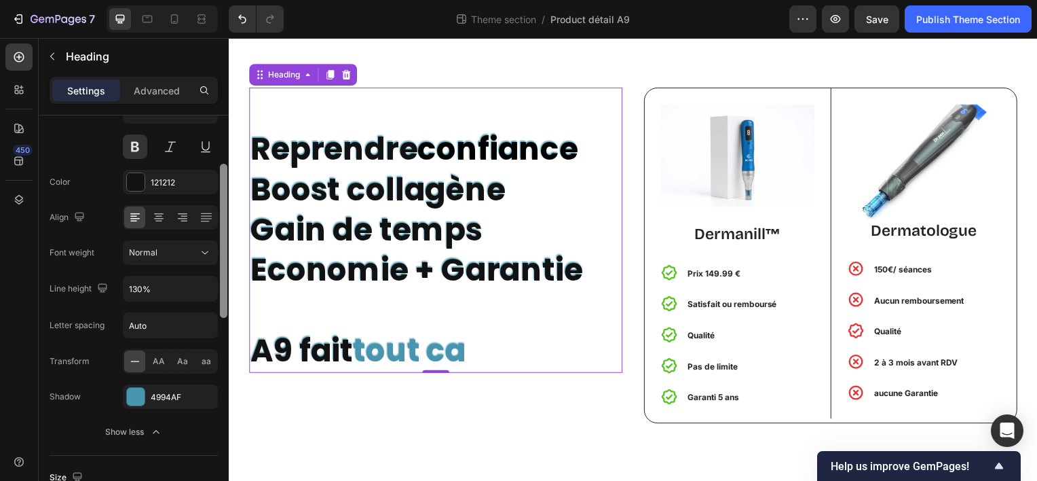
drag, startPoint x: 225, startPoint y: 314, endPoint x: 219, endPoint y: 354, distance: 40.5
click at [219, 354] on div at bounding box center [224, 316] width 10 height 404
click at [160, 391] on div "4994AF" at bounding box center [170, 397] width 39 height 12
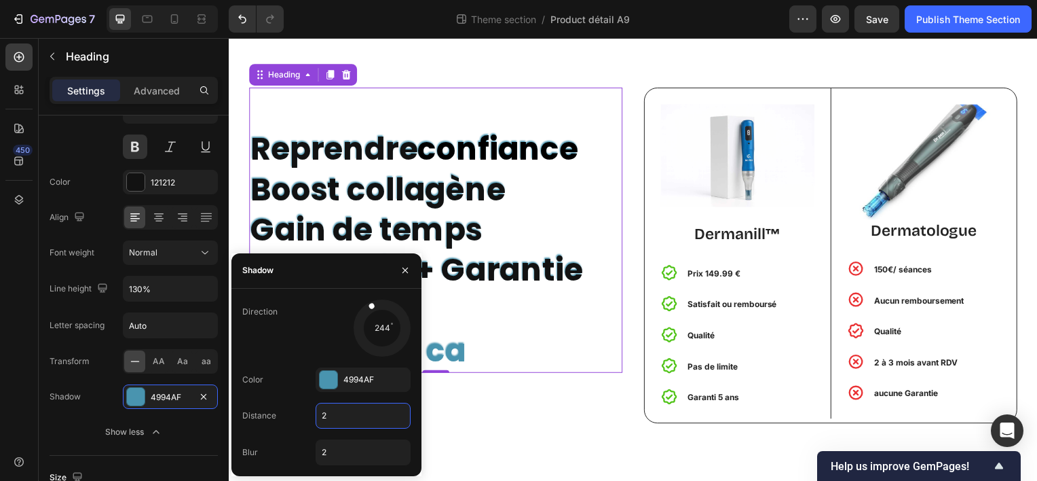
click at [348, 407] on input "2" at bounding box center [363, 415] width 94 height 24
type input "3"
click at [295, 388] on div "Color 4994AF" at bounding box center [326, 379] width 168 height 24
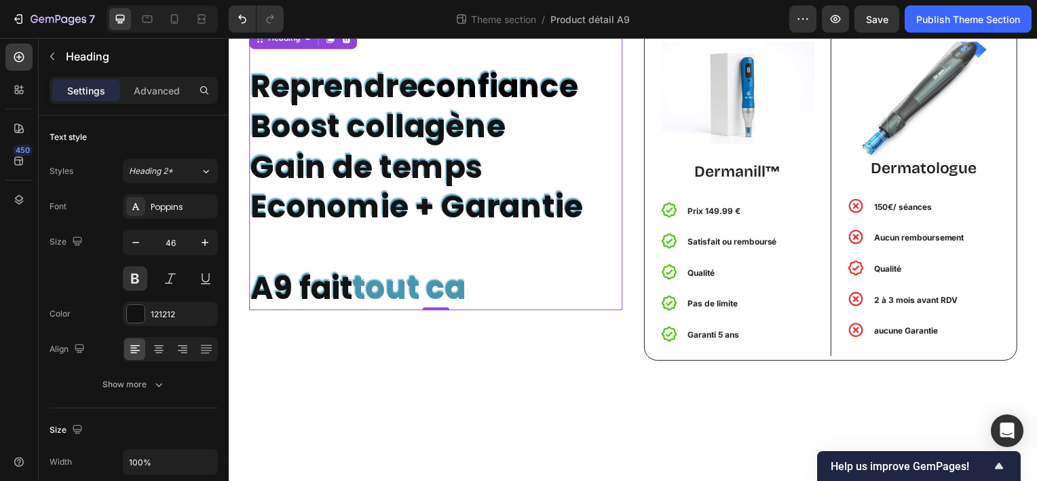
scroll to position [1805, 0]
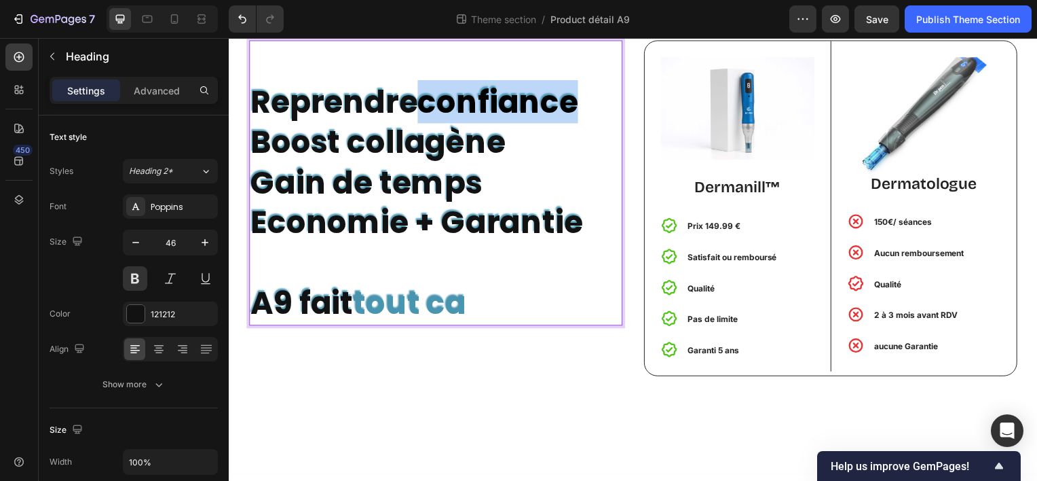
click at [443, 80] on span "confiance" at bounding box center [500, 101] width 162 height 43
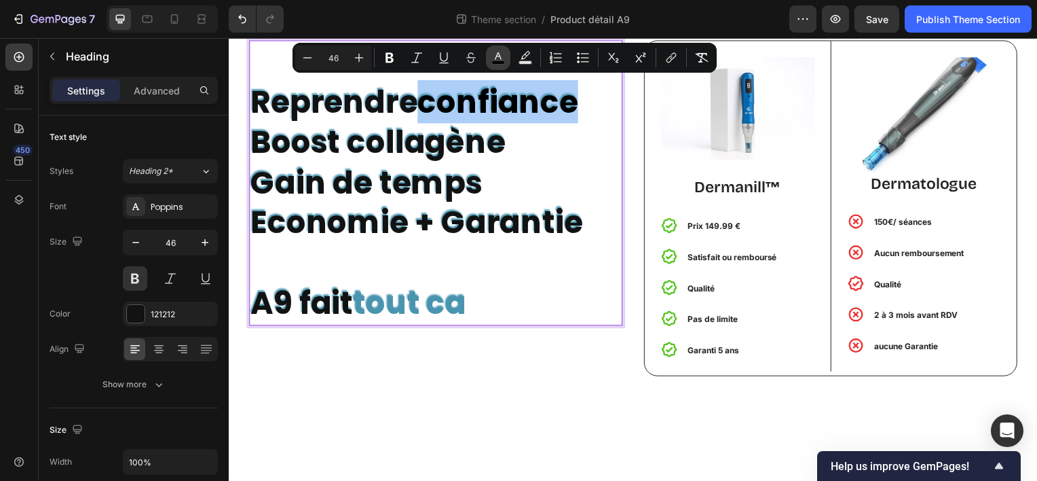
click at [502, 61] on rect "Editor contextual toolbar" at bounding box center [498, 62] width 13 height 3
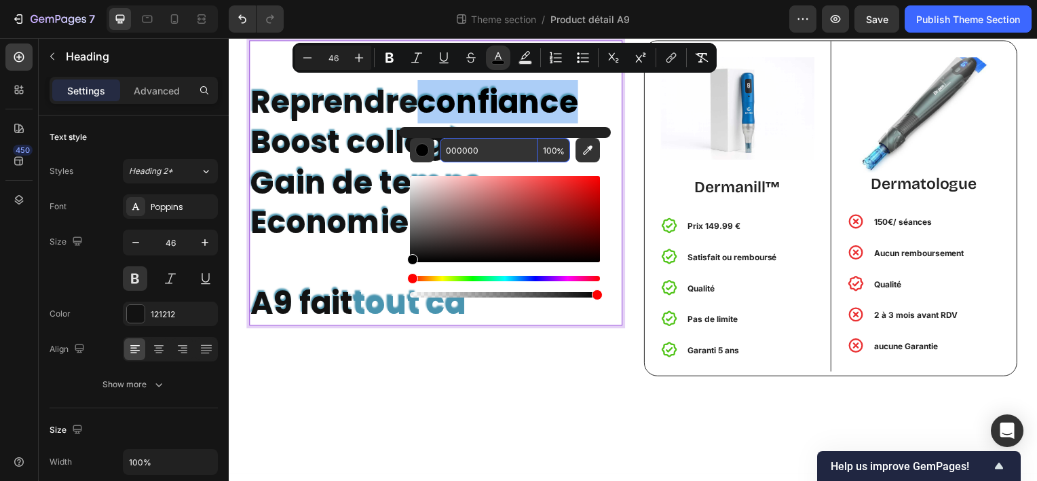
click at [493, 142] on input "000000" at bounding box center [489, 150] width 98 height 24
paste input "f5e9d9"
type input "F5E9D9"
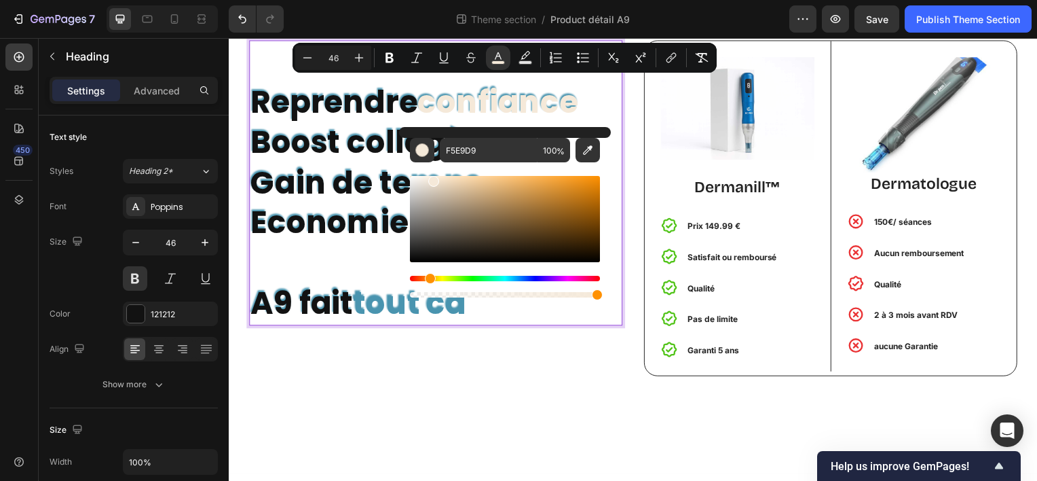
click at [354, 278] on p "Reprendre confiance Boost collagène Gain de temps Economie + Garantie A9 fait t…" at bounding box center [437, 183] width 373 height 284
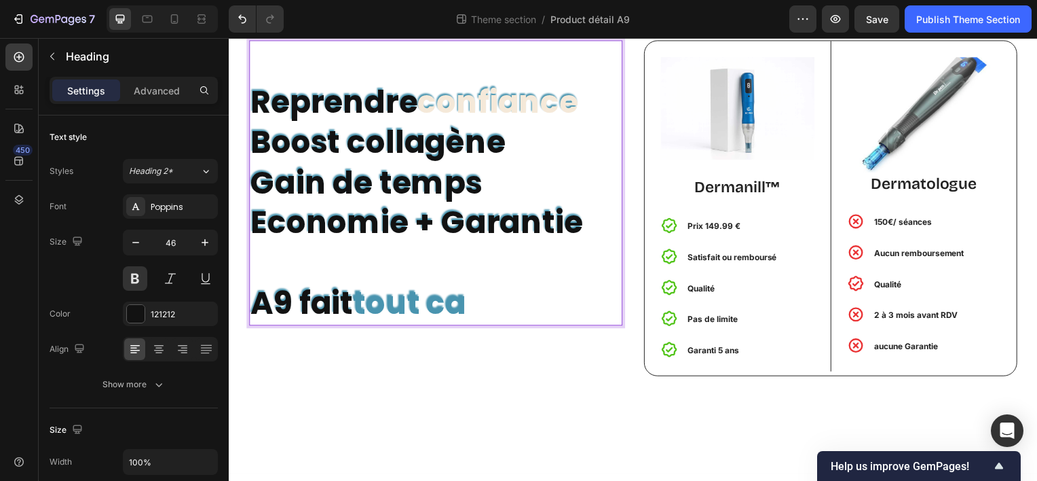
click at [478, 99] on span "confiance" at bounding box center [500, 101] width 162 height 43
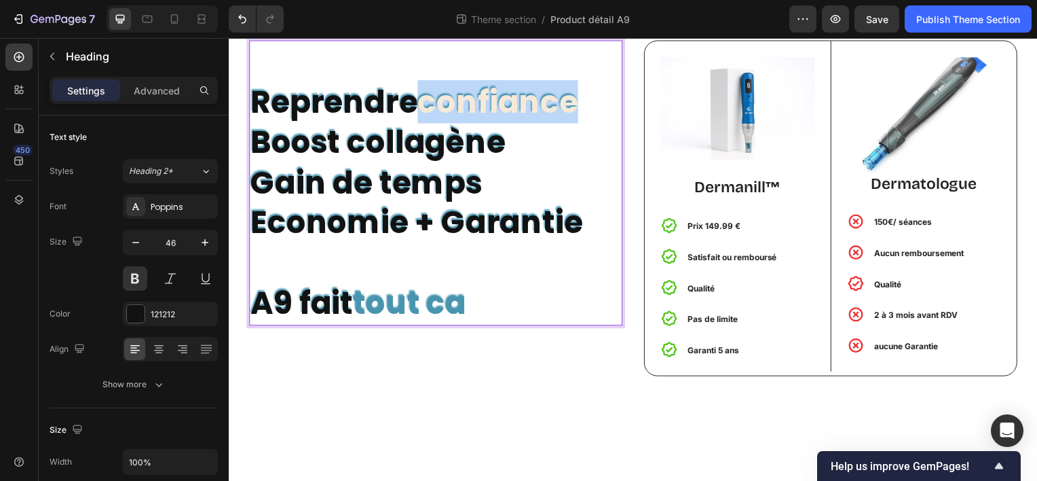
click at [478, 99] on span "confiance" at bounding box center [500, 101] width 162 height 43
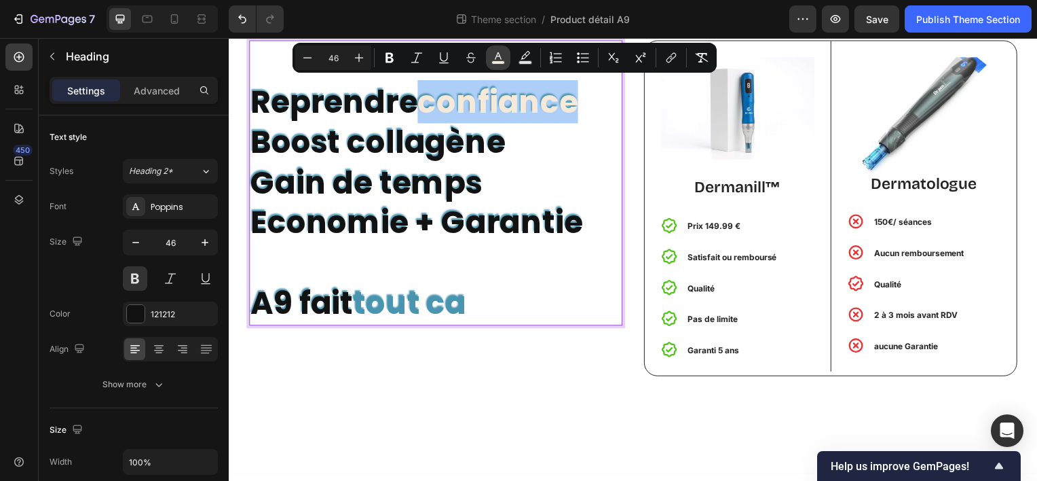
click at [499, 60] on icon "Editor contextual toolbar" at bounding box center [499, 58] width 14 height 14
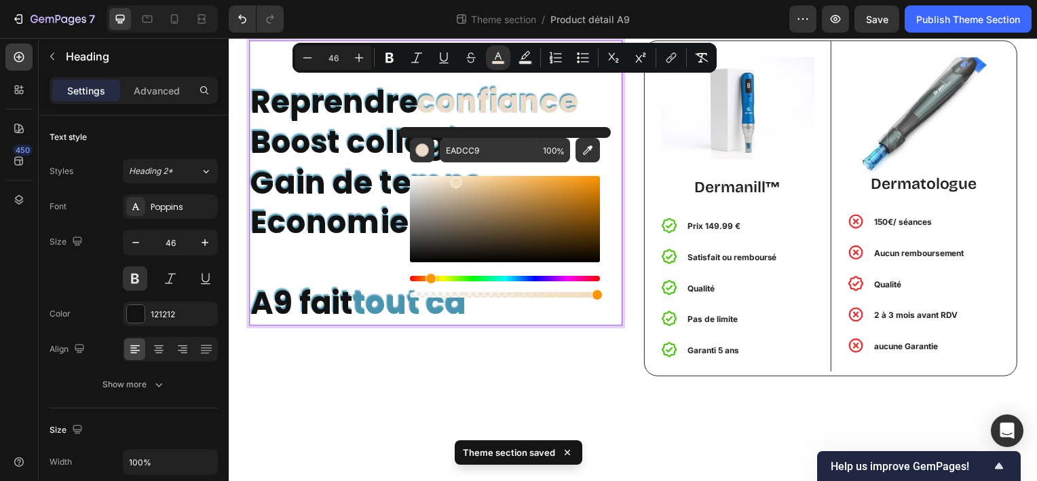
type input "F2DBBA"
drag, startPoint x: 436, startPoint y: 185, endPoint x: 454, endPoint y: 180, distance: 18.9
click at [454, 180] on div "Editor contextual toolbar" at bounding box center [456, 182] width 11 height 11
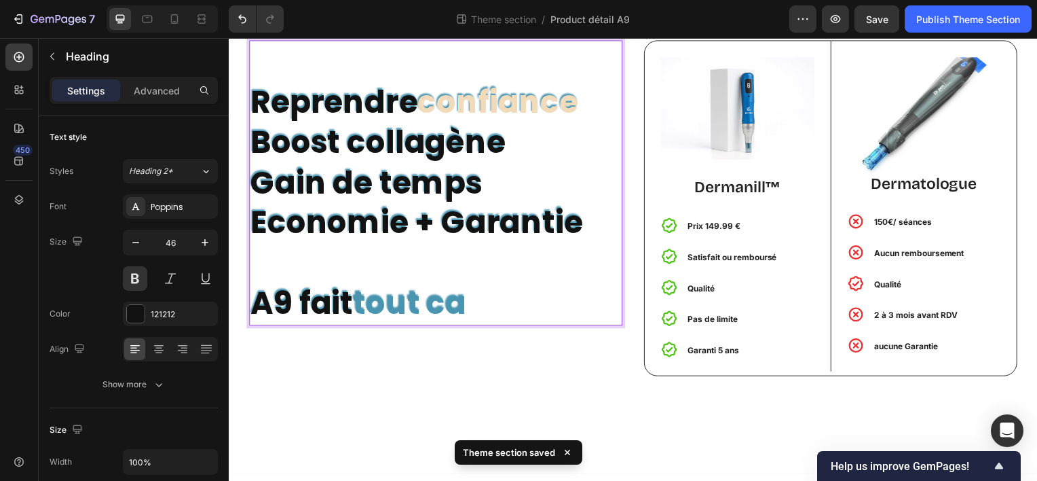
click at [316, 275] on p "Reprendre confiance Boost collagène Gain de temps Economie + Garantie A9 fait t…" at bounding box center [437, 183] width 373 height 284
click at [437, 139] on p "Reprendre confiance Boost collagène Gain de temps Economie + Garantie ⁠⁠⁠⁠⁠⁠⁠ A…" at bounding box center [437, 183] width 373 height 284
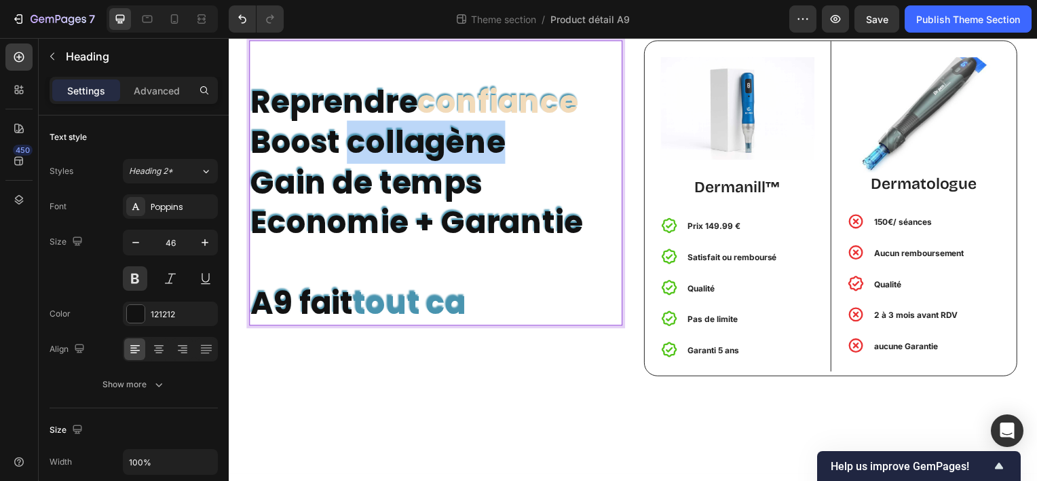
click at [437, 139] on p "Reprendre confiance Boost collagène Gain de temps Economie + Garantie A9 fait t…" at bounding box center [437, 183] width 373 height 284
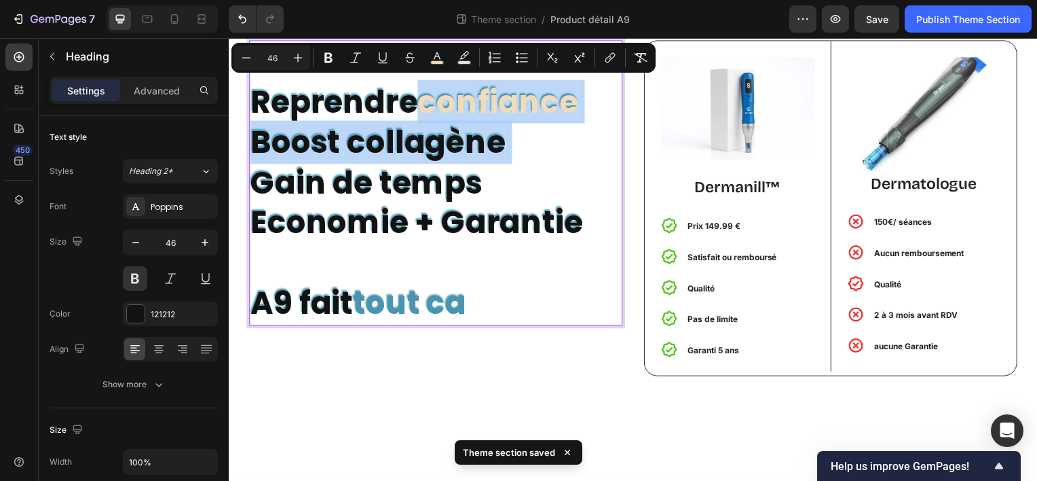
drag, startPoint x: 555, startPoint y: 145, endPoint x: 522, endPoint y: 109, distance: 49.0
click at [522, 109] on p "Reprendre confiance Boost collagène Gain de temps Economie + Garantie A9 fait t…" at bounding box center [437, 183] width 373 height 284
click at [522, 109] on span "confiance" at bounding box center [500, 101] width 162 height 43
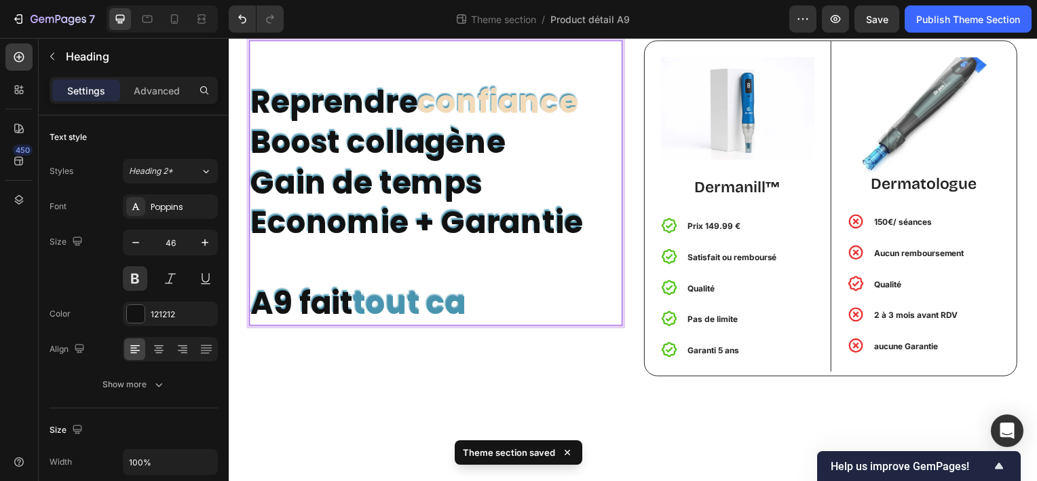
click at [522, 109] on span "confiance" at bounding box center [500, 101] width 162 height 43
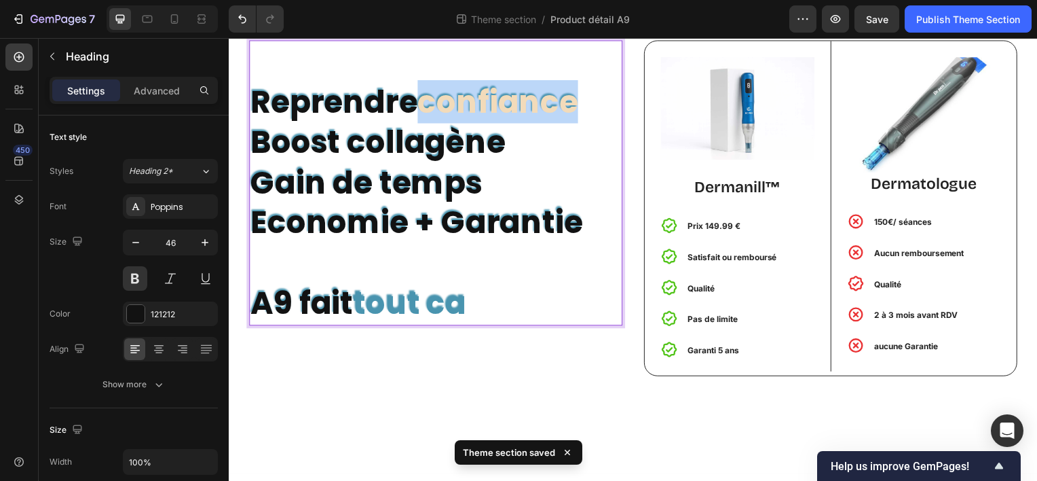
click at [522, 109] on span "confiance" at bounding box center [500, 101] width 162 height 43
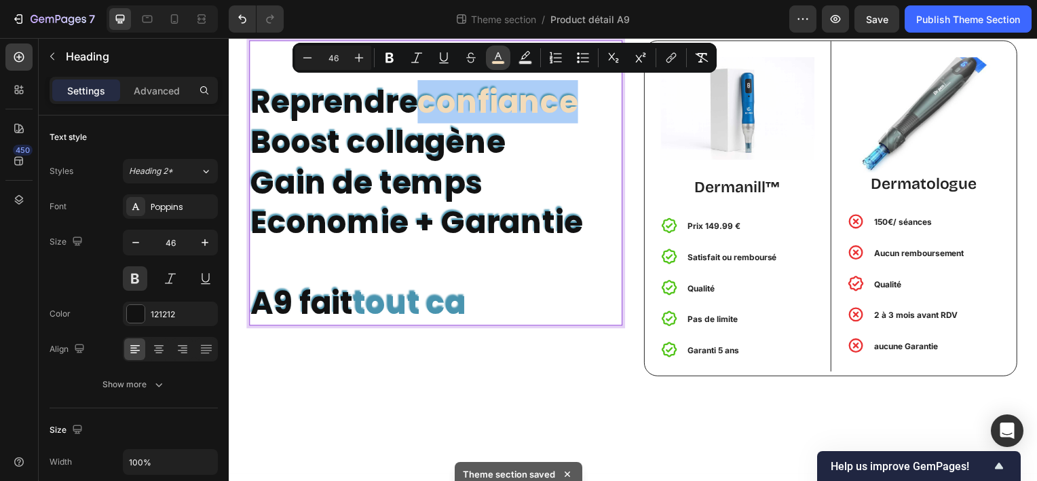
click at [503, 56] on icon "Editor contextual toolbar" at bounding box center [499, 58] width 14 height 14
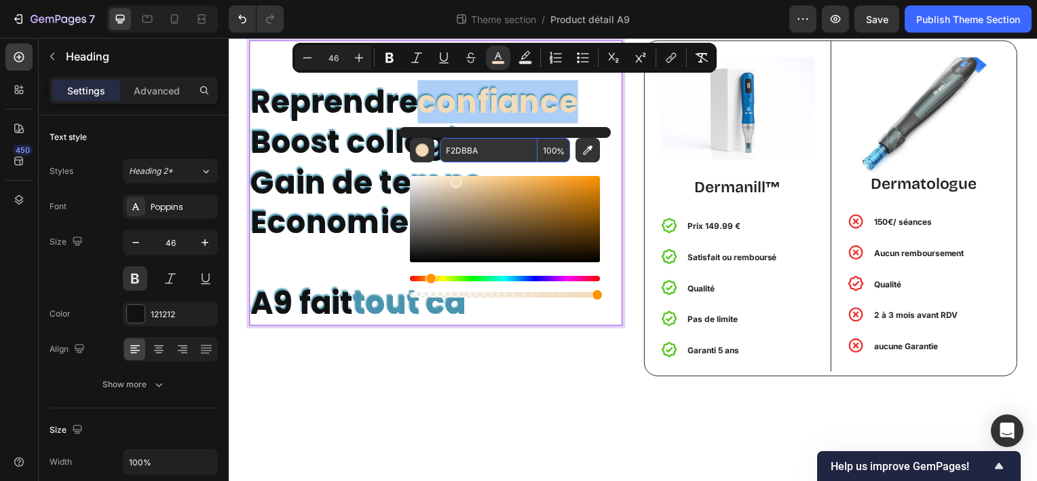
click at [483, 147] on input "F2DBBA" at bounding box center [489, 150] width 98 height 24
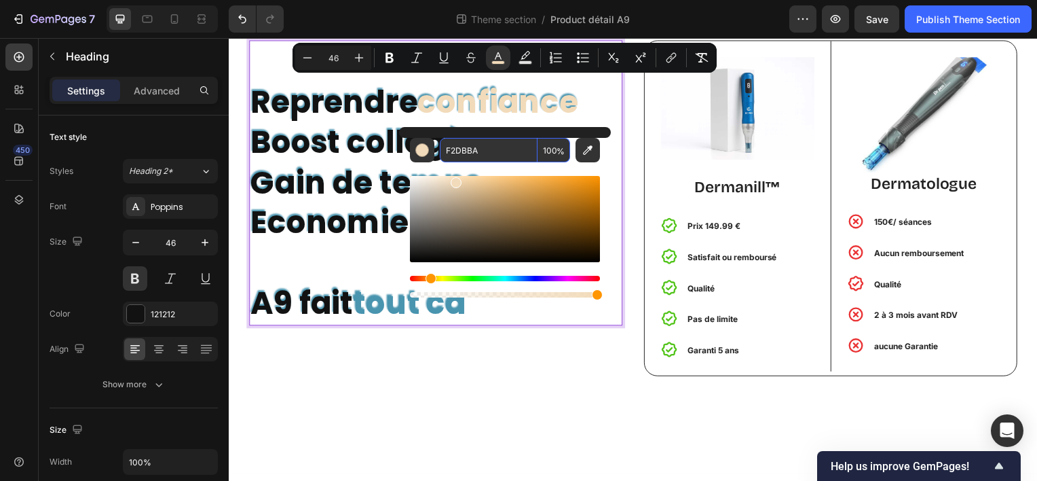
click at [349, 193] on p "Reprendre confiance Boost collagène Gain de temps Economie + Garantie A9 fait t…" at bounding box center [437, 183] width 373 height 284
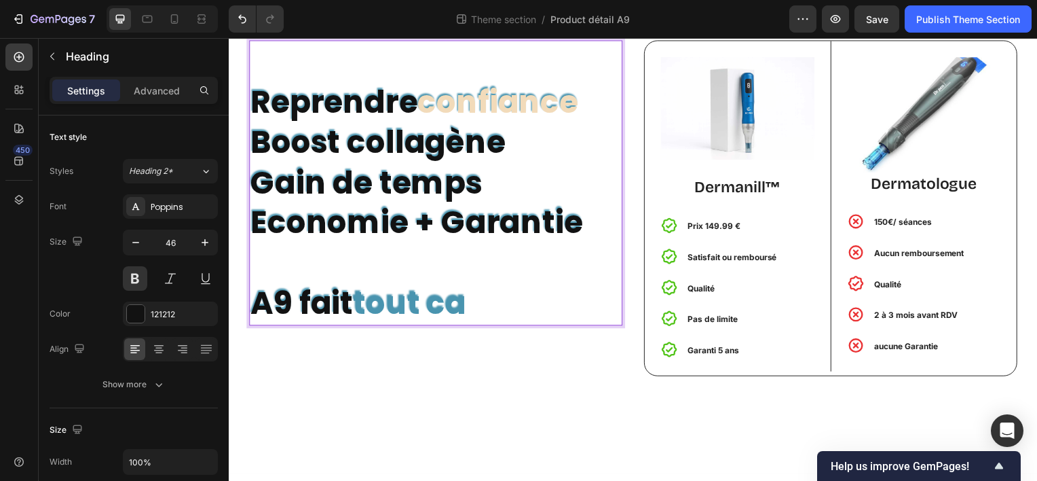
click at [376, 138] on p "Reprendre confiance Boost collagène Gain de temps Economie + Garantie A9 fait t…" at bounding box center [437, 183] width 373 height 284
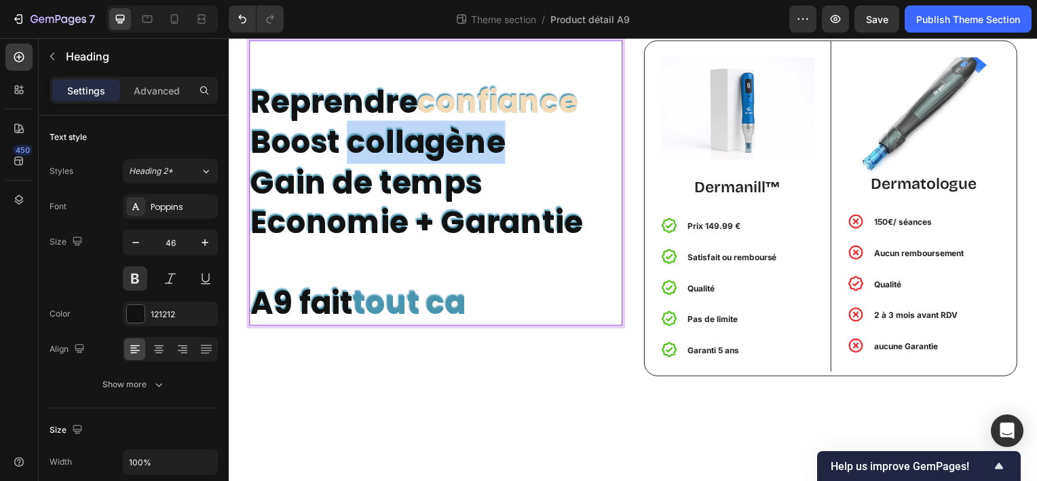
click at [376, 138] on p "Reprendre confiance Boost collagène Gain de temps Economie + Garantie A9 fait t…" at bounding box center [437, 183] width 373 height 284
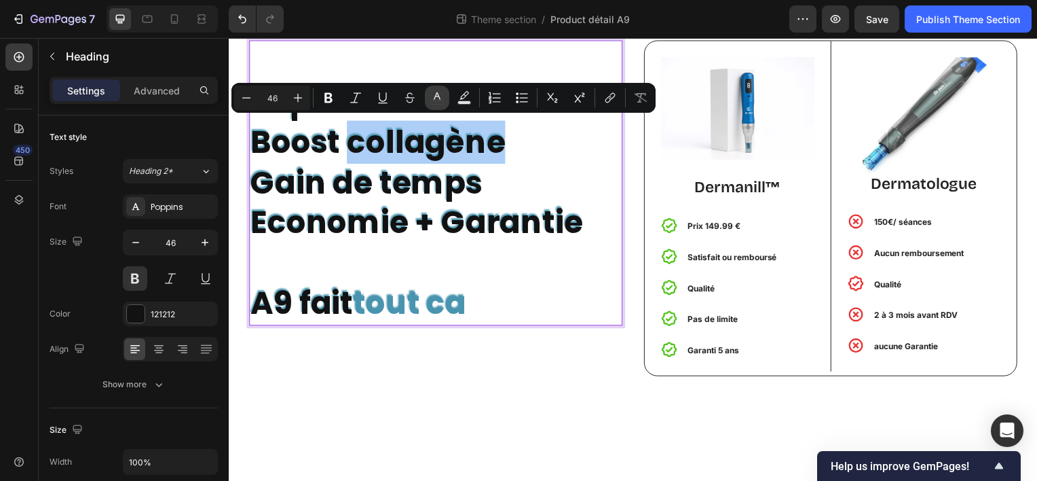
click at [437, 100] on icon "Editor contextual toolbar" at bounding box center [437, 98] width 14 height 14
type input "121212"
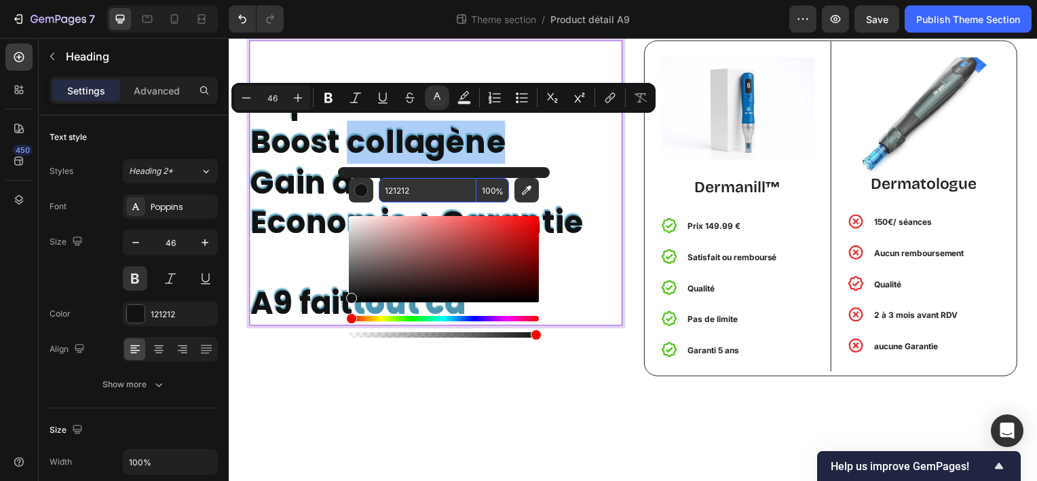
click at [421, 193] on input "121212" at bounding box center [428, 190] width 98 height 24
paste input "F2DBBA"
type input "F2DBBA"
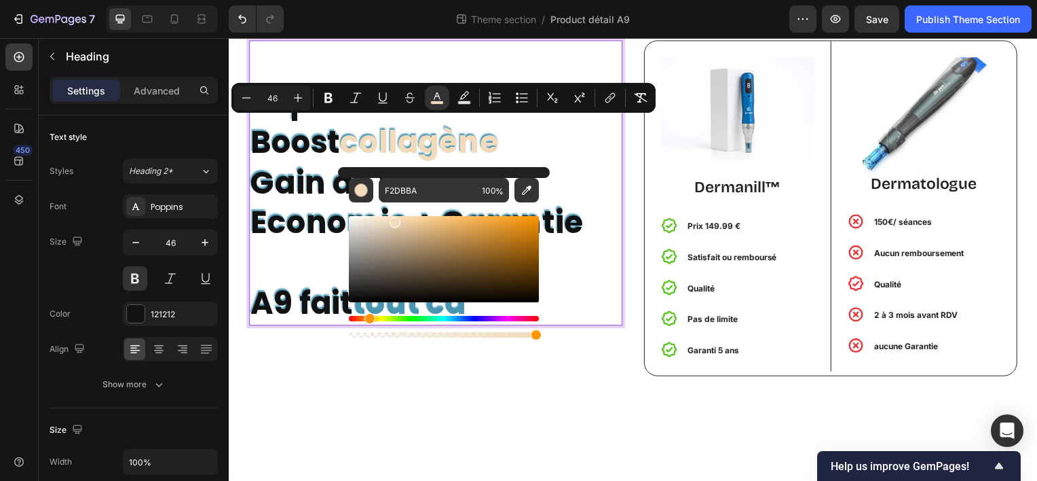
click at [297, 273] on p "Reprendre confiance Boost collagène Gain de temps Economie + Garantie A9 fait t…" at bounding box center [437, 183] width 373 height 284
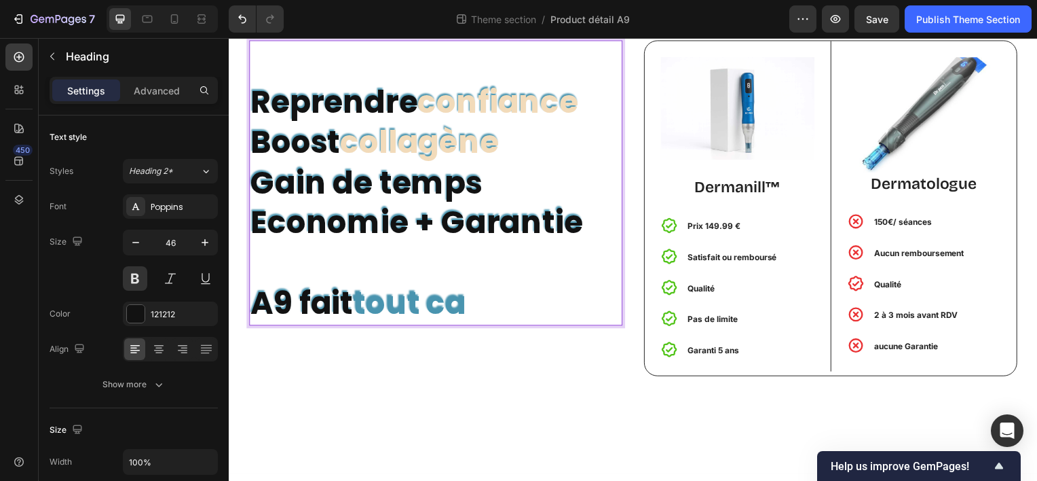
click at [408, 306] on span "tout ca" at bounding box center [411, 304] width 114 height 43
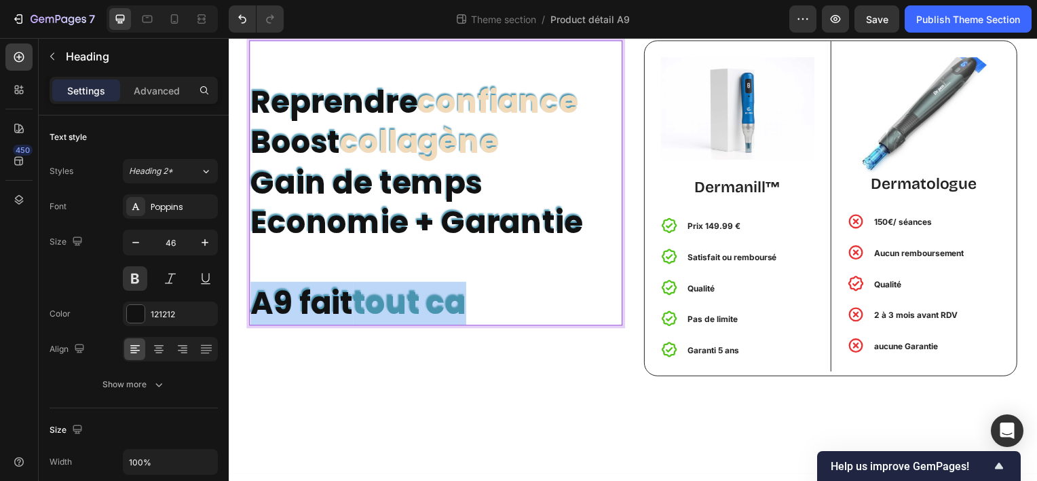
click at [408, 306] on span "tout ca" at bounding box center [411, 304] width 114 height 43
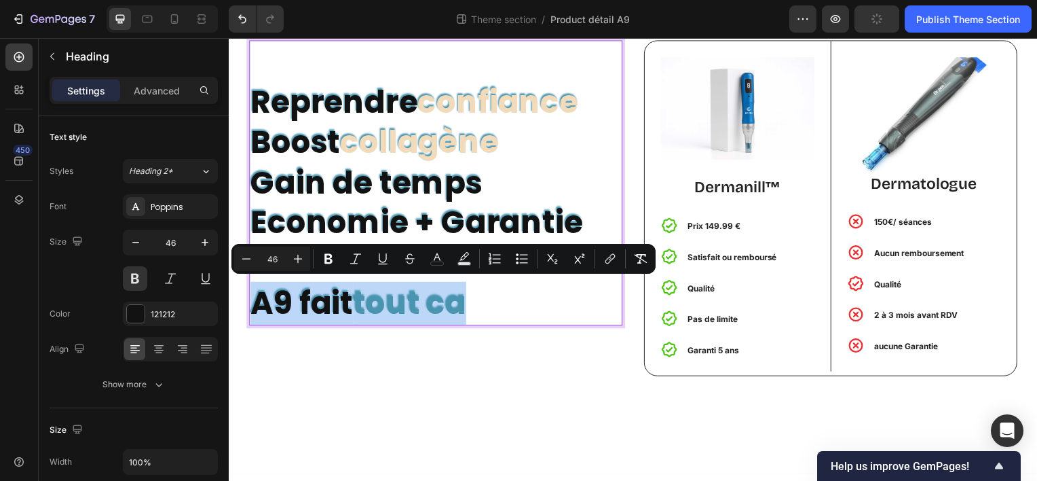
click at [408, 306] on span "tout ca" at bounding box center [411, 304] width 114 height 43
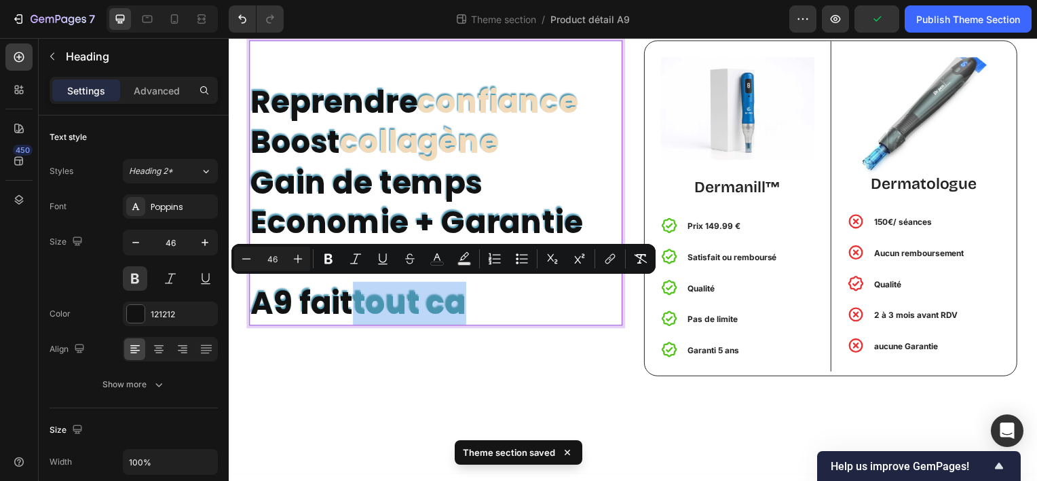
drag, startPoint x: 355, startPoint y: 310, endPoint x: 481, endPoint y: 308, distance: 126.3
click at [481, 308] on p "Reprendre confiance Boost collagène Gain de temps Economie + Garantie A9 fait t…" at bounding box center [437, 183] width 373 height 284
click at [432, 258] on icon "Editor contextual toolbar" at bounding box center [437, 259] width 14 height 14
type input "121212"
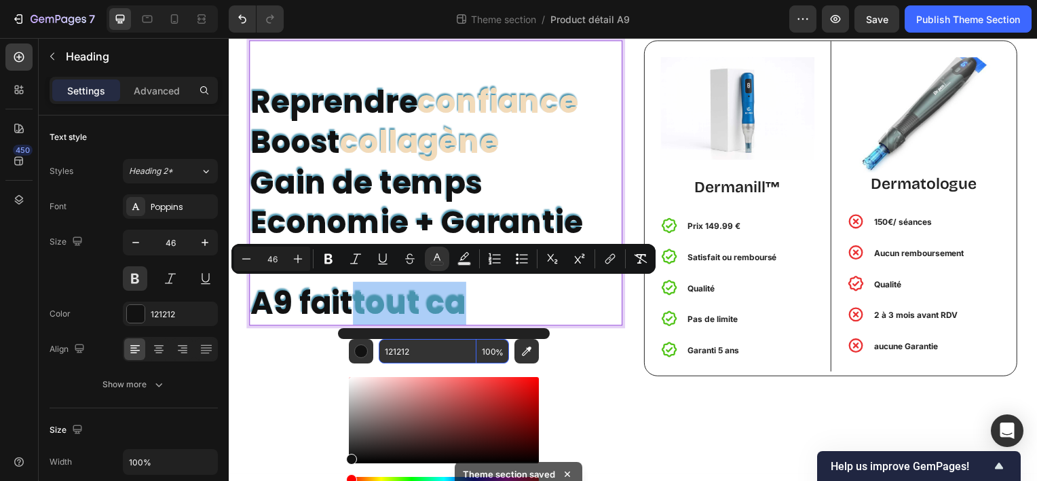
click at [430, 360] on input "121212" at bounding box center [428, 351] width 98 height 24
paste input "F2DBBA"
type input "F2DBBA"
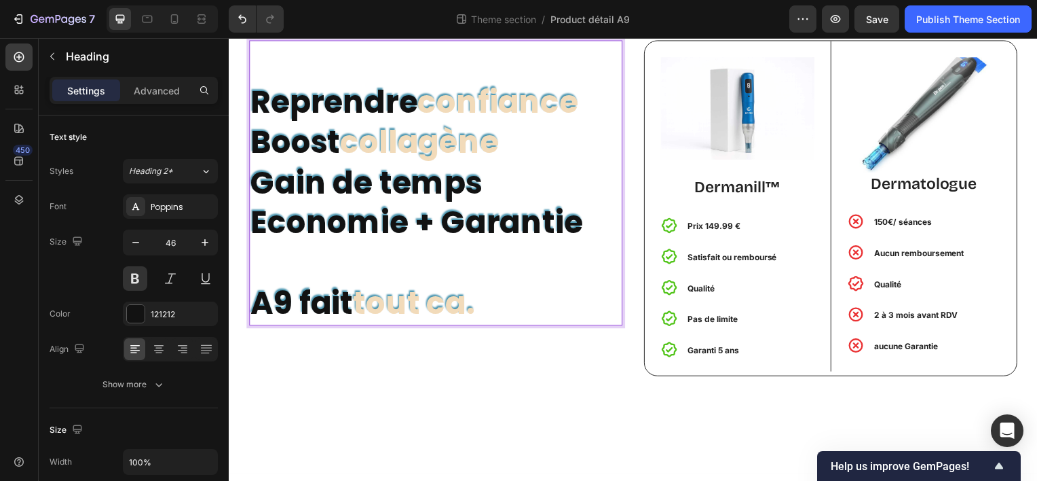
click at [477, 310] on span "tout ca." at bounding box center [415, 304] width 123 height 43
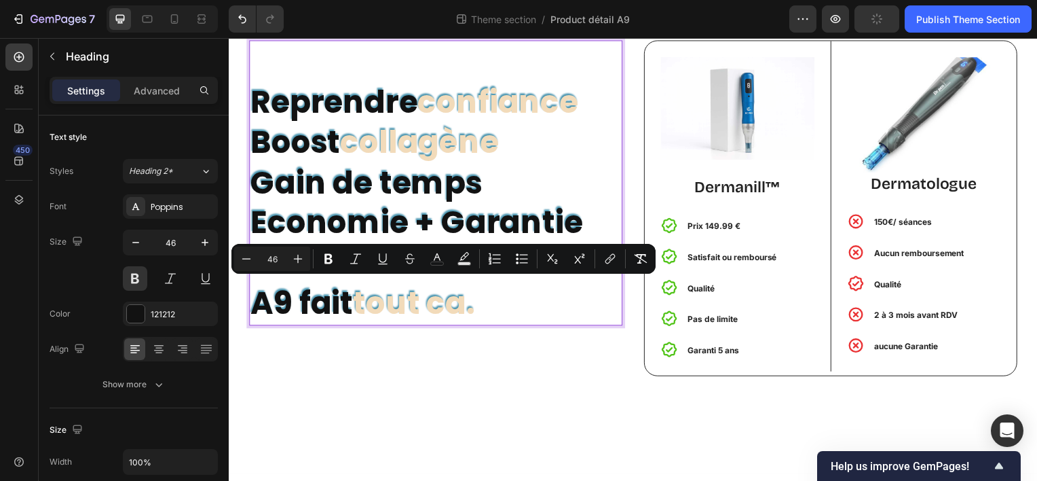
click at [477, 310] on span "tout ca." at bounding box center [415, 304] width 123 height 43
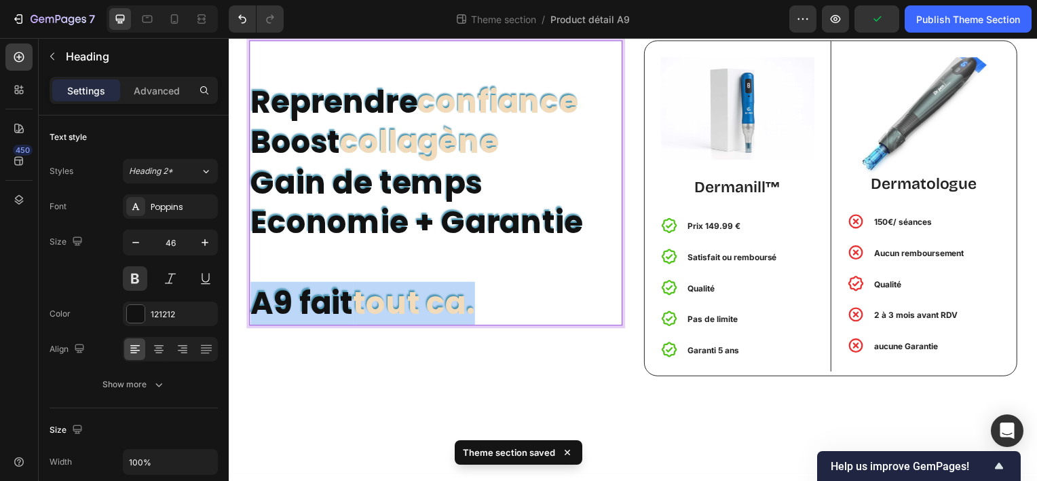
click at [477, 310] on span "tout ca." at bounding box center [415, 304] width 123 height 43
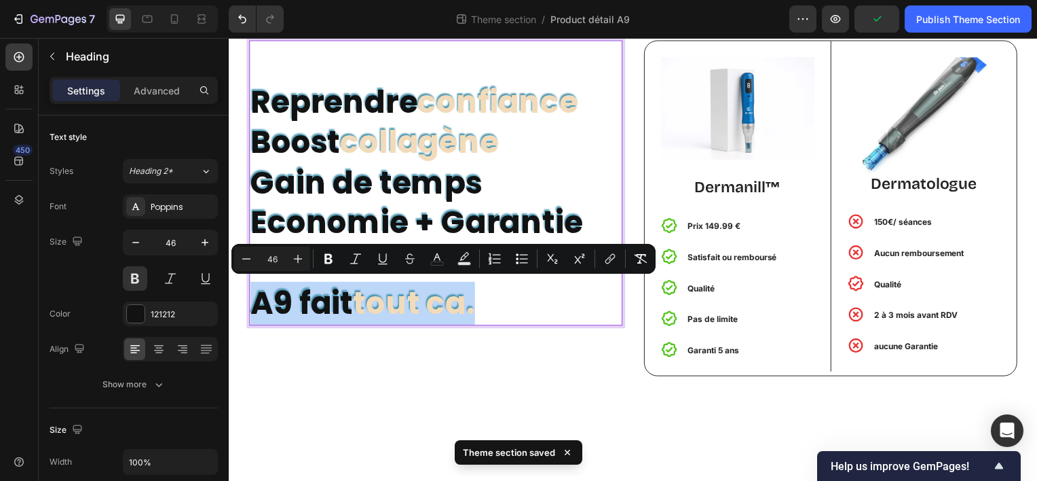
click at [477, 310] on span "tout ca." at bounding box center [415, 304] width 123 height 43
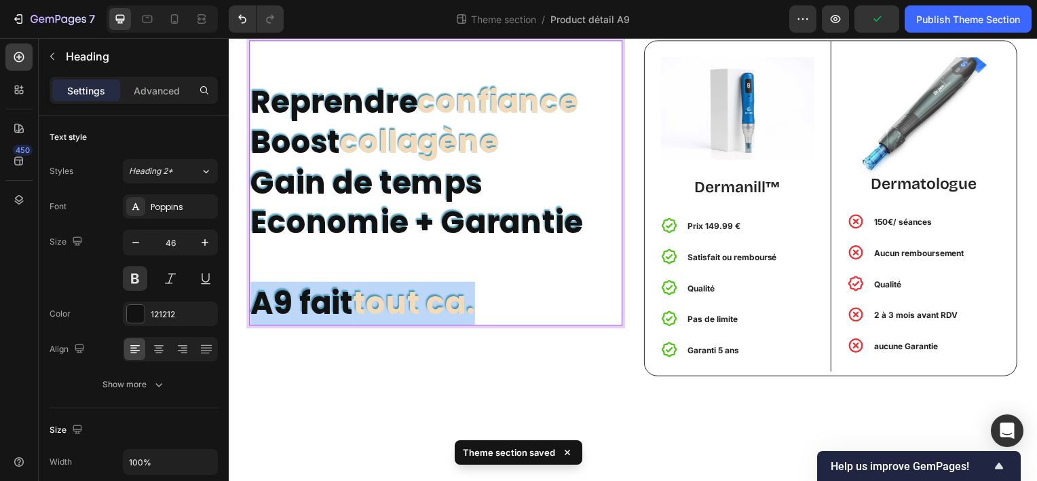
click at [477, 310] on span "tout ca." at bounding box center [415, 304] width 123 height 43
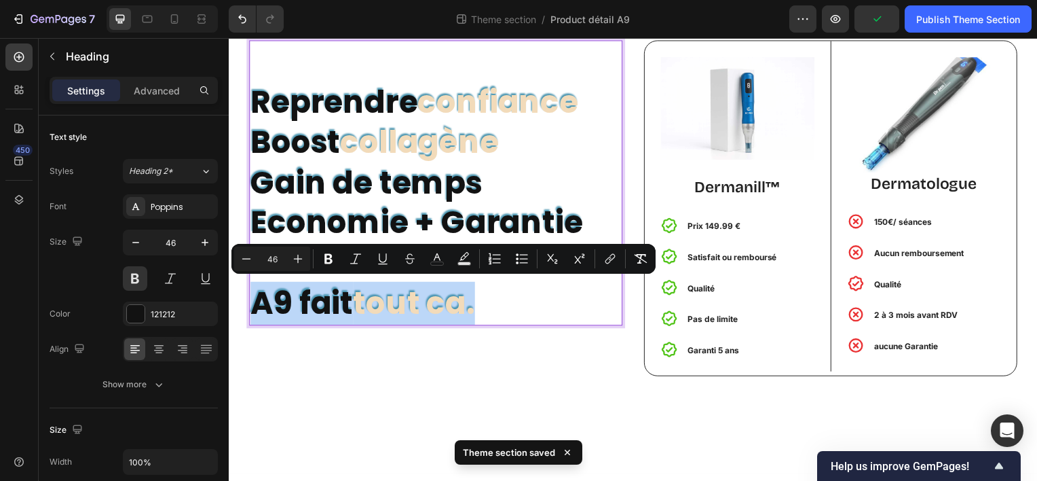
click at [477, 310] on span "tout ca." at bounding box center [415, 304] width 123 height 43
click at [487, 308] on p "Reprendre confiance Boost collagène Gain de temps Economie + Garantie A9 fait t…" at bounding box center [437, 183] width 373 height 284
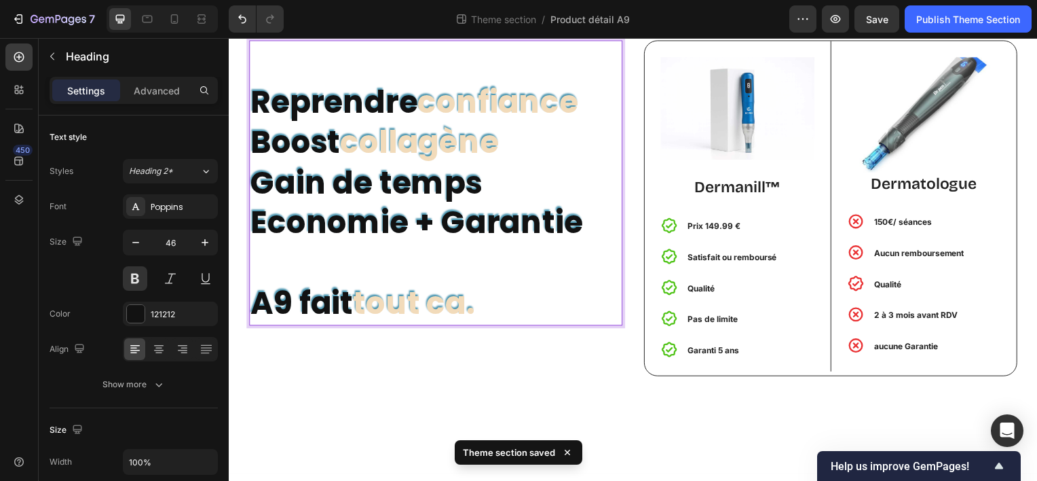
click at [476, 308] on span "tout ca." at bounding box center [415, 304] width 123 height 43
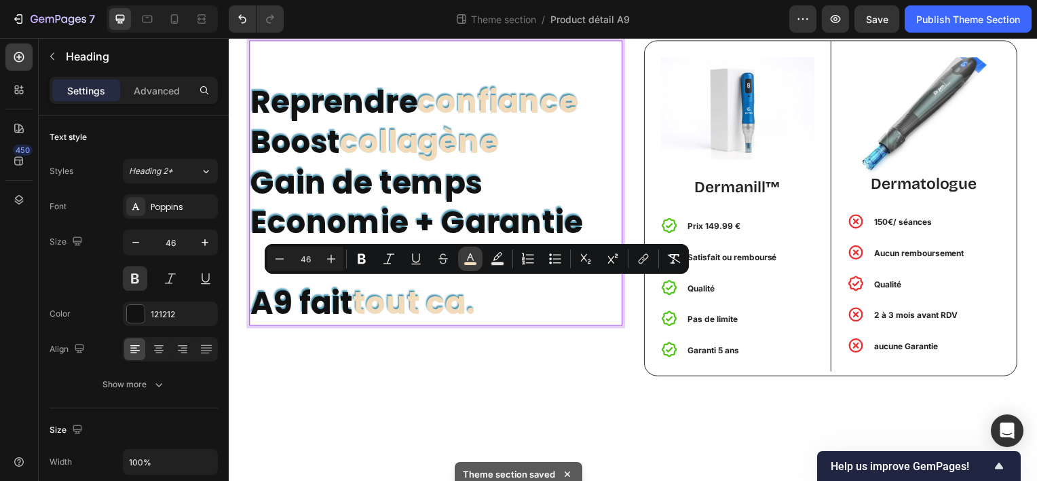
click at [470, 256] on icon "Editor contextual toolbar" at bounding box center [471, 259] width 14 height 14
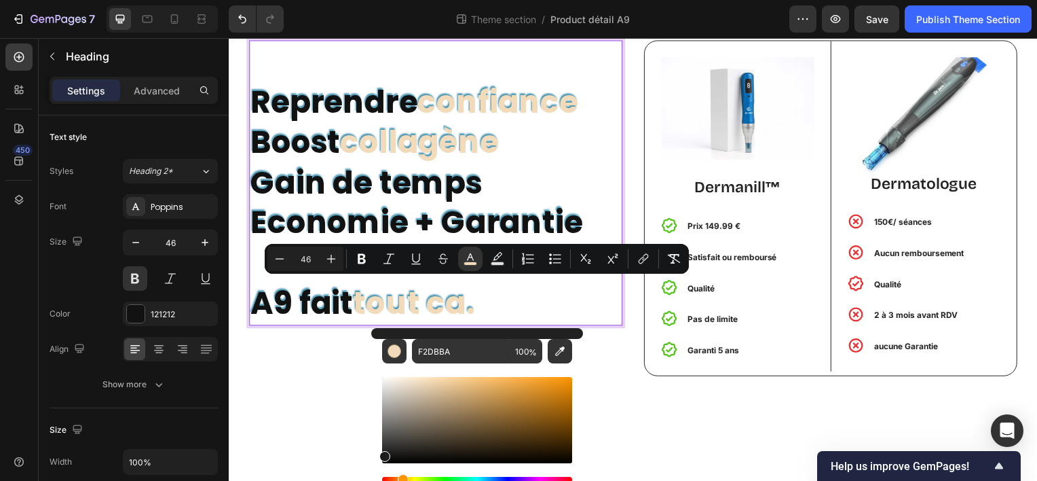
drag, startPoint x: 424, startPoint y: 382, endPoint x: 377, endPoint y: 459, distance: 90.5
click at [377, 459] on div "F2DBBA 100 %" at bounding box center [477, 414] width 212 height 173
type input "0A0A0A"
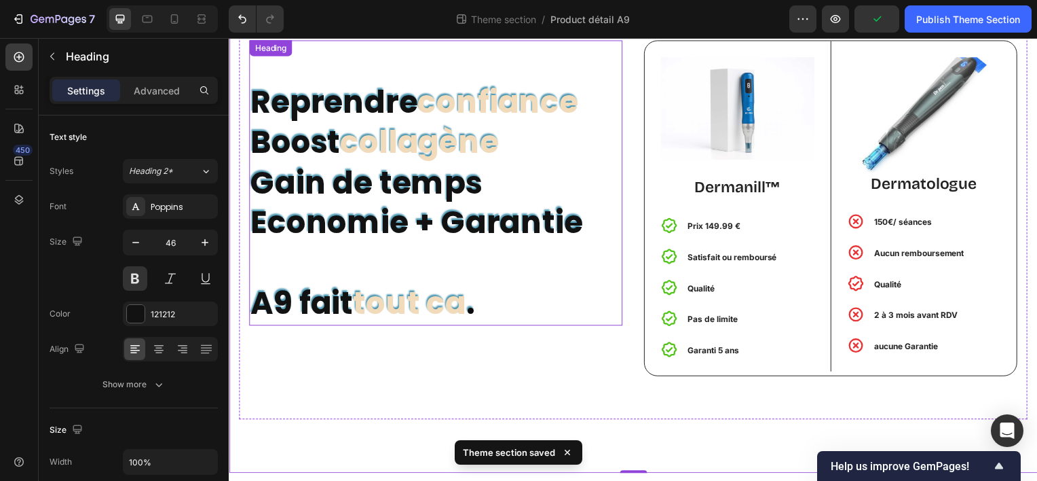
click at [409, 173] on p "⁠⁠⁠⁠⁠⁠⁠ Reprendre confiance Boost collagène Gain de temps Economie + Garantie A…" at bounding box center [437, 183] width 373 height 284
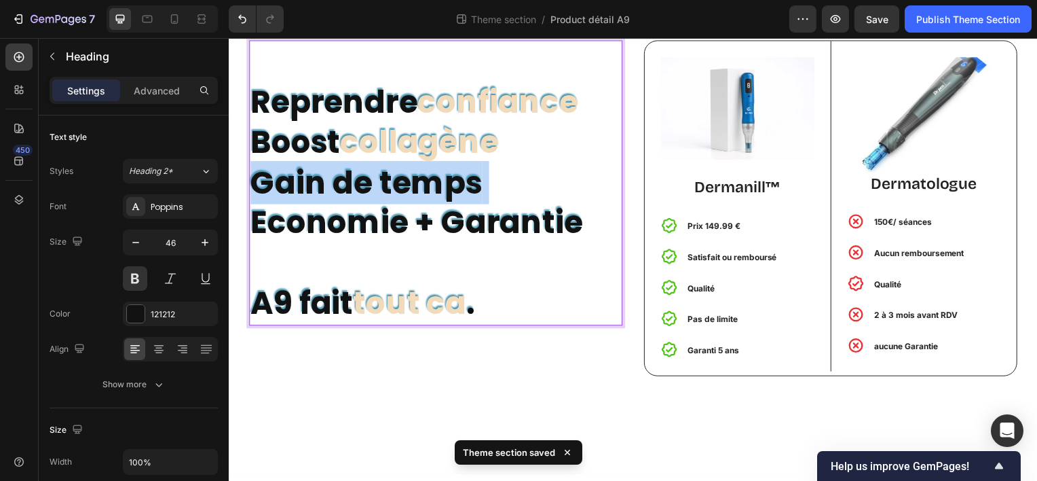
click at [409, 173] on p "⁠⁠⁠⁠⁠⁠⁠ Reprendre confiance Boost collagène Gain de temps Economie + Garantie A…" at bounding box center [437, 183] width 373 height 284
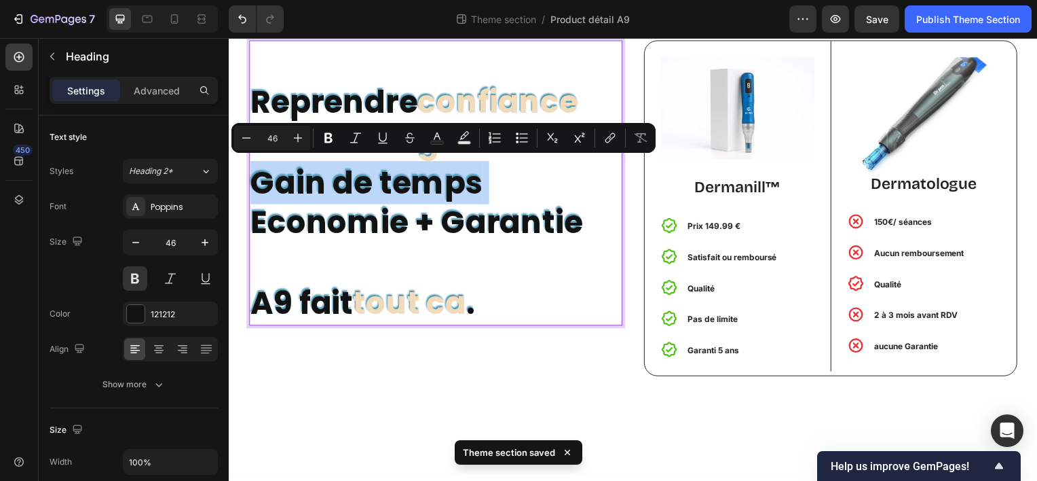
click at [409, 173] on p "Reprendre confiance Boost collagène Gain de temps Economie + Garantie A9 fait t…" at bounding box center [437, 183] width 373 height 284
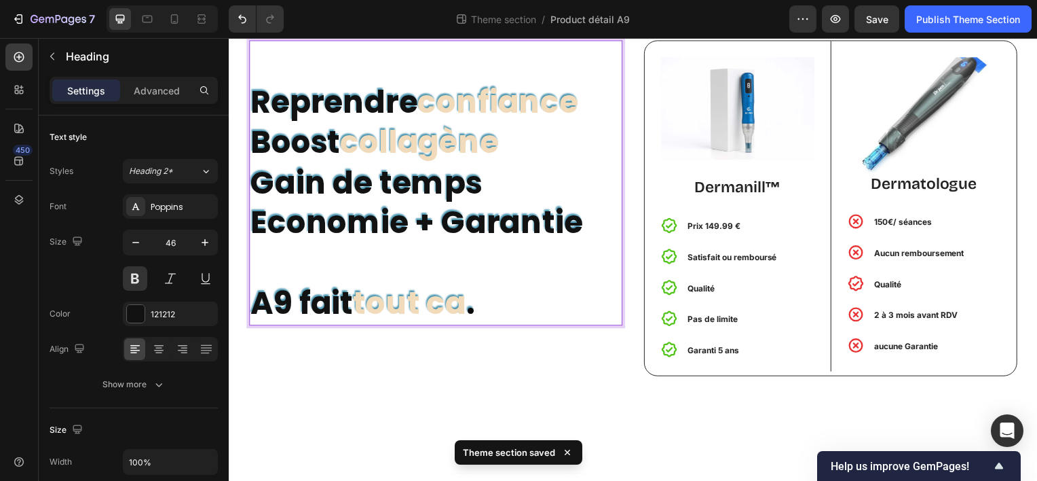
click at [386, 184] on p "Reprendre confiance Boost collagène Gain de temps Economie + Garantie A9 fait t…" at bounding box center [437, 183] width 373 height 284
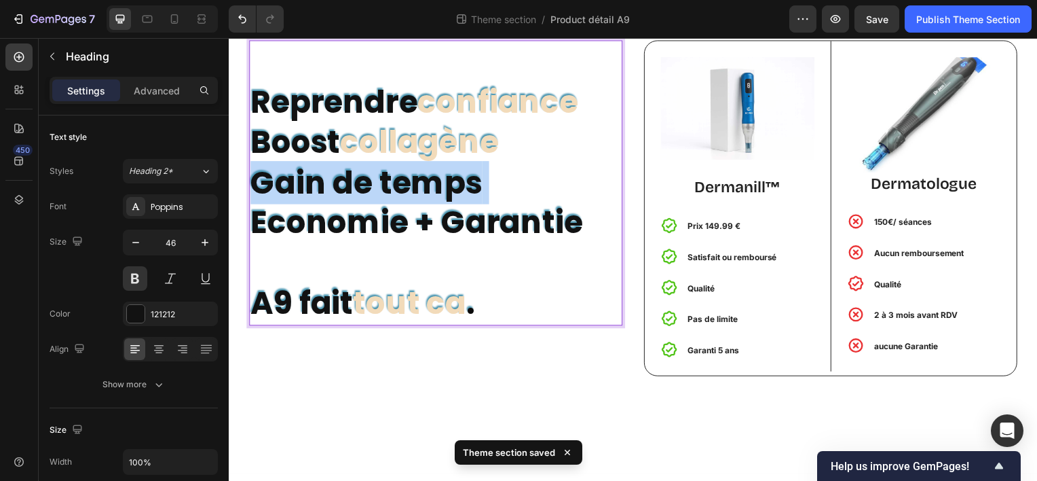
click at [386, 184] on p "Reprendre confiance Boost collagène Gain de temps Economie + Garantie A9 fait t…" at bounding box center [437, 183] width 373 height 284
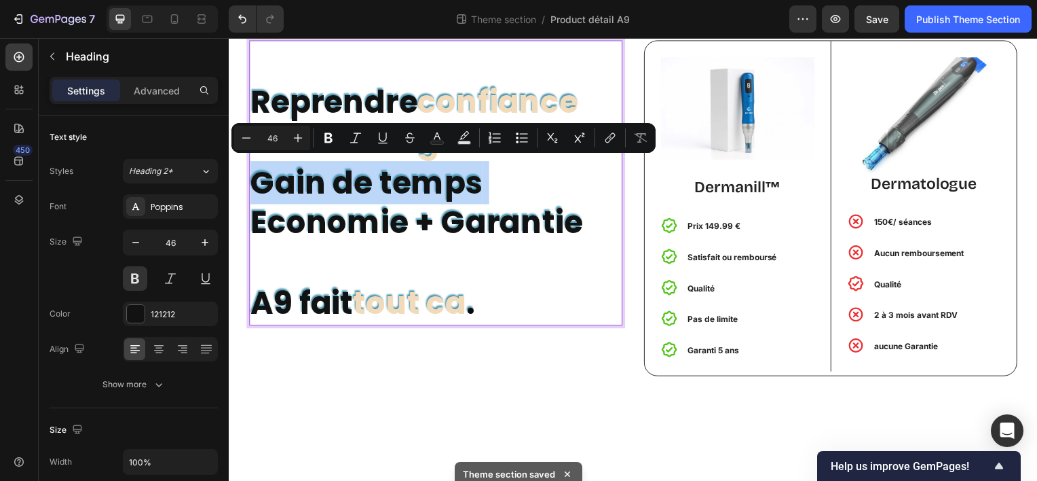
click at [409, 183] on p "Reprendre confiance Boost collagène Gain de temps Economie + Garantie A9 fait t…" at bounding box center [437, 183] width 373 height 284
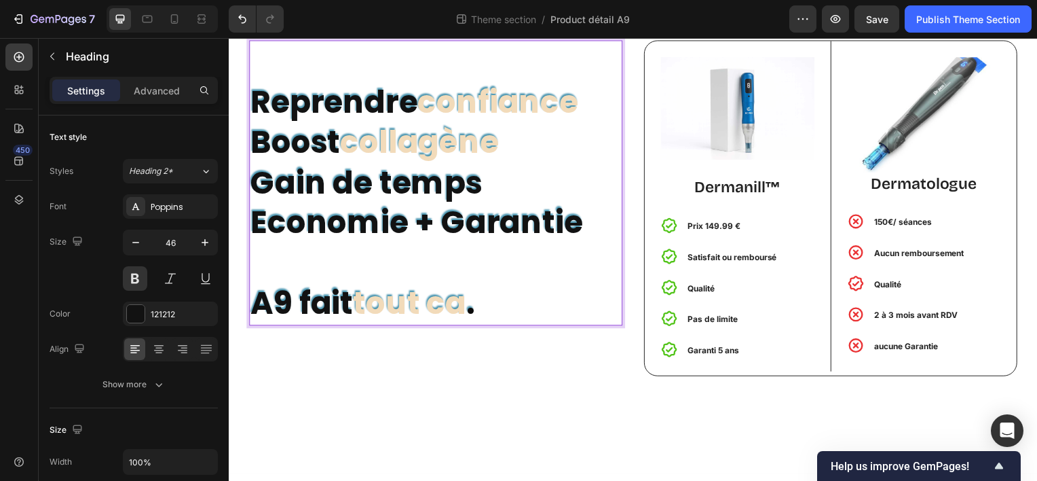
click at [409, 183] on p "Reprendre confiance Boost collagène Gain de temps Economie + Garantie A9 fait t…" at bounding box center [437, 183] width 373 height 284
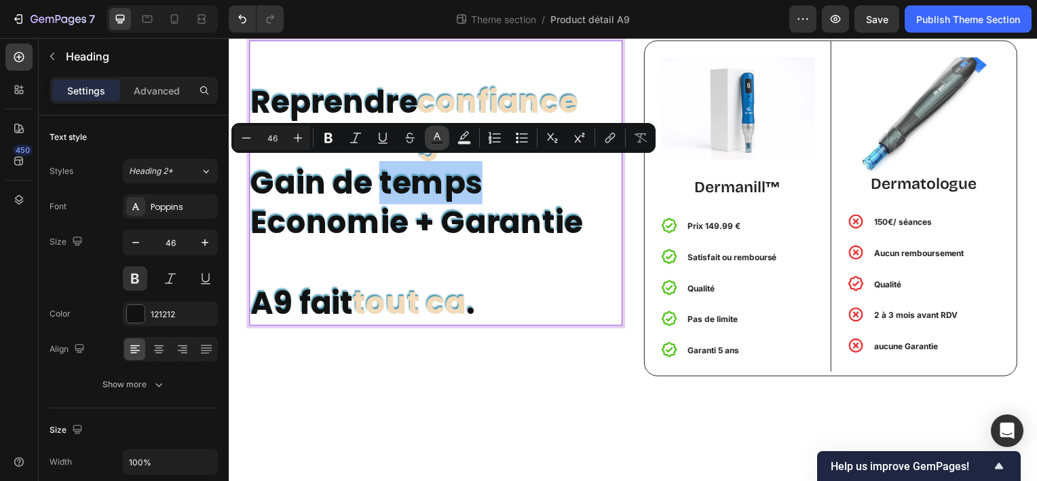
drag, startPoint x: 186, startPoint y: 141, endPoint x: 433, endPoint y: 144, distance: 247.1
click at [433, 144] on button "Text Color" at bounding box center [437, 138] width 24 height 24
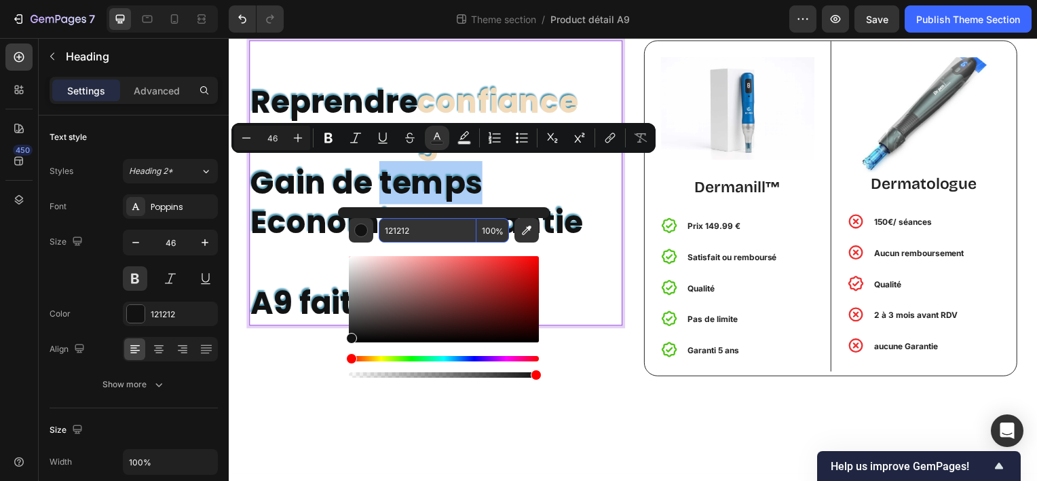
click at [427, 233] on input "121212" at bounding box center [428, 230] width 98 height 24
paste input "F2DBBA"
type input "F2DBBA"
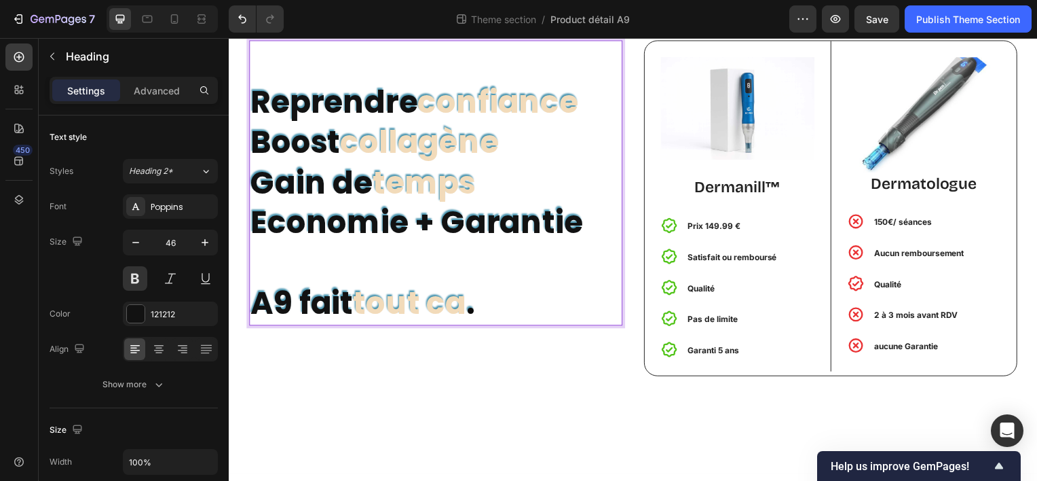
click at [298, 260] on p "Reprendre confiance Boost collagène Gain de temps Economie + Garantie A9 fait t…" at bounding box center [437, 183] width 373 height 284
click at [445, 221] on p "Reprendre confiance Boost collagène Gain de temps Economie + Garantie ⁠⁠⁠⁠⁠⁠⁠ A…" at bounding box center [437, 183] width 373 height 284
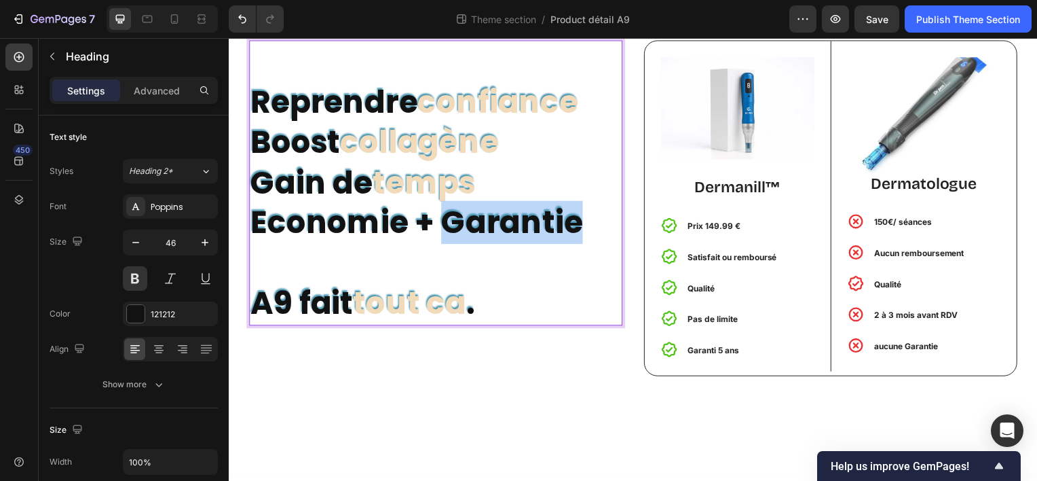
click at [445, 221] on p "Reprendre confiance Boost collagène Gain de temps Economie + Garantie A9 fait t…" at bounding box center [437, 183] width 373 height 284
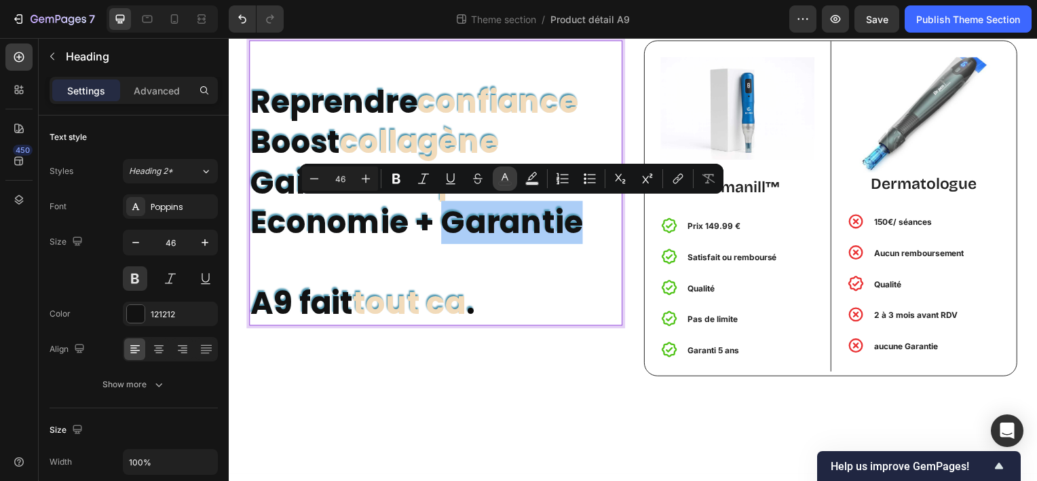
click at [508, 175] on icon "Editor contextual toolbar" at bounding box center [505, 179] width 14 height 14
type input "121212"
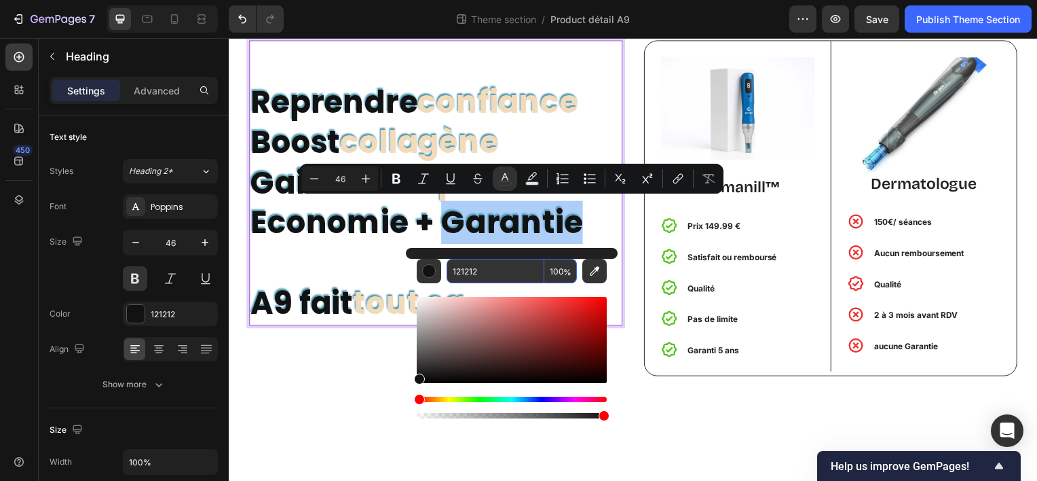
click at [490, 269] on input "121212" at bounding box center [496, 271] width 98 height 24
paste input "F2DBBA"
type input "F2DBBA"
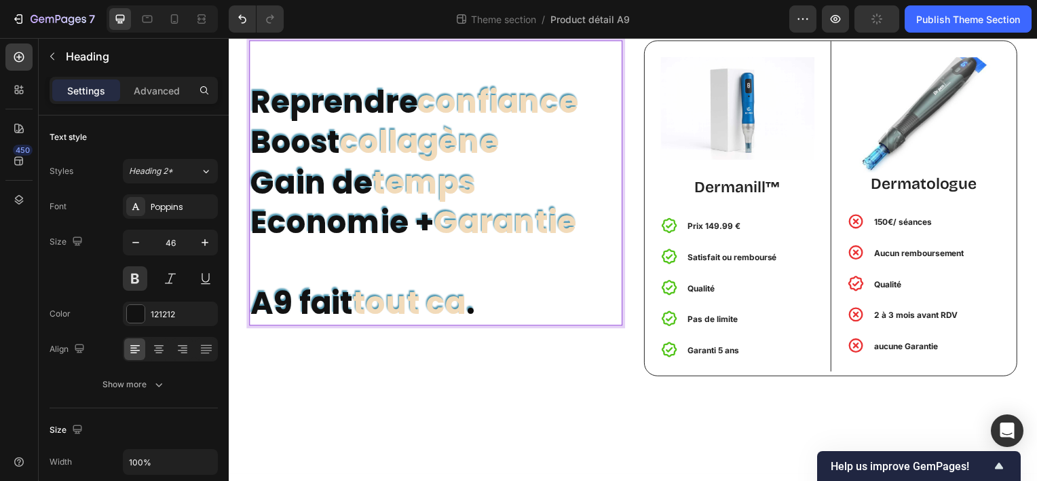
click at [333, 263] on p "Reprendre confiance Boost collagène Gain de temps Economie + Garantie A9 fait t…" at bounding box center [437, 183] width 373 height 284
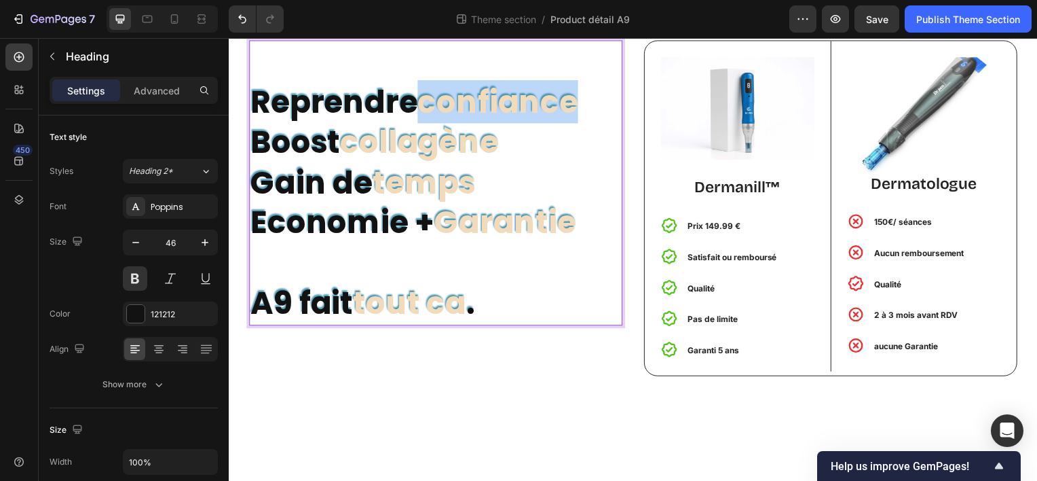
click at [512, 103] on span "confiance" at bounding box center [500, 101] width 162 height 43
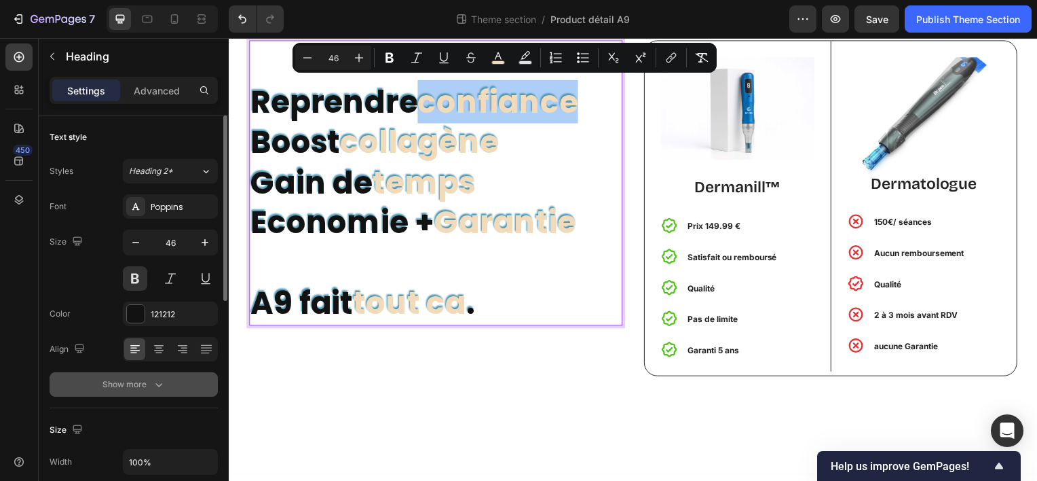
click at [166, 392] on button "Show more" at bounding box center [134, 384] width 168 height 24
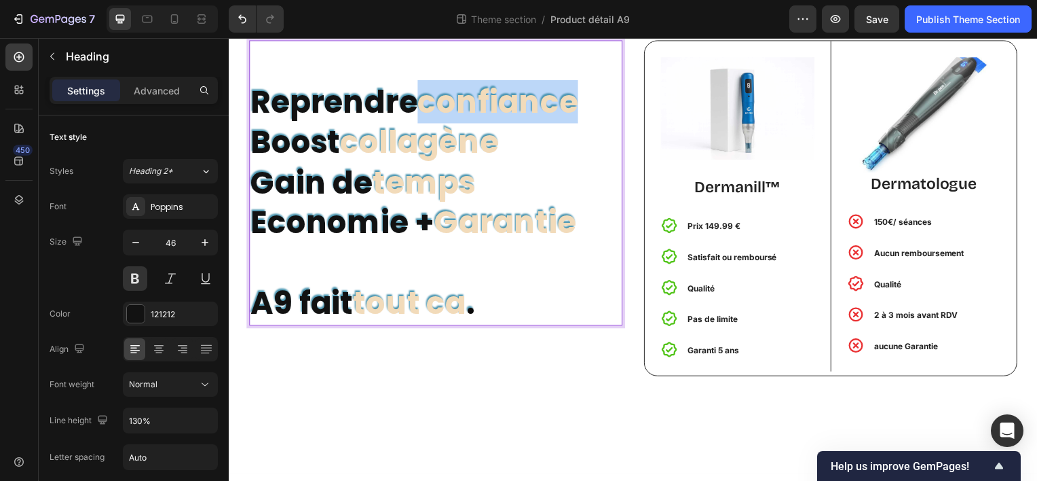
click at [460, 93] on span "confiance" at bounding box center [500, 101] width 162 height 43
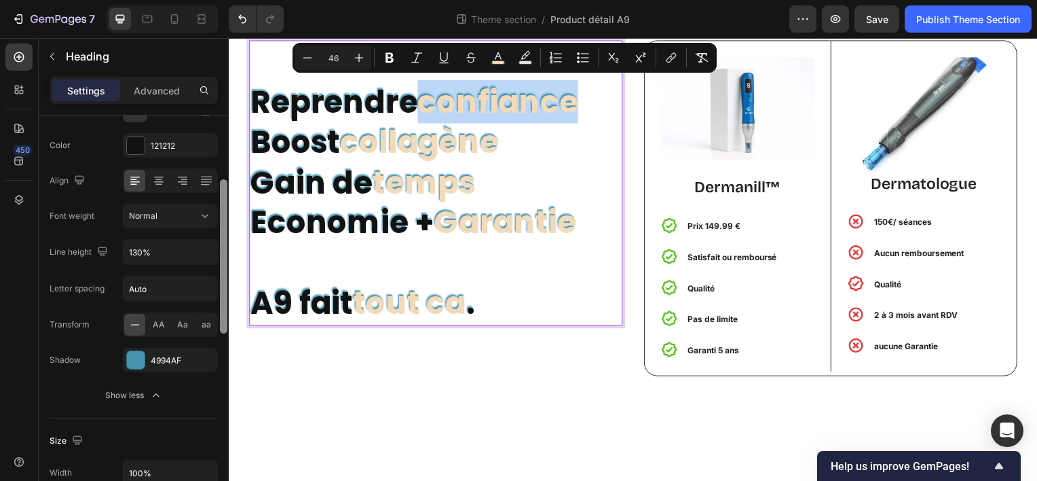
drag, startPoint x: 223, startPoint y: 294, endPoint x: 214, endPoint y: 372, distance: 78.6
click at [214, 372] on div "Text style Styles Heading 2* Font Poppins Size 46 Color 121212 Align Font weigh…" at bounding box center [134, 317] width 190 height 404
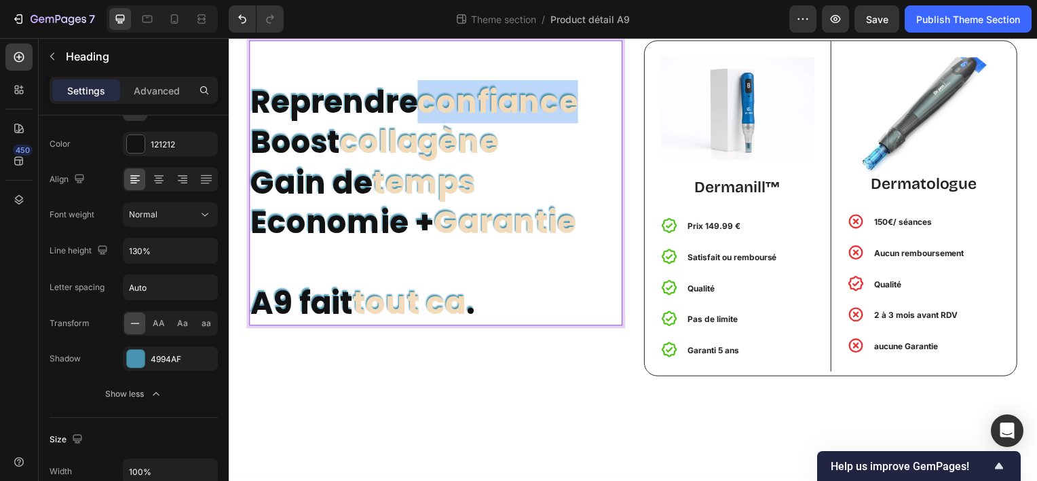
click at [459, 103] on span "confiance" at bounding box center [500, 101] width 162 height 43
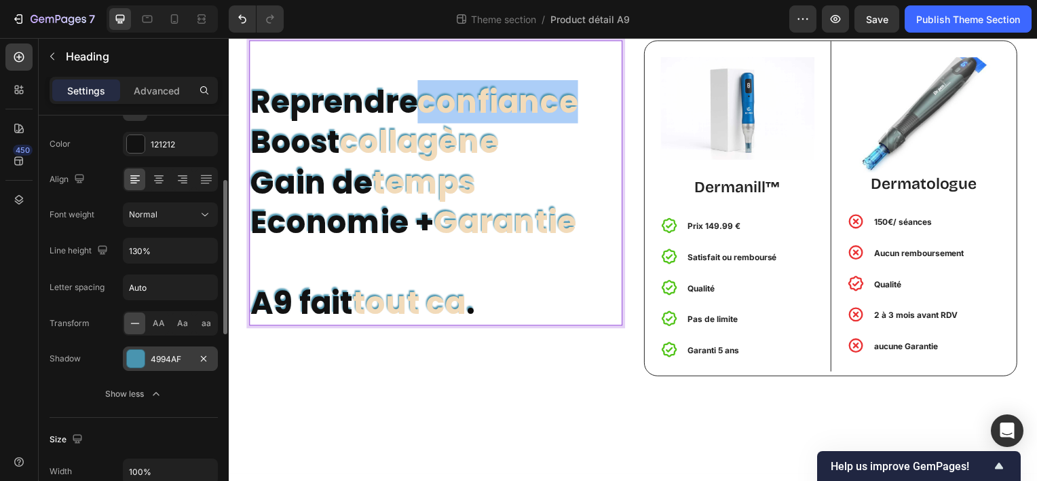
click at [176, 353] on div "4994AF" at bounding box center [170, 359] width 39 height 12
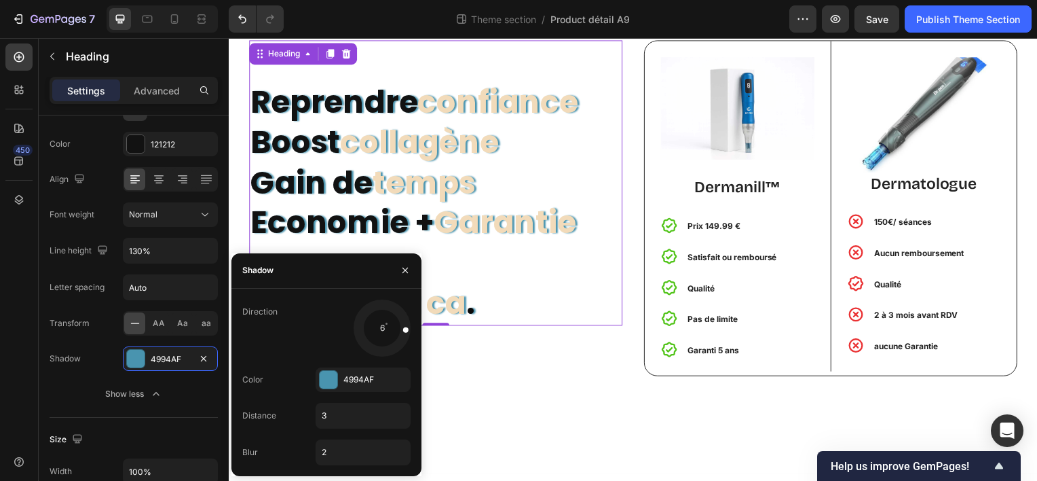
drag, startPoint x: 372, startPoint y: 307, endPoint x: 397, endPoint y: 327, distance: 32.3
click at [397, 327] on div at bounding box center [397, 329] width 31 height 12
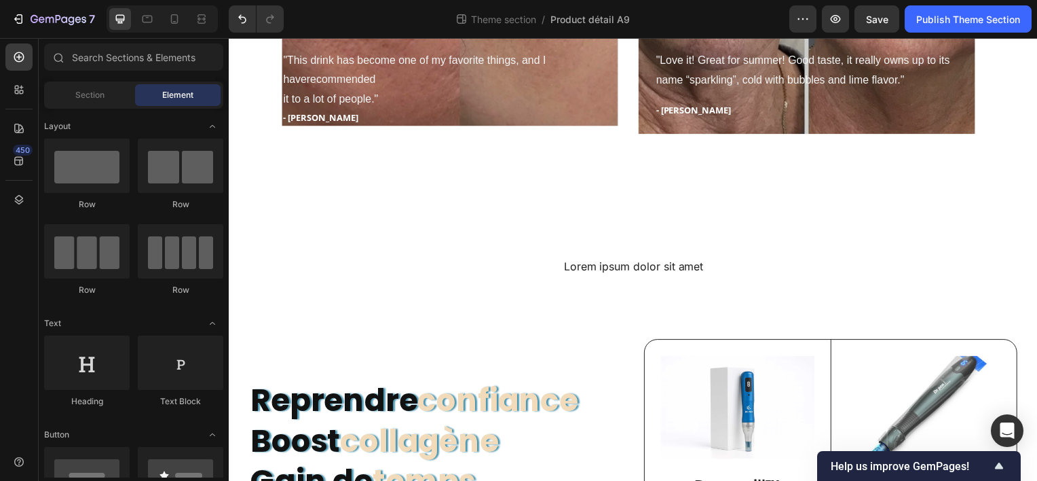
scroll to position [1487, 0]
